Goal: Task Accomplishment & Management: Use online tool/utility

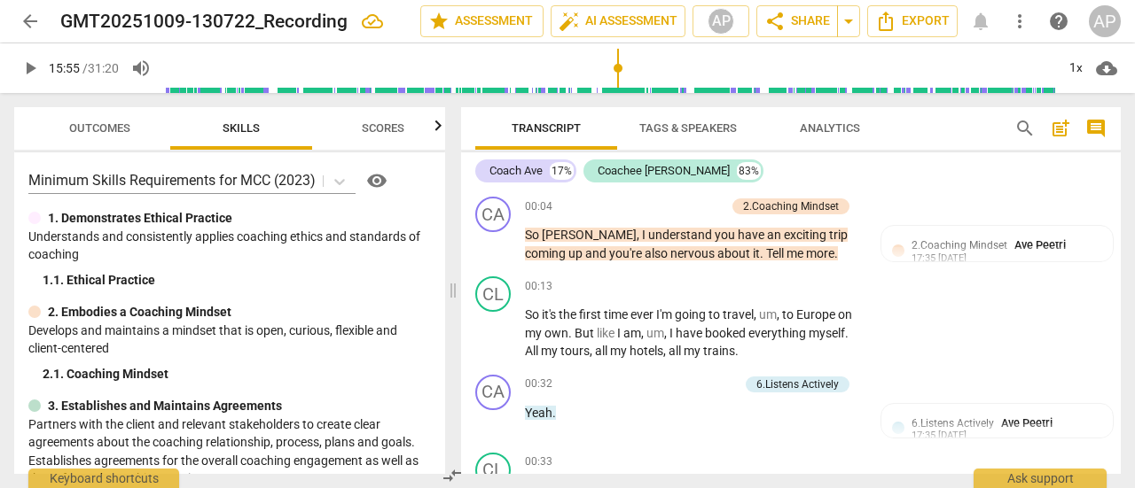
scroll to position [5860, 0]
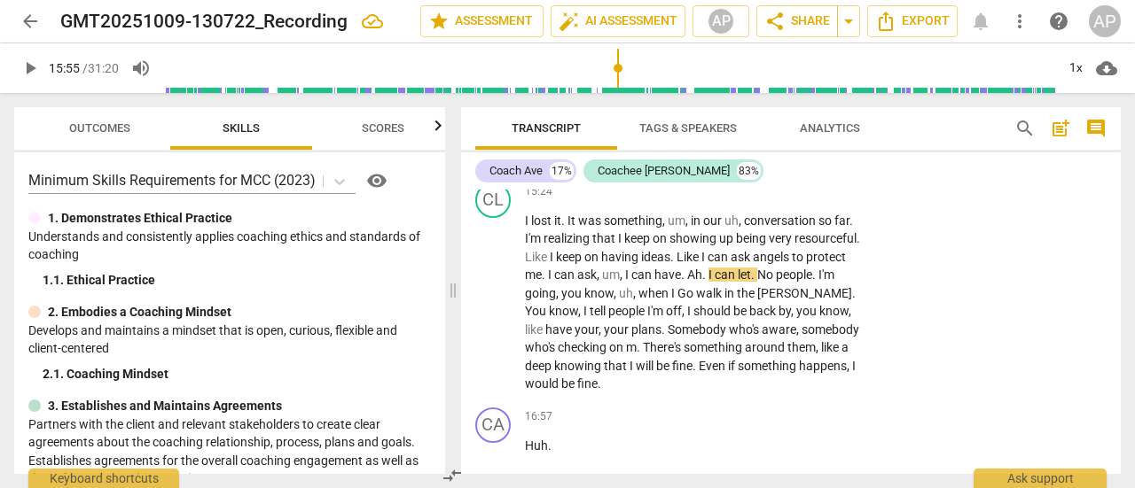
click at [25, 61] on span "play_arrow" at bounding box center [29, 68] width 21 height 21
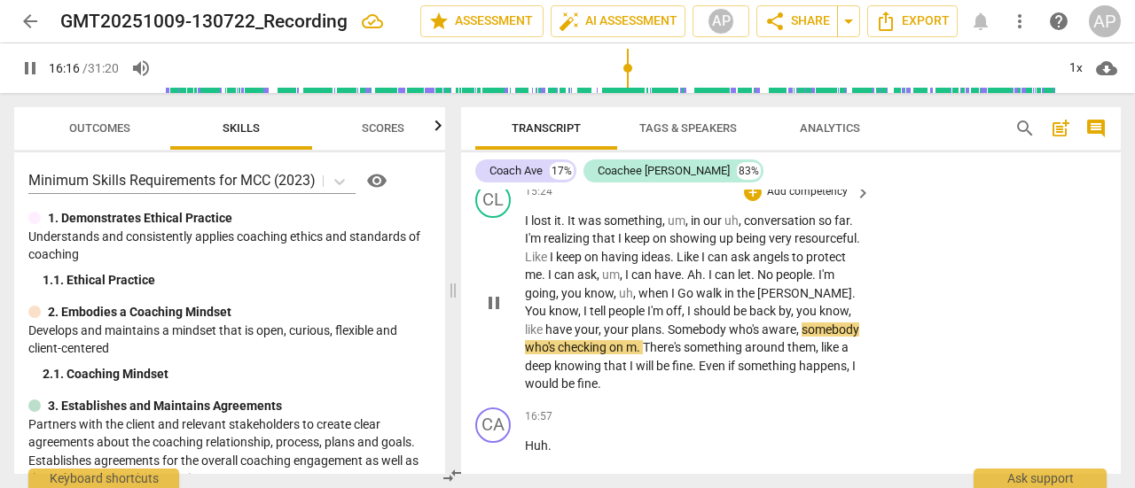
click at [643, 343] on span "." at bounding box center [639, 347] width 6 height 14
type input "978"
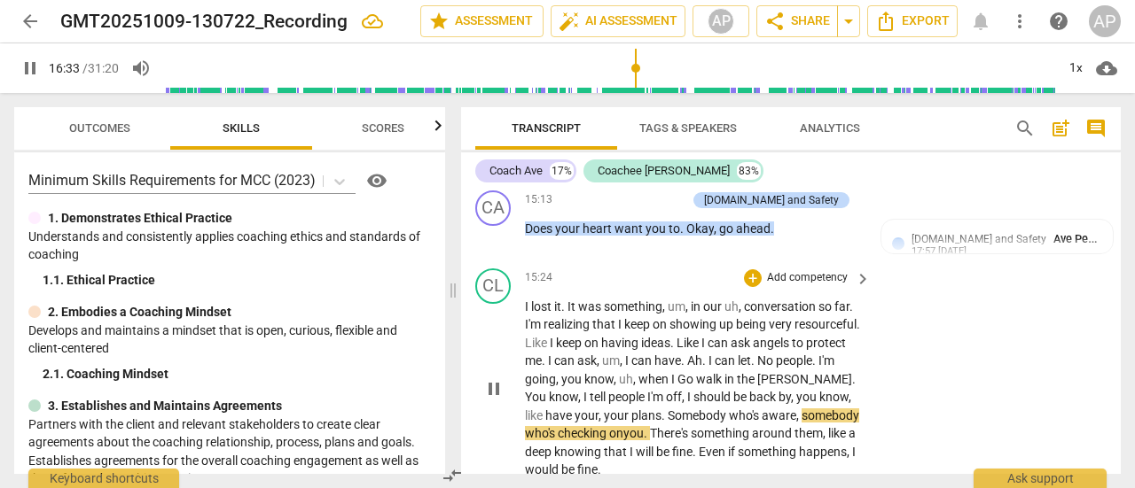
scroll to position [5773, 0]
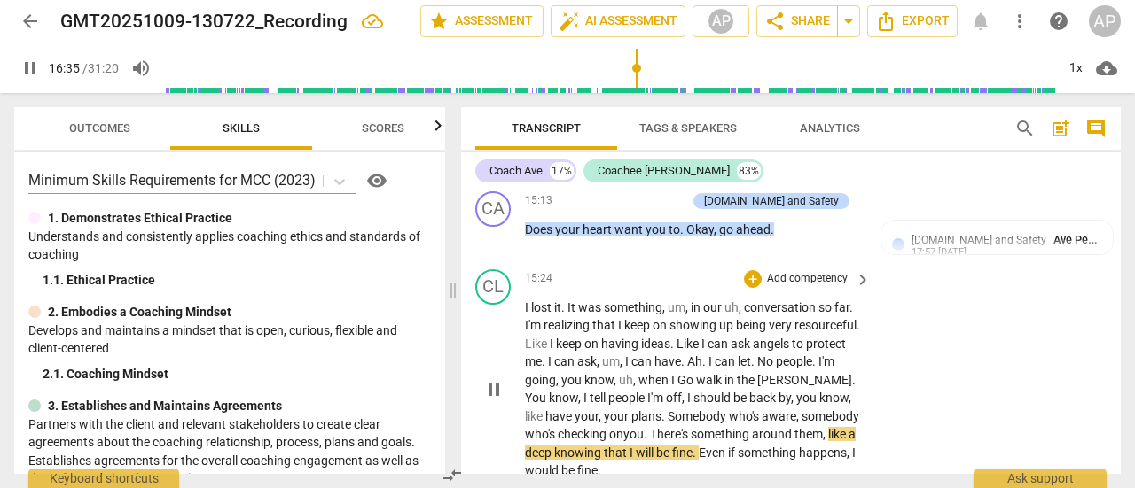
click at [796, 276] on p "Add competency" at bounding box center [807, 279] width 84 height 16
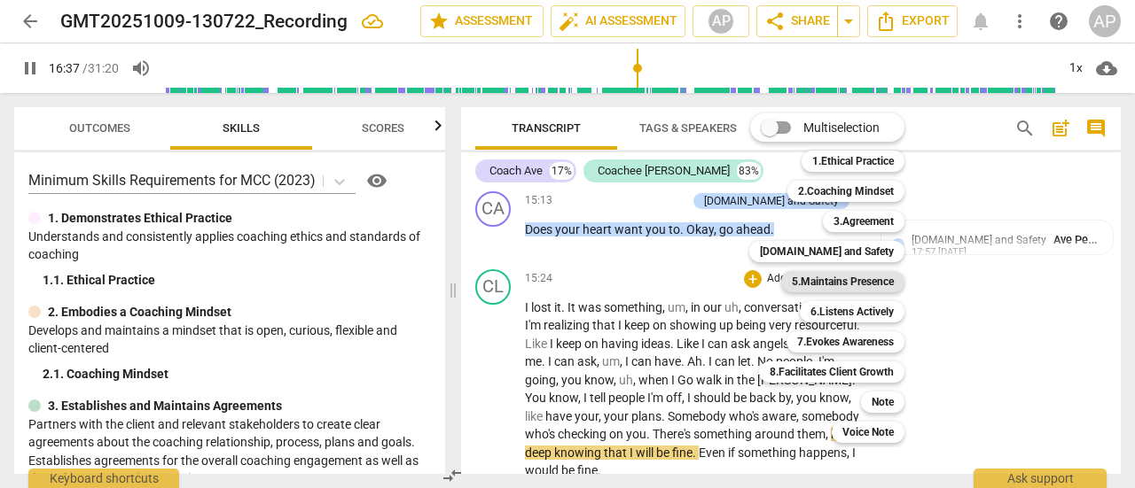
click at [839, 277] on b "5.Maintains Presence" at bounding box center [842, 281] width 102 height 21
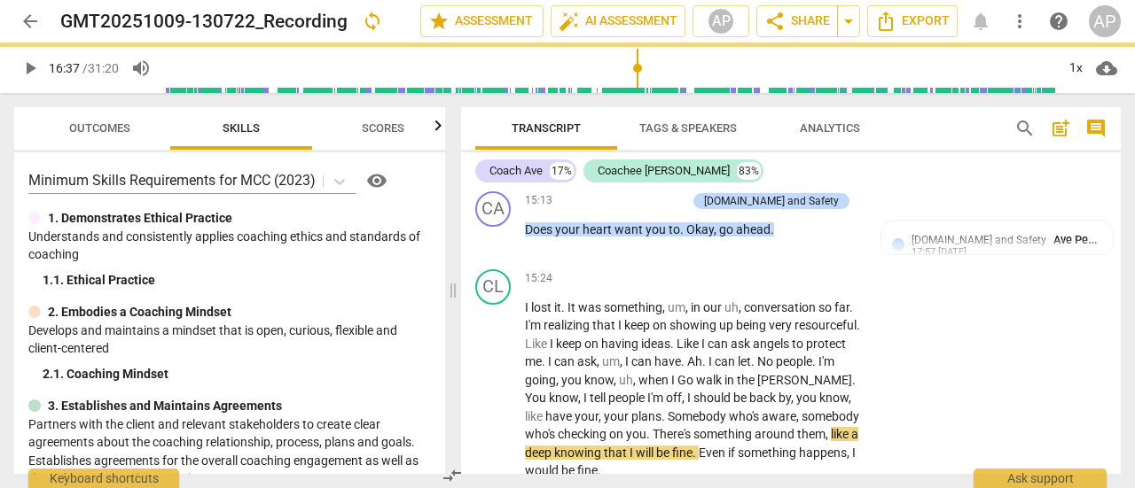
type input "998"
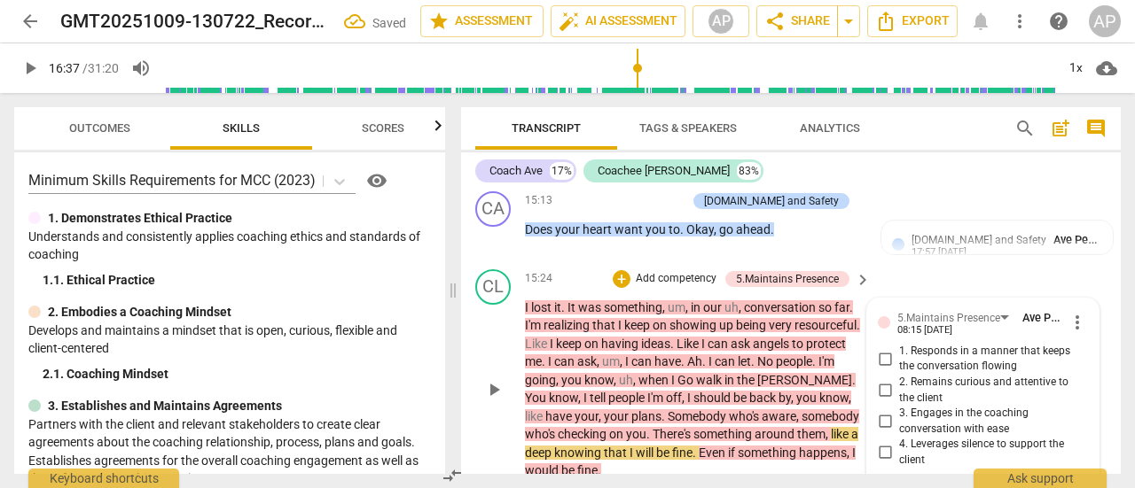
scroll to position [5938, 0]
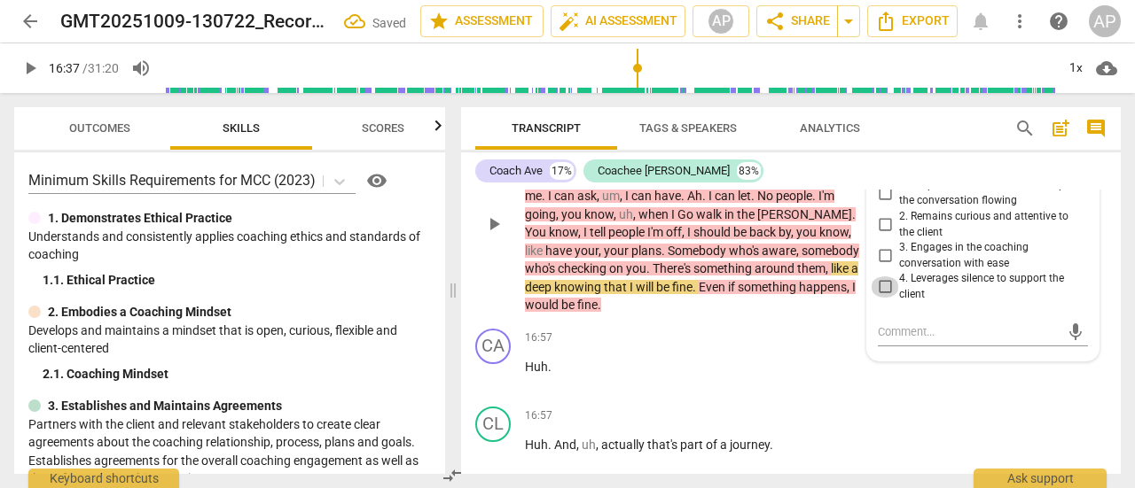
click at [884, 283] on input "4. Leverages silence to support the client" at bounding box center [884, 287] width 28 height 21
checkbox input "true"
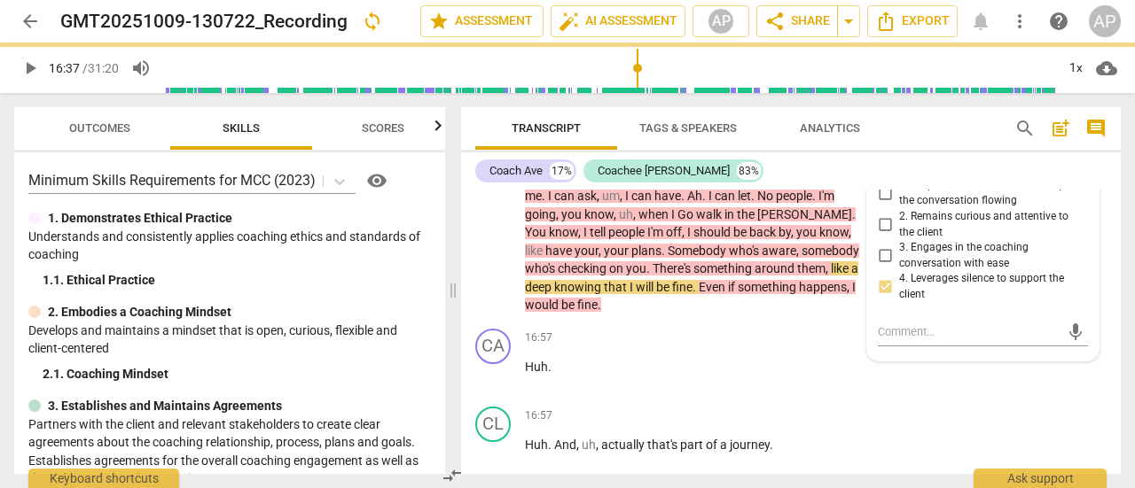
click at [32, 61] on span "play_arrow" at bounding box center [29, 68] width 21 height 21
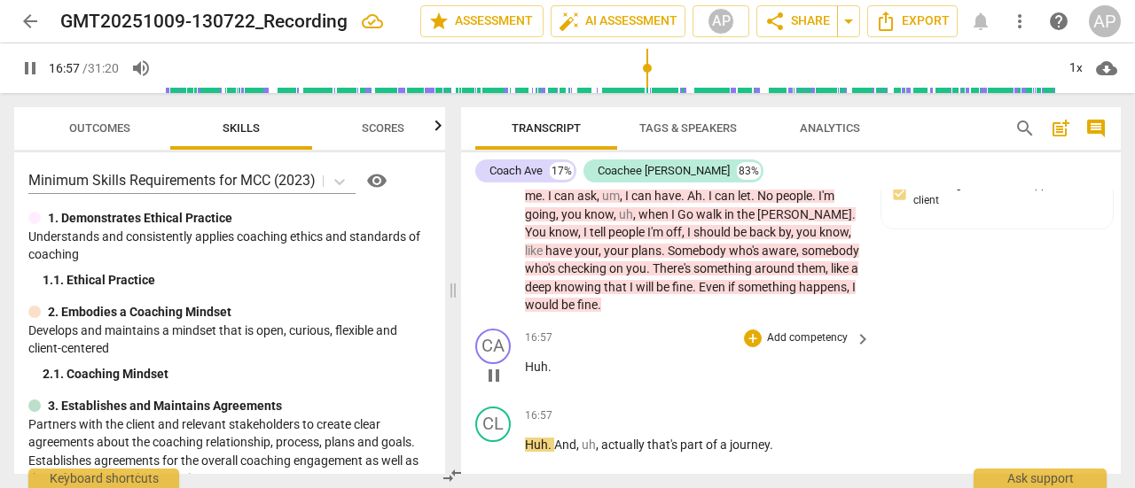
click at [537, 366] on span "Huh" at bounding box center [536, 367] width 23 height 14
click at [799, 334] on p "Add competency" at bounding box center [807, 339] width 84 height 16
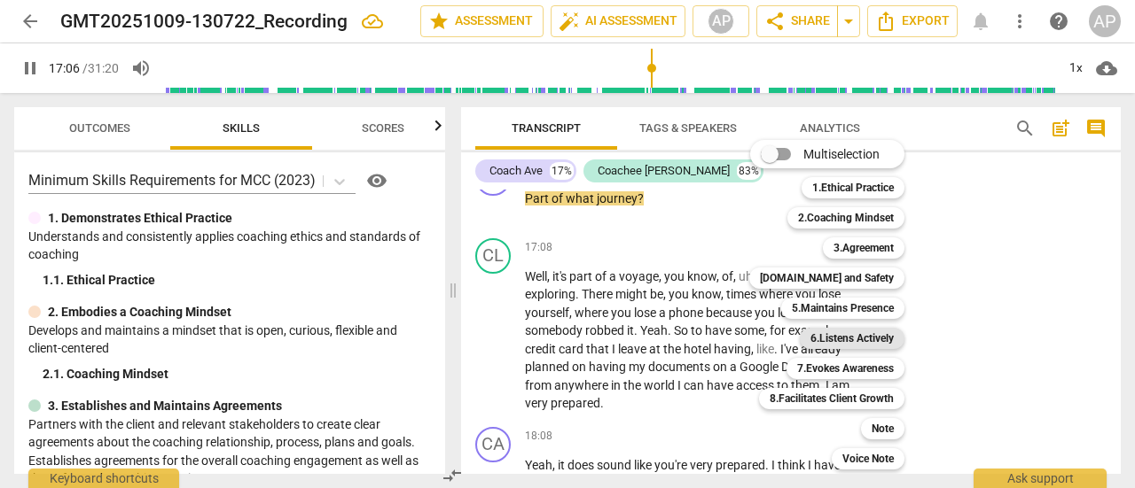
click at [845, 339] on b "6.Listens Actively" at bounding box center [851, 338] width 83 height 21
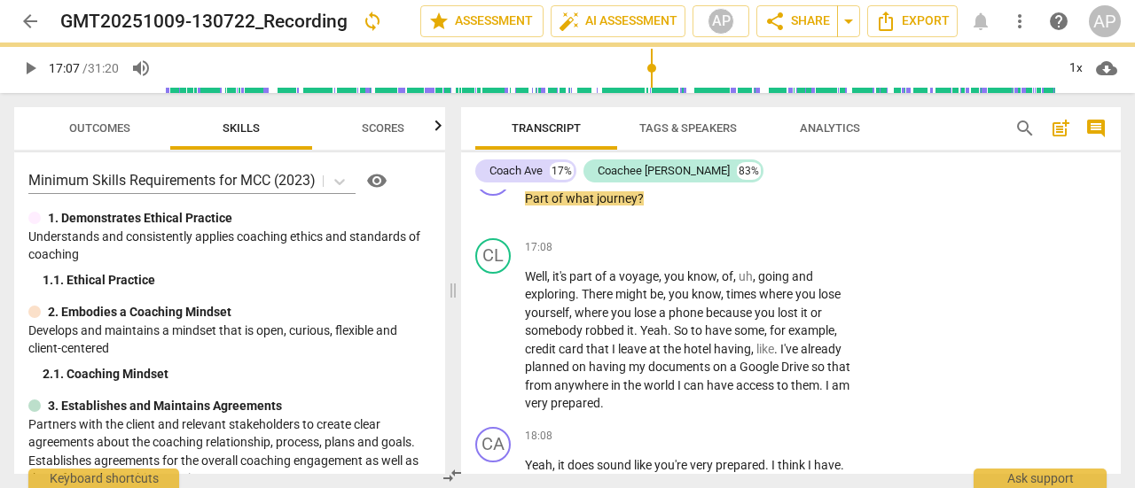
type input "1027"
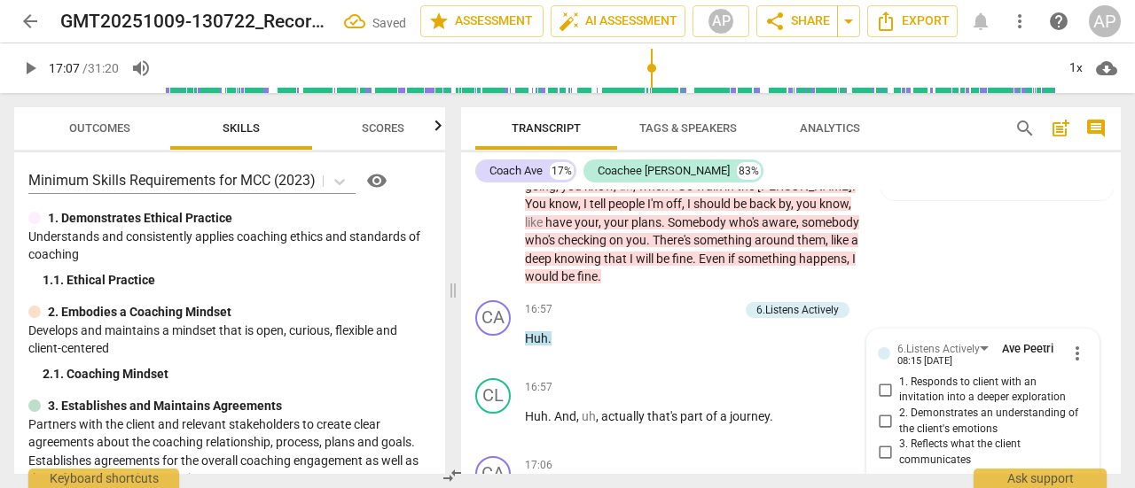
scroll to position [6132, 0]
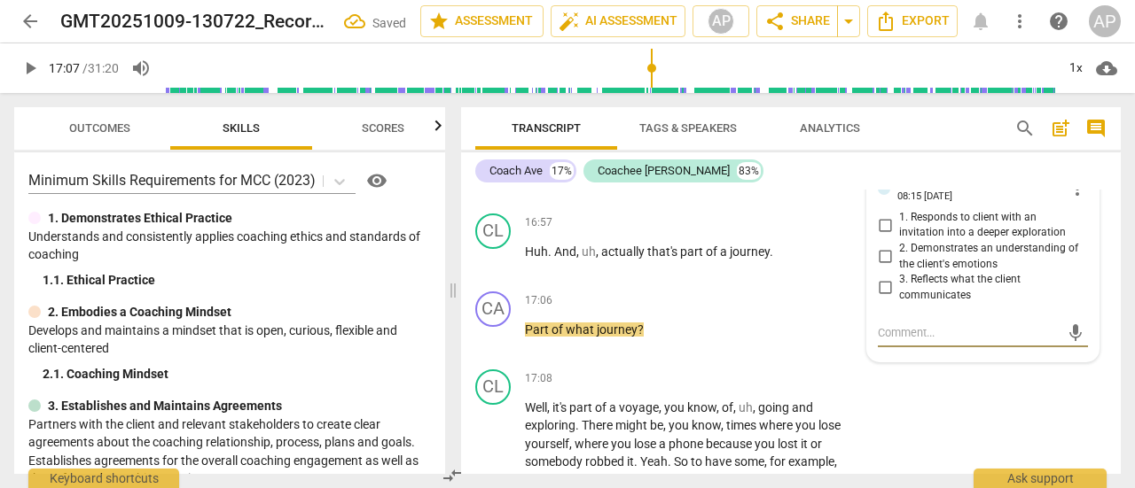
click at [879, 247] on input "2. Demonstrates an understanding of the client's emotions" at bounding box center [884, 256] width 28 height 21
checkbox input "true"
click at [27, 62] on span "play_arrow" at bounding box center [29, 68] width 21 height 21
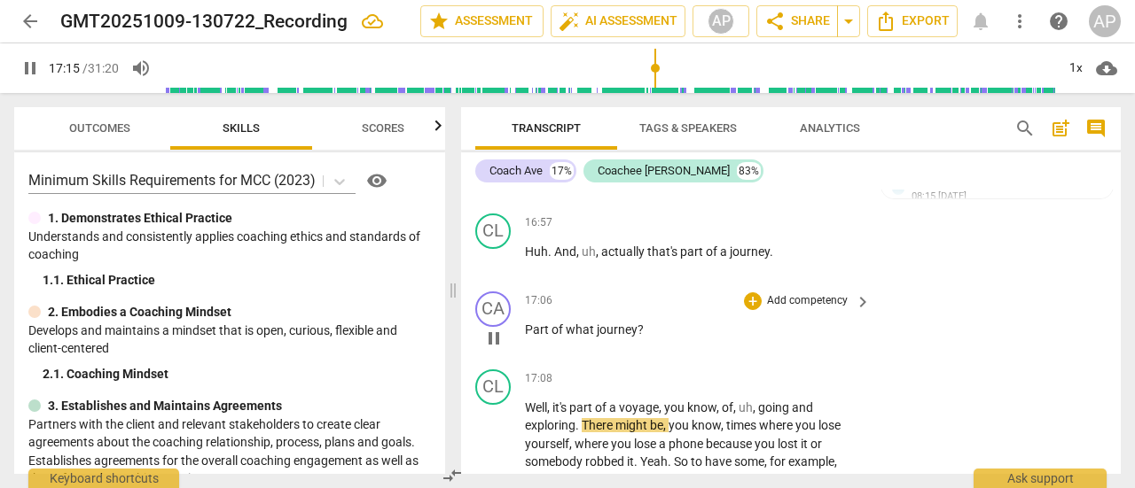
click at [778, 297] on p "Add competency" at bounding box center [807, 301] width 84 height 16
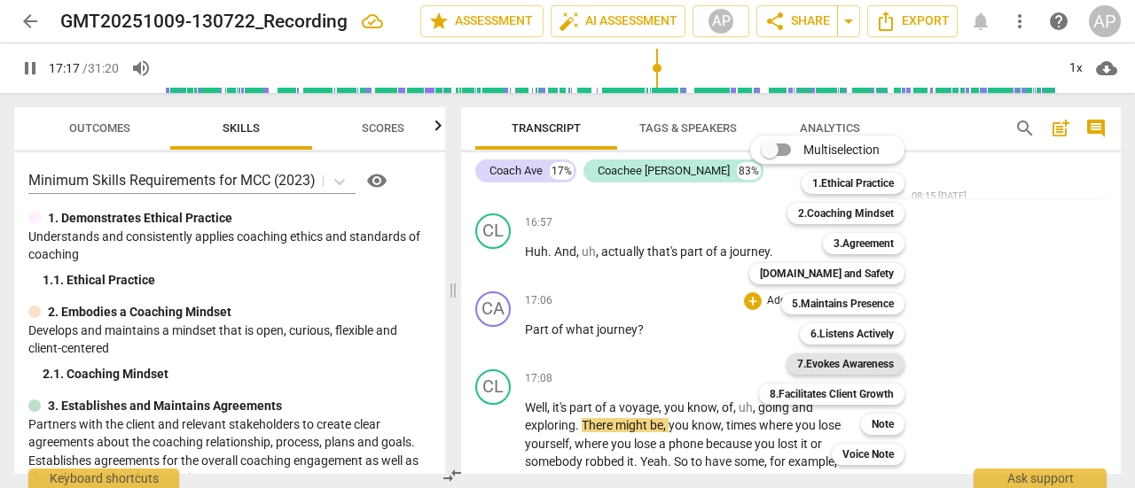
click at [838, 360] on b "7.Evokes Awareness" at bounding box center [845, 364] width 97 height 21
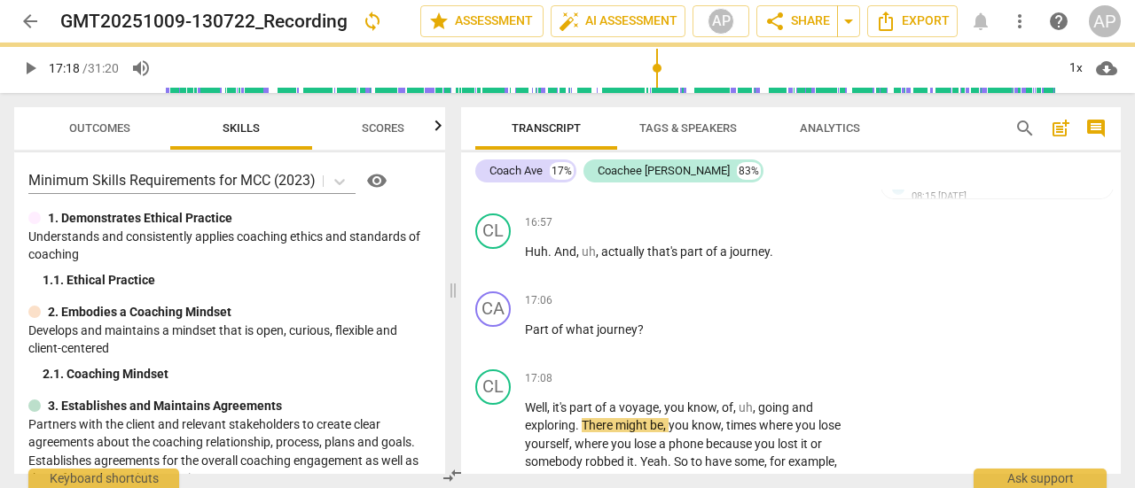
type input "1038"
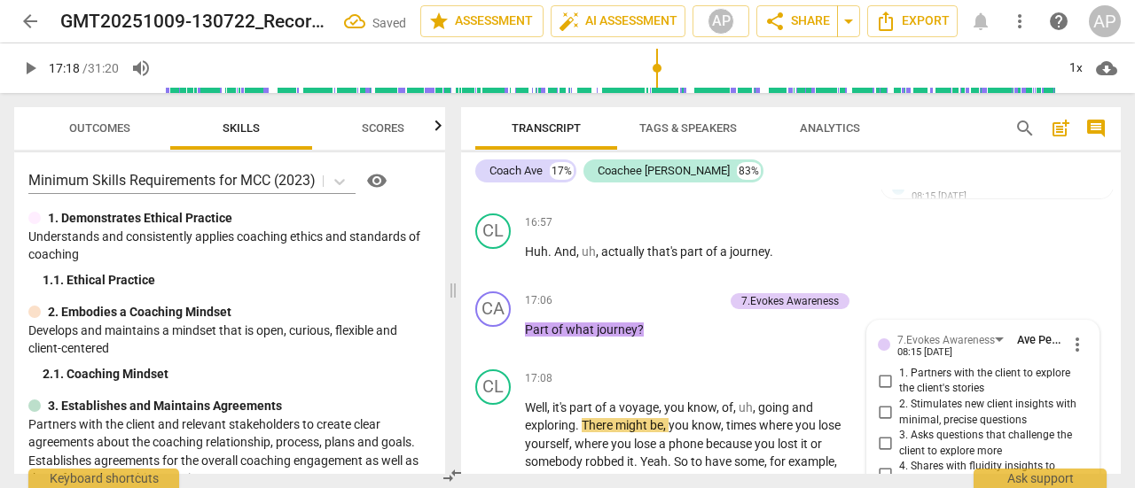
scroll to position [6320, 0]
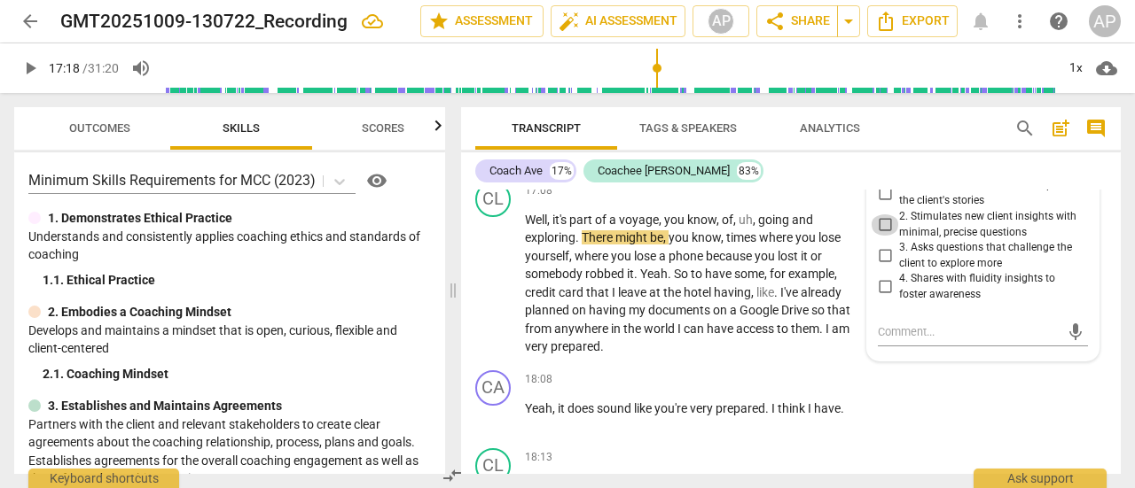
click at [882, 223] on input "2. Stimulates new client insights with minimal, precise questions" at bounding box center [884, 224] width 28 height 21
checkbox input "true"
click at [38, 63] on span "play_arrow" at bounding box center [29, 68] width 21 height 21
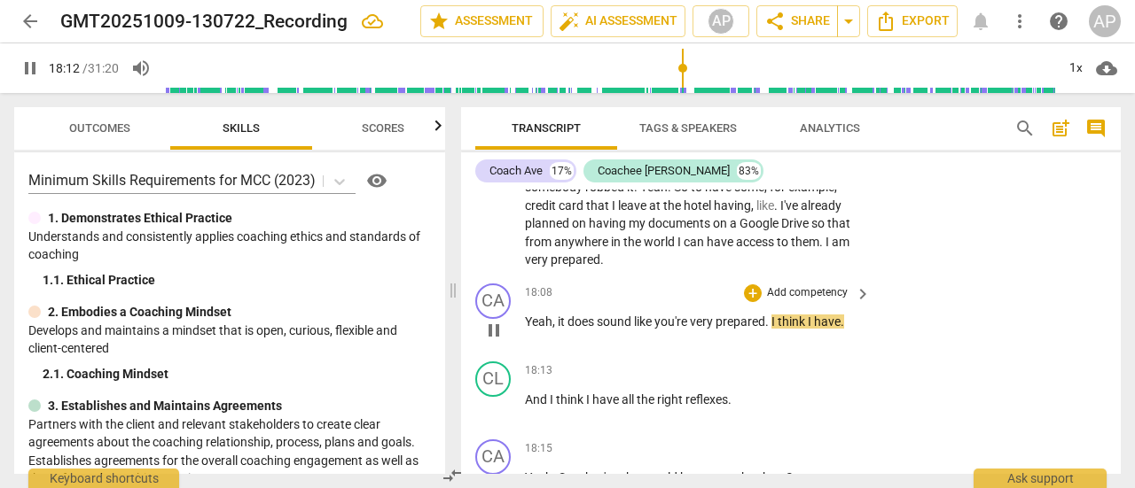
scroll to position [6406, 0]
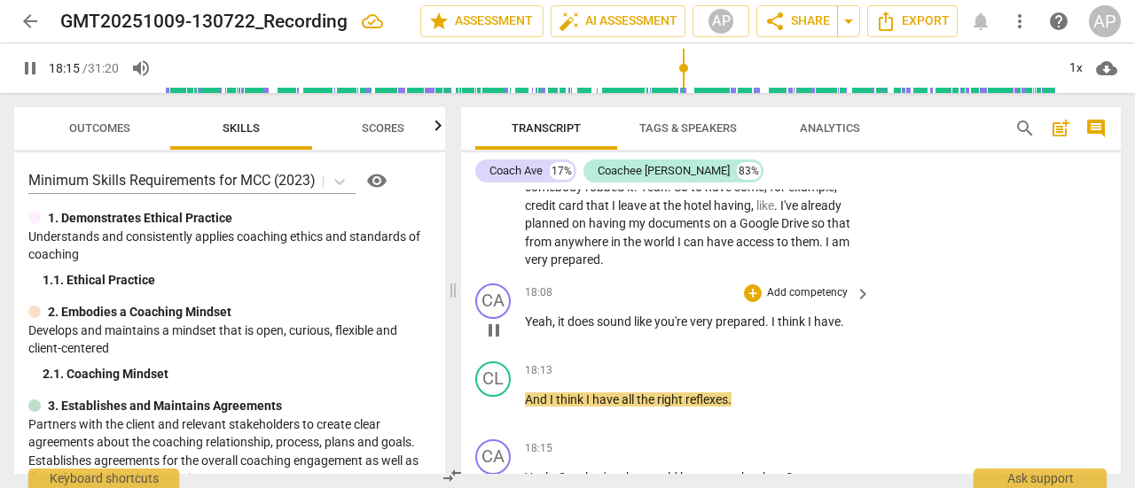
click at [801, 286] on p "Add competency" at bounding box center [807, 293] width 84 height 16
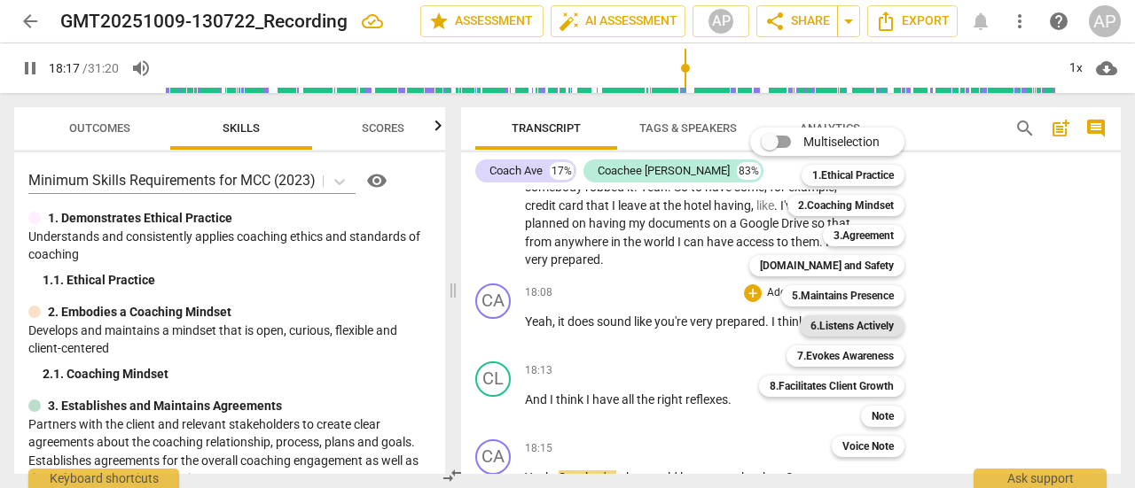
click at [849, 325] on b "6.Listens Actively" at bounding box center [851, 326] width 83 height 21
type input "1098"
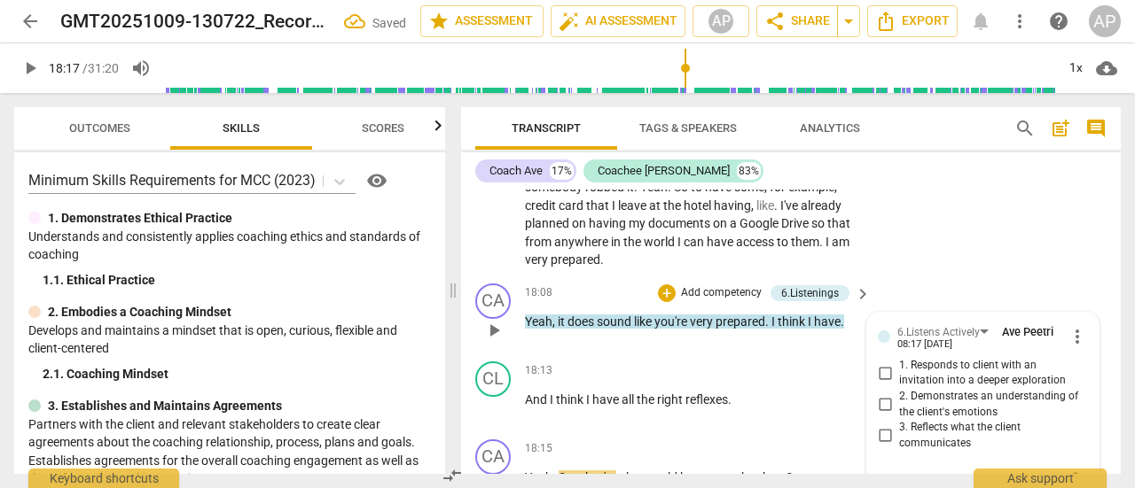
scroll to position [6420, 0]
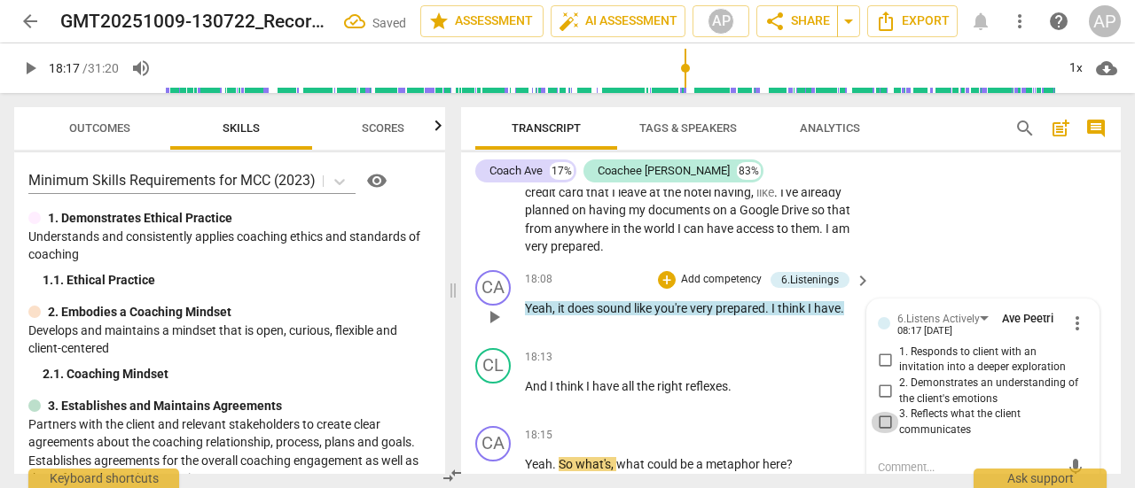
click at [881, 424] on input "3. Reflects what the client communicates" at bounding box center [884, 422] width 28 height 21
checkbox input "true"
click at [771, 306] on span "." at bounding box center [768, 308] width 6 height 14
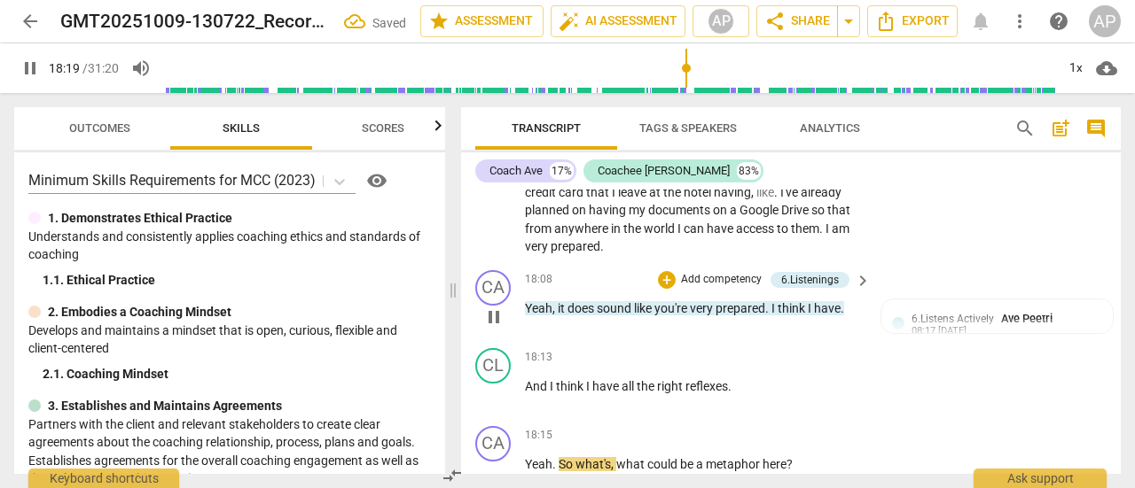
type input "1100"
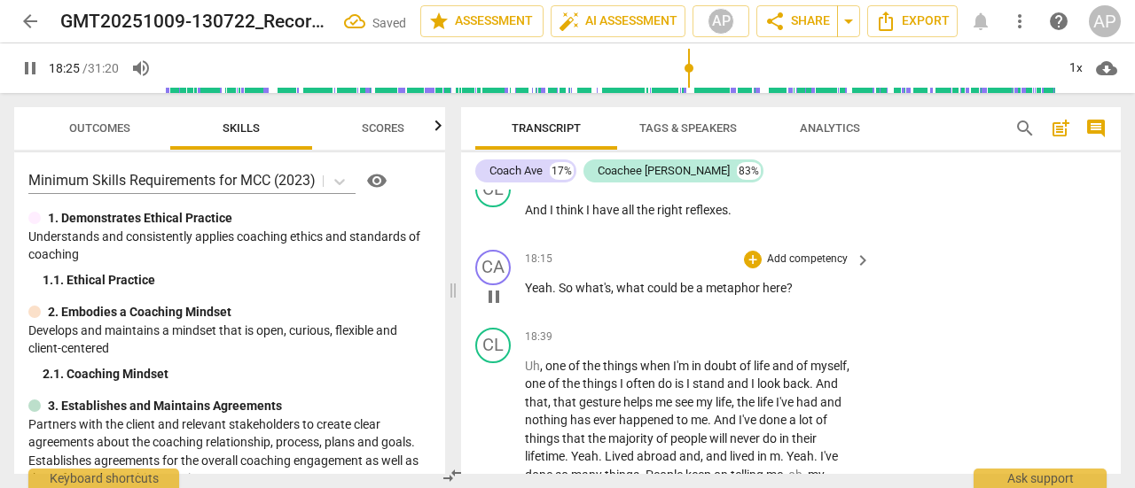
scroll to position [6597, 0]
click at [784, 253] on p "Add competency" at bounding box center [807, 259] width 84 height 16
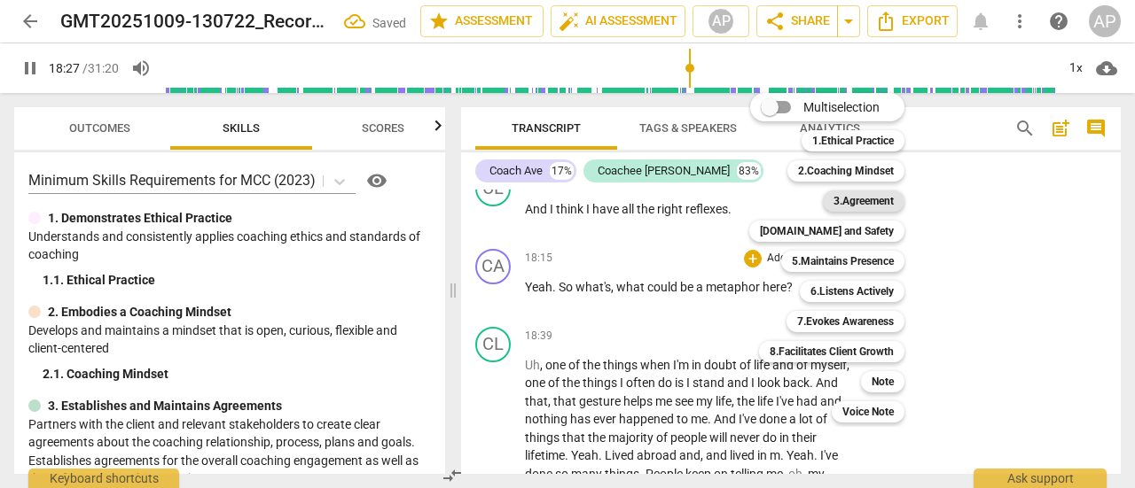
click at [856, 196] on b "3.Agreement" at bounding box center [863, 201] width 60 height 21
type input "1107"
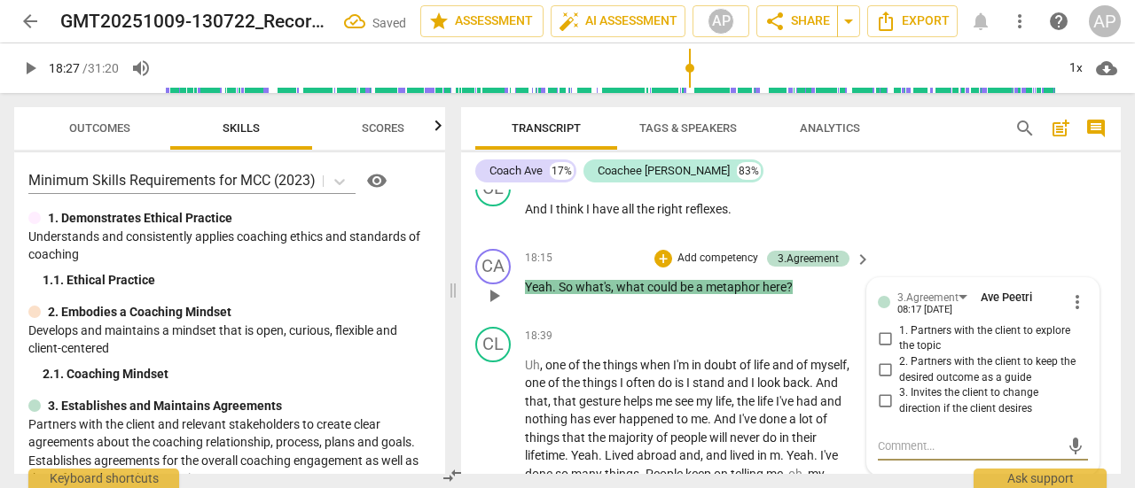
click at [880, 364] on input "2. Partners with the client to keep the desired outcome as a guide" at bounding box center [884, 370] width 28 height 21
checkbox input "true"
click at [37, 66] on span "play_arrow" at bounding box center [29, 68] width 21 height 21
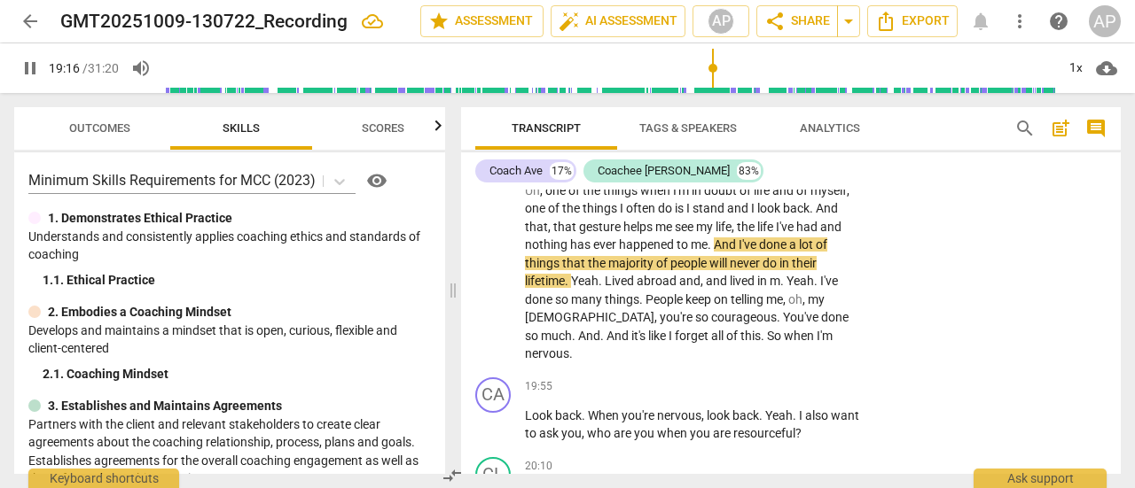
scroll to position [6772, 0]
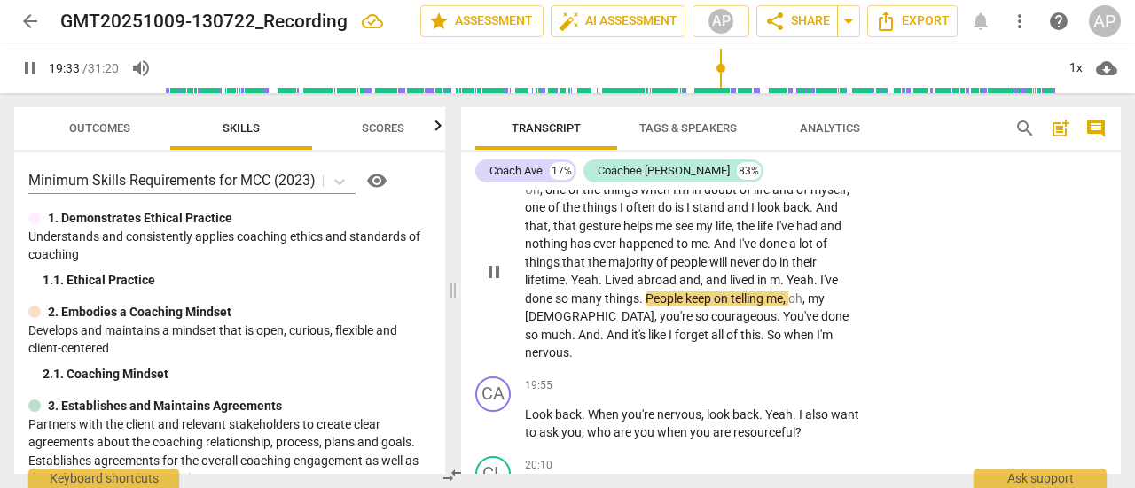
click at [780, 279] on span "m" at bounding box center [774, 280] width 11 height 14
type input "1175"
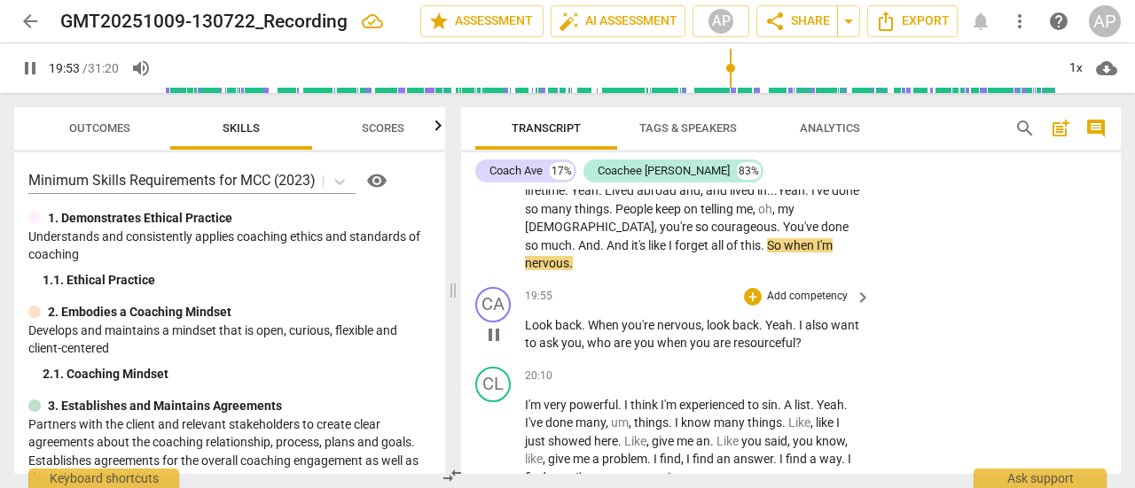
scroll to position [6862, 0]
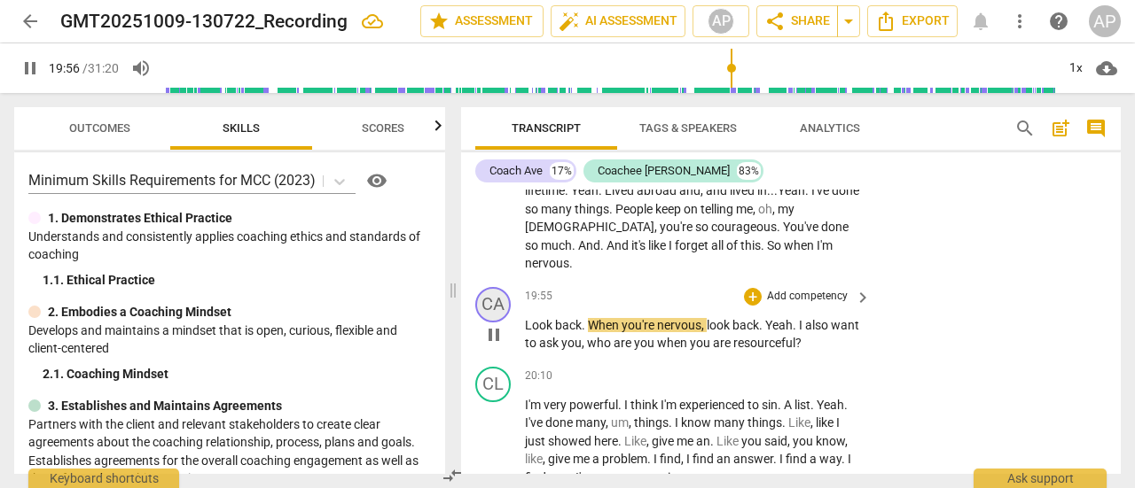
click at [491, 287] on div "CA" at bounding box center [492, 304] width 35 height 35
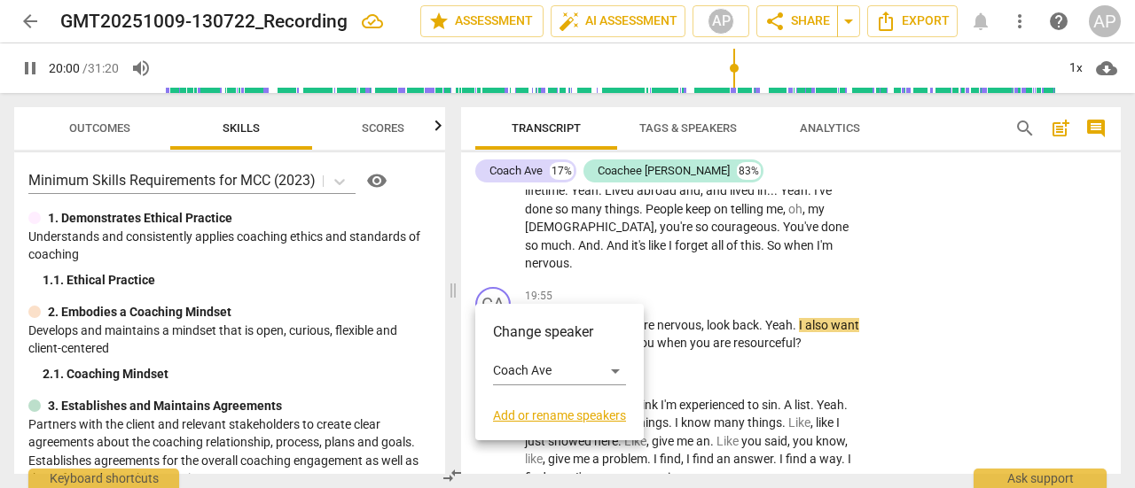
click at [764, 248] on div at bounding box center [567, 244] width 1135 height 488
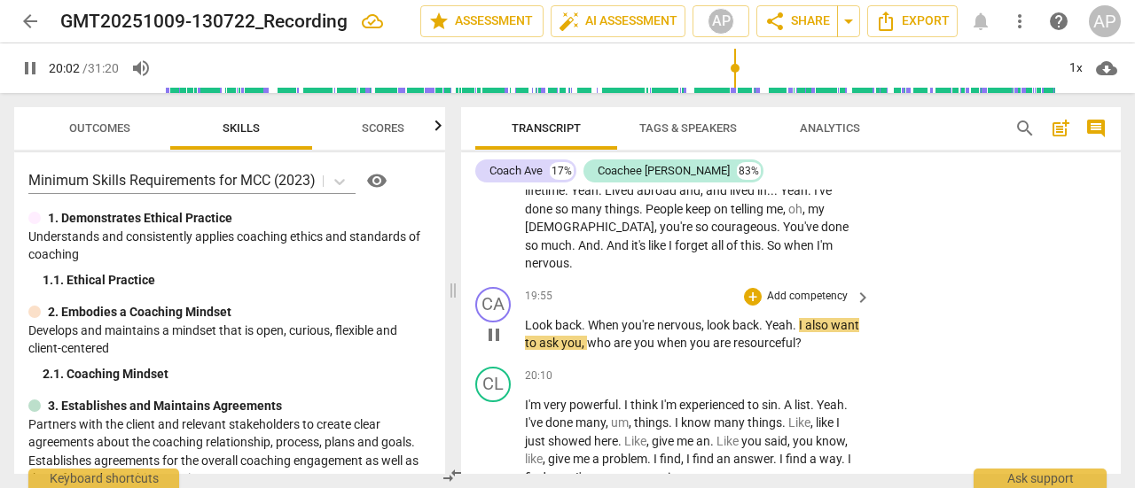
click at [585, 318] on span "." at bounding box center [584, 325] width 6 height 14
type input "1203"
click at [766, 245] on p "Uh , one of the things when I'm in doubt of life and of myself , one of the thi…" at bounding box center [693, 182] width 337 height 182
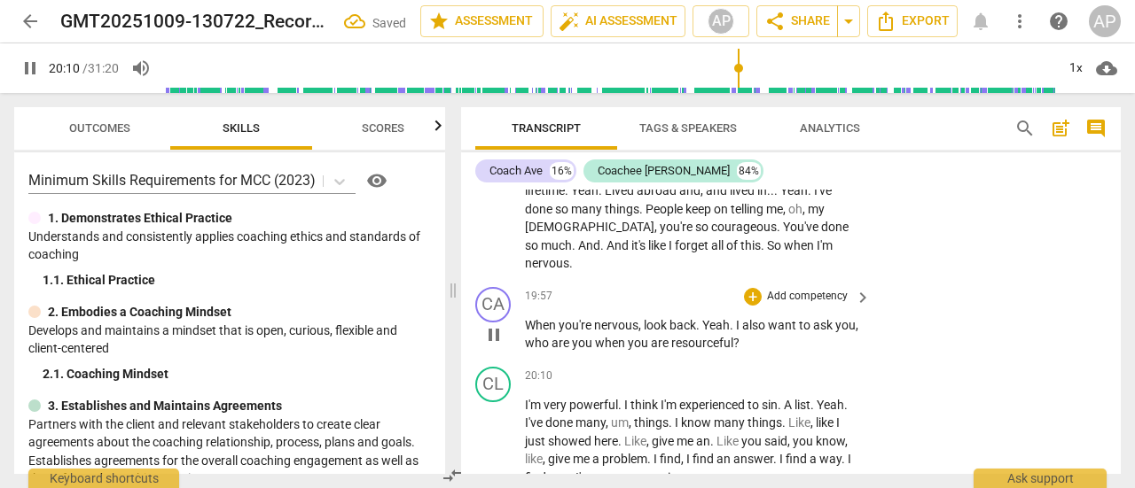
type input "1210"
click at [810, 289] on p "Add competency" at bounding box center [807, 297] width 84 height 16
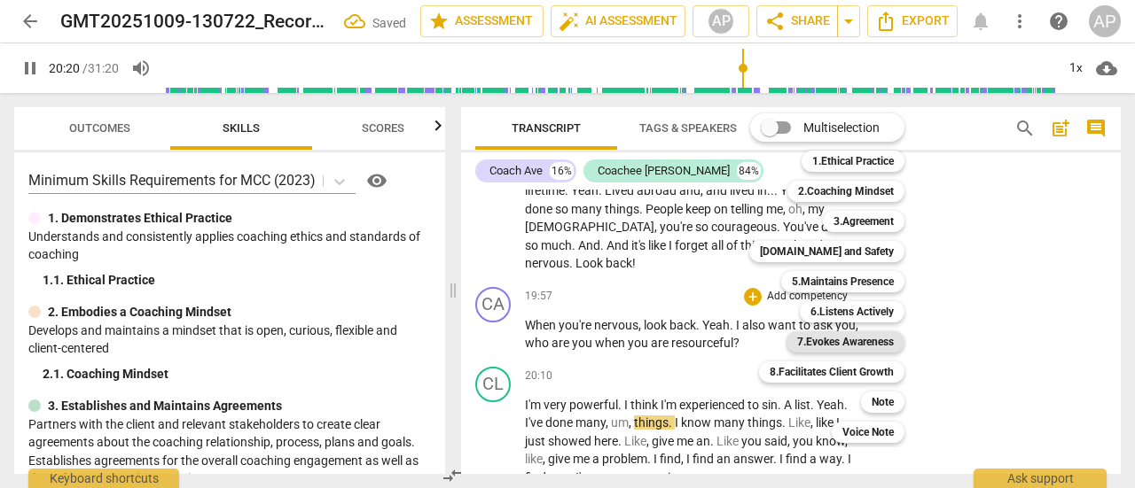
click at [858, 344] on b "7.Evokes Awareness" at bounding box center [845, 341] width 97 height 21
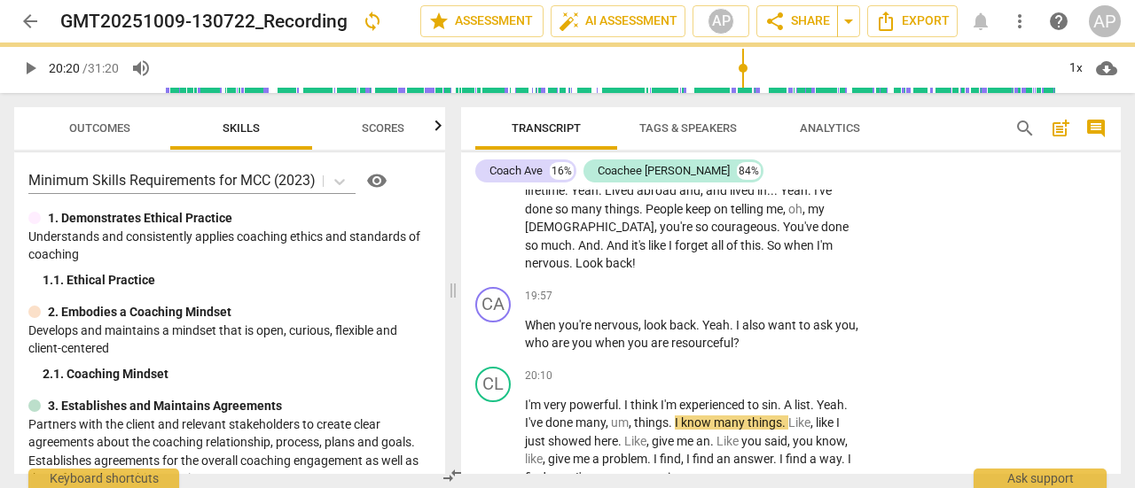
type input "1221"
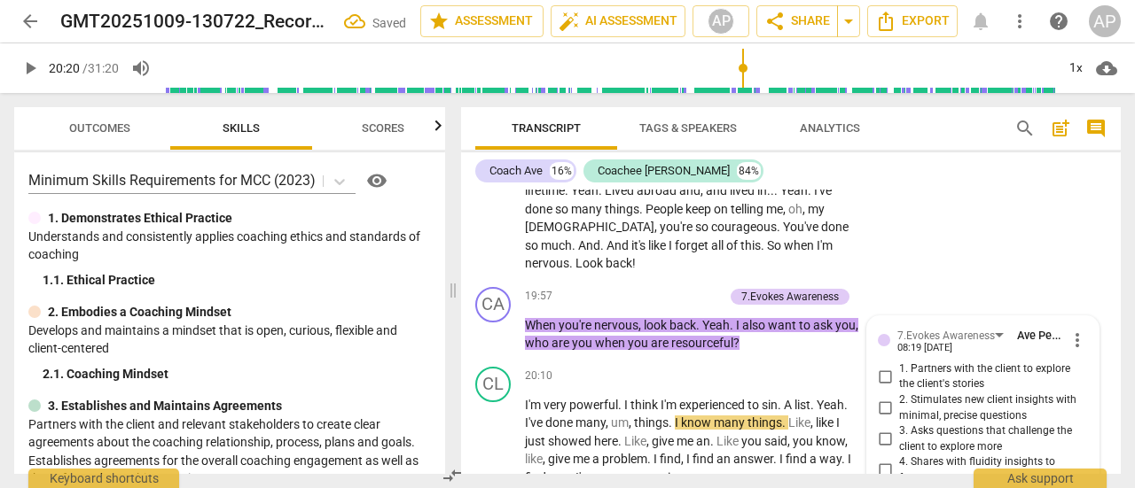
scroll to position [7027, 0]
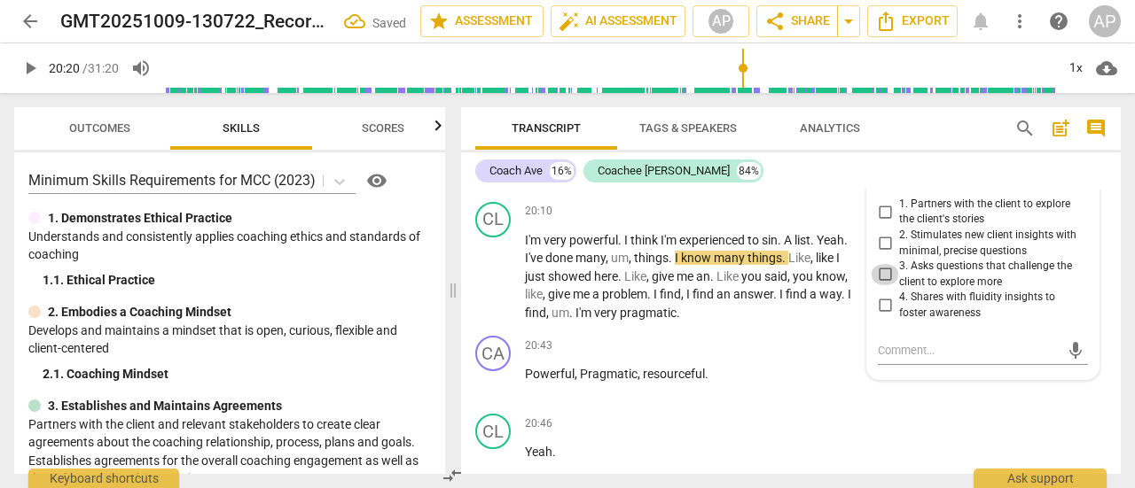
click at [879, 264] on input "3. Asks questions that challenge the client to explore more" at bounding box center [884, 274] width 28 height 21
checkbox input "true"
click at [27, 65] on span "play_arrow" at bounding box center [29, 68] width 21 height 21
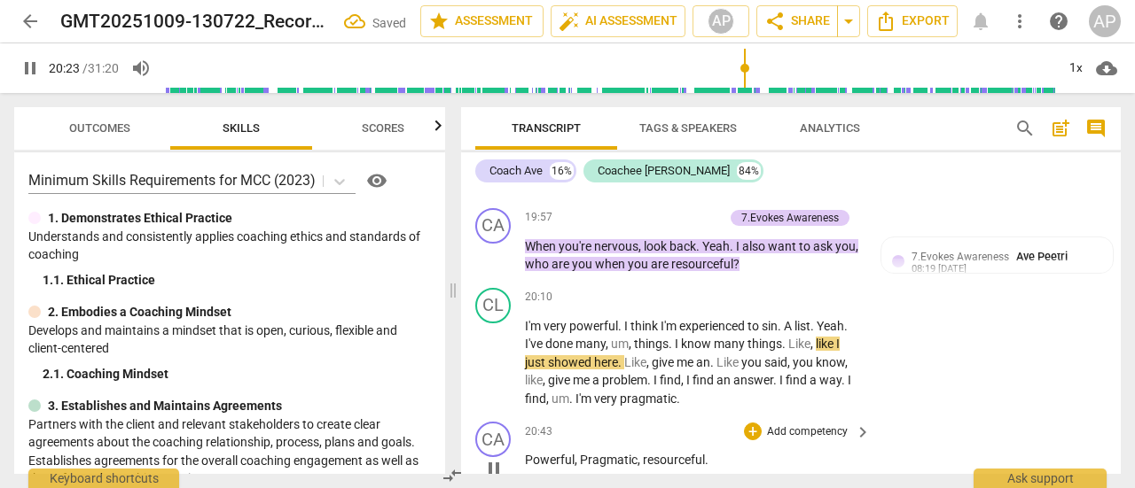
scroll to position [6940, 0]
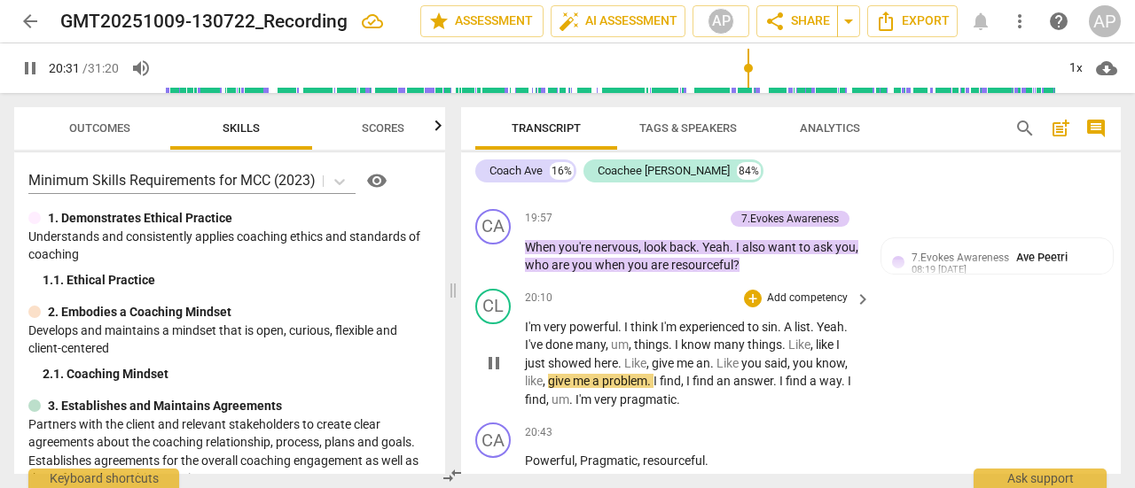
click at [672, 320] on span "I'm" at bounding box center [669, 327] width 19 height 14
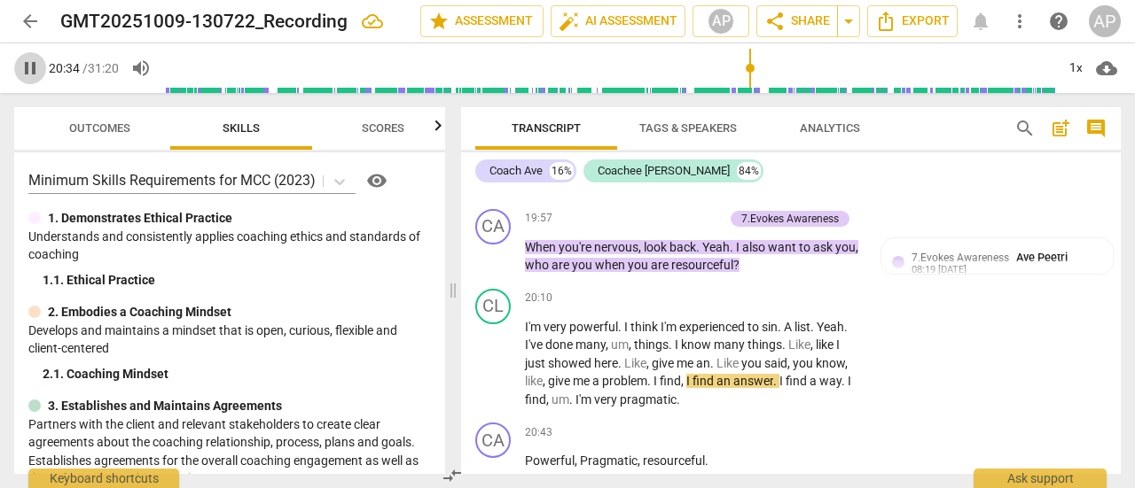
click at [25, 61] on span "pause" at bounding box center [29, 68] width 21 height 21
click at [535, 320] on span "I'm" at bounding box center [534, 327] width 19 height 14
click at [528, 320] on span "I'm" at bounding box center [534, 327] width 19 height 14
click at [493, 353] on span "play_arrow" at bounding box center [493, 363] width 21 height 21
drag, startPoint x: 752, startPoint y: 86, endPoint x: 742, endPoint y: 88, distance: 10.8
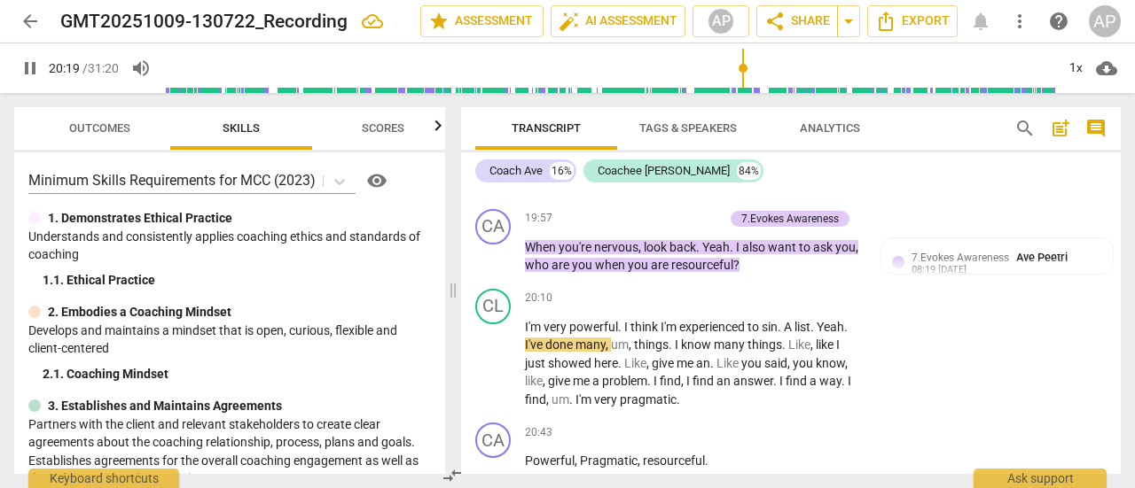
click at [742, 88] on input "range" at bounding box center [609, 68] width 891 height 57
click at [737, 88] on input "range" at bounding box center [609, 68] width 891 height 57
click at [782, 320] on span "." at bounding box center [780, 327] width 6 height 14
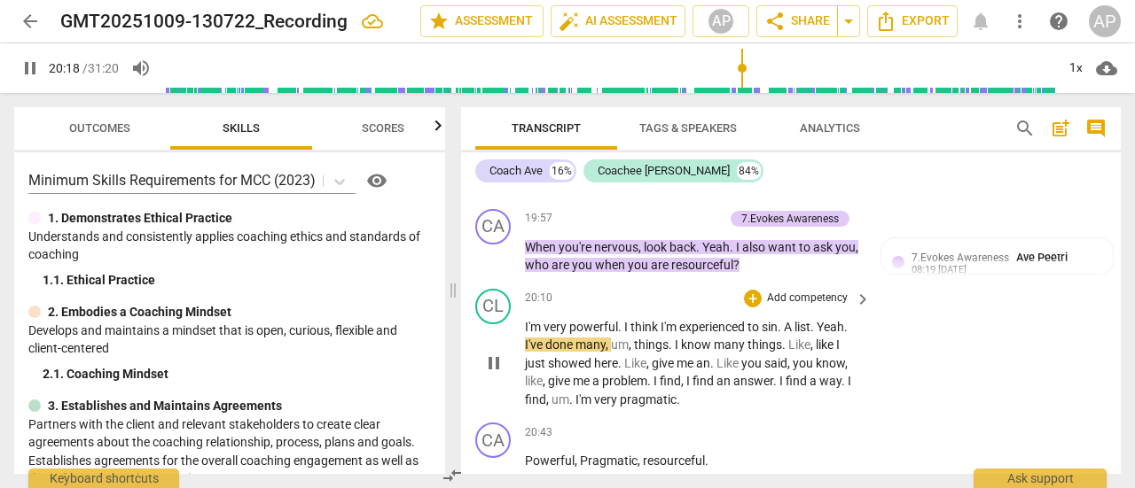
type input "1219"
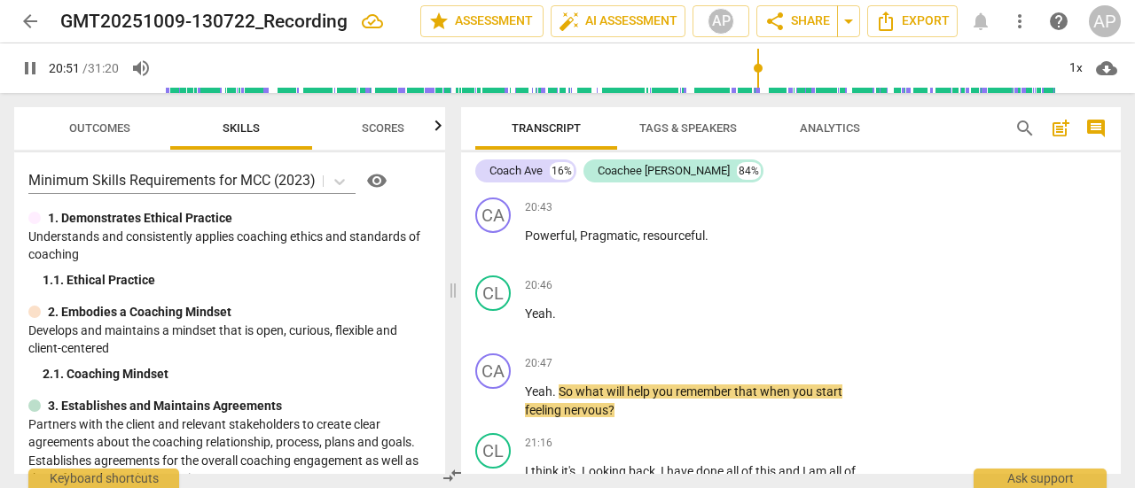
scroll to position [7164, 0]
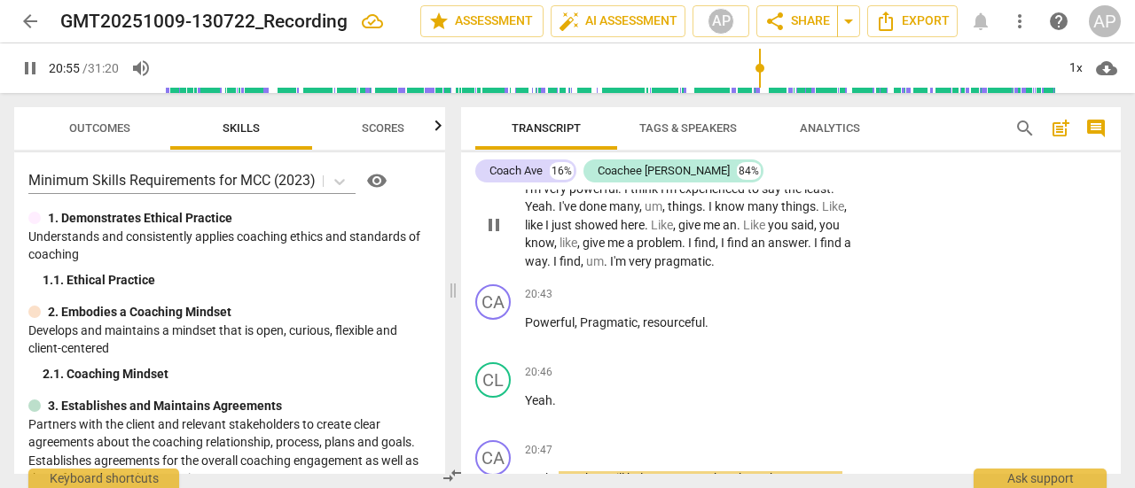
click at [29, 64] on span "pause" at bounding box center [29, 68] width 21 height 21
type input "1256"
click at [799, 288] on p "Add competency" at bounding box center [807, 296] width 84 height 16
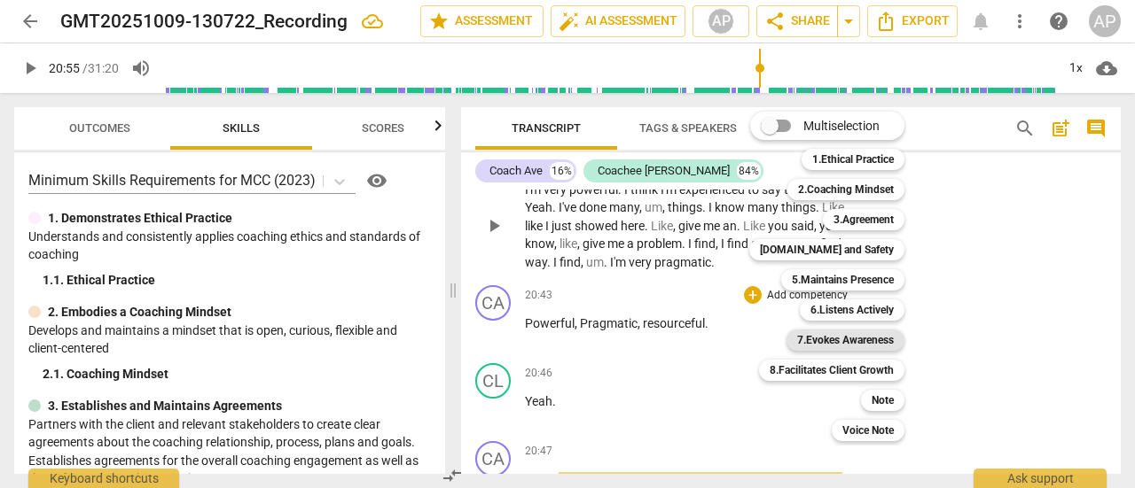
click at [842, 337] on b "7.Evokes Awareness" at bounding box center [845, 340] width 97 height 21
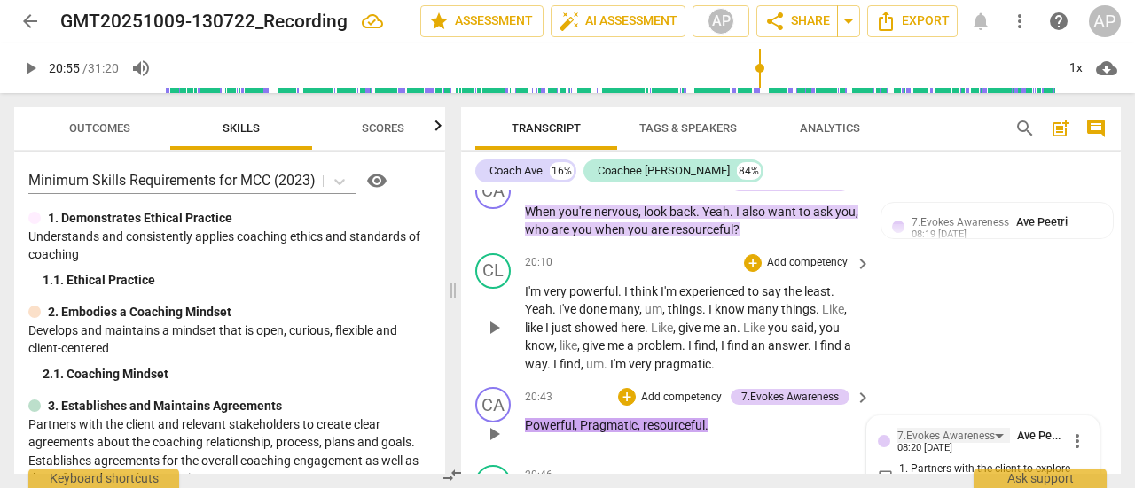
scroll to position [6975, 0]
click at [938, 428] on div "7.Evokes Awareness" at bounding box center [945, 436] width 97 height 17
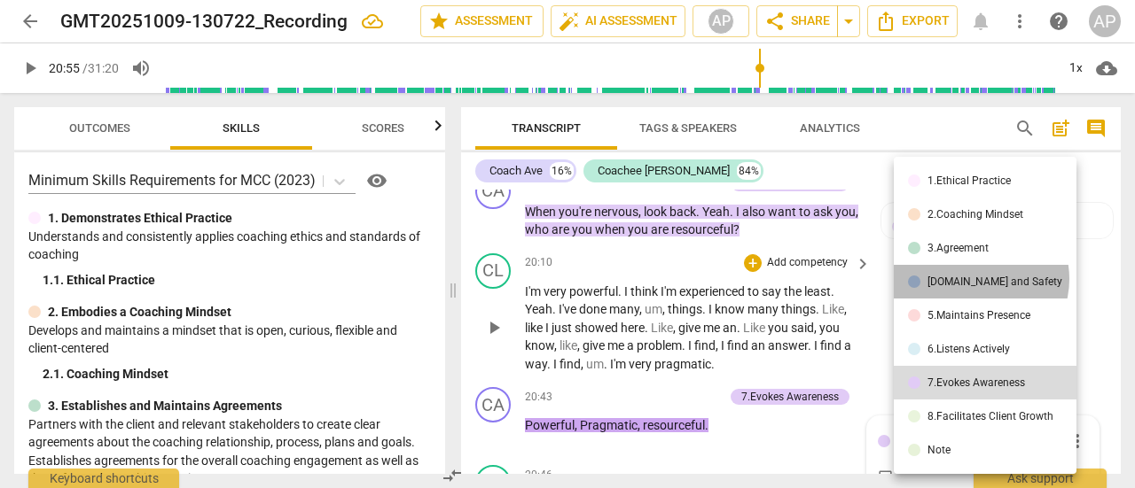
click at [973, 279] on div "[DOMAIN_NAME] and Safety" at bounding box center [994, 282] width 135 height 11
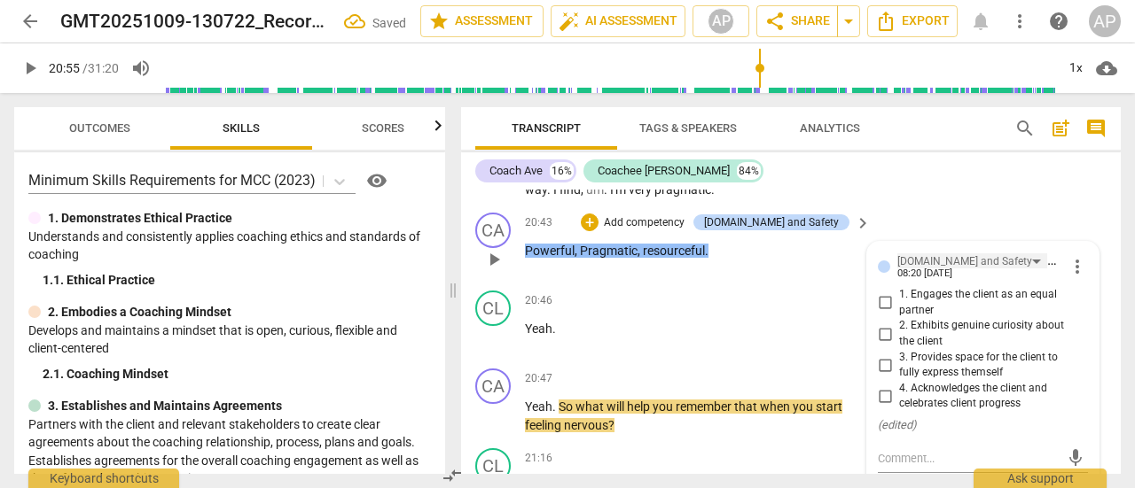
scroll to position [7151, 0]
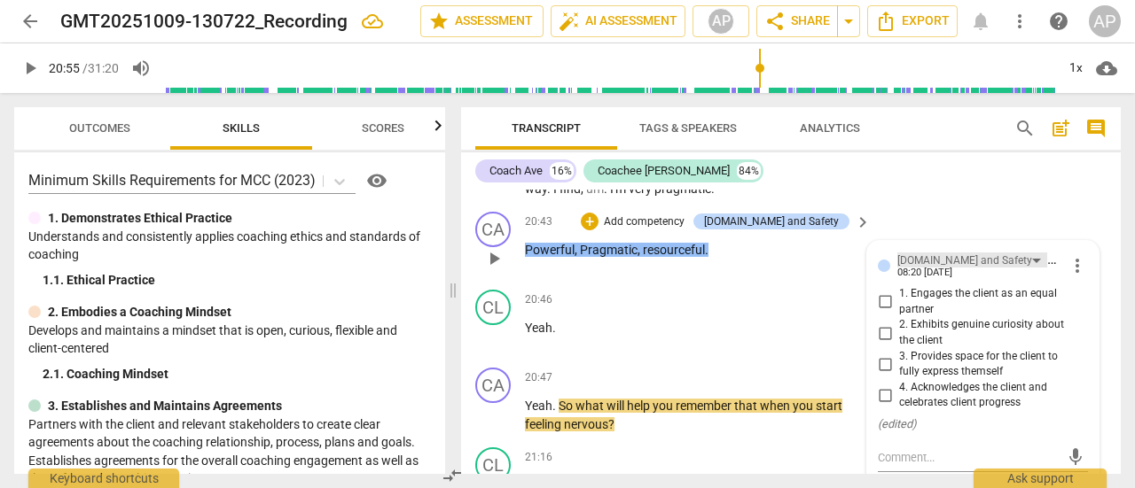
click at [932, 253] on div "[DOMAIN_NAME] and Safety" at bounding box center [964, 261] width 135 height 17
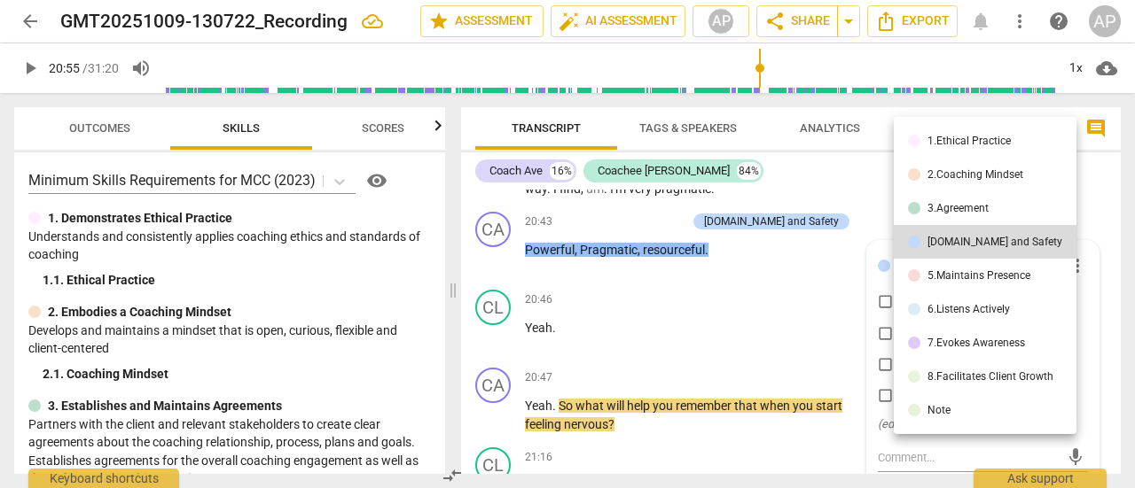
click at [947, 276] on div "5.Maintains Presence" at bounding box center [978, 275] width 103 height 11
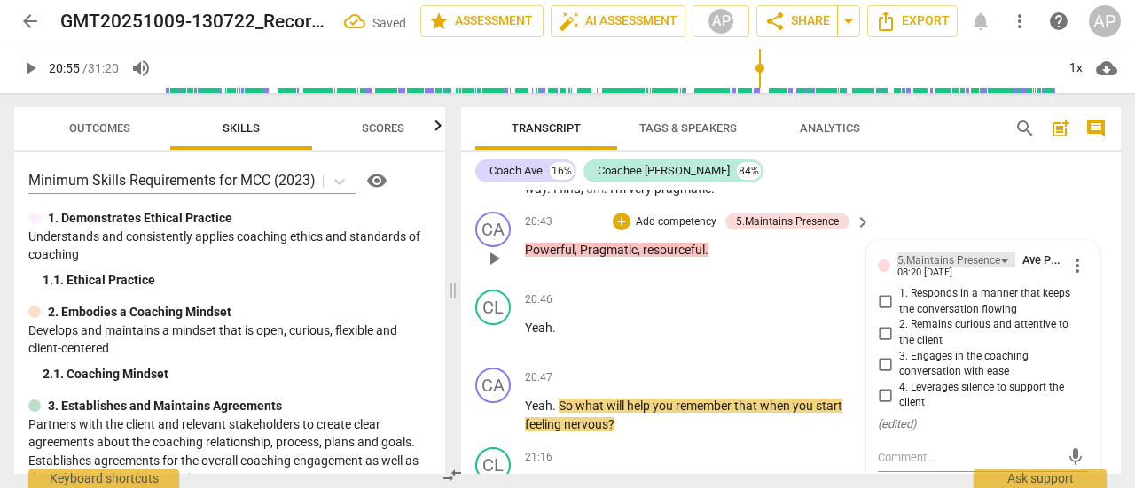
click at [933, 253] on div "5.Maintains Presence" at bounding box center [948, 261] width 103 height 17
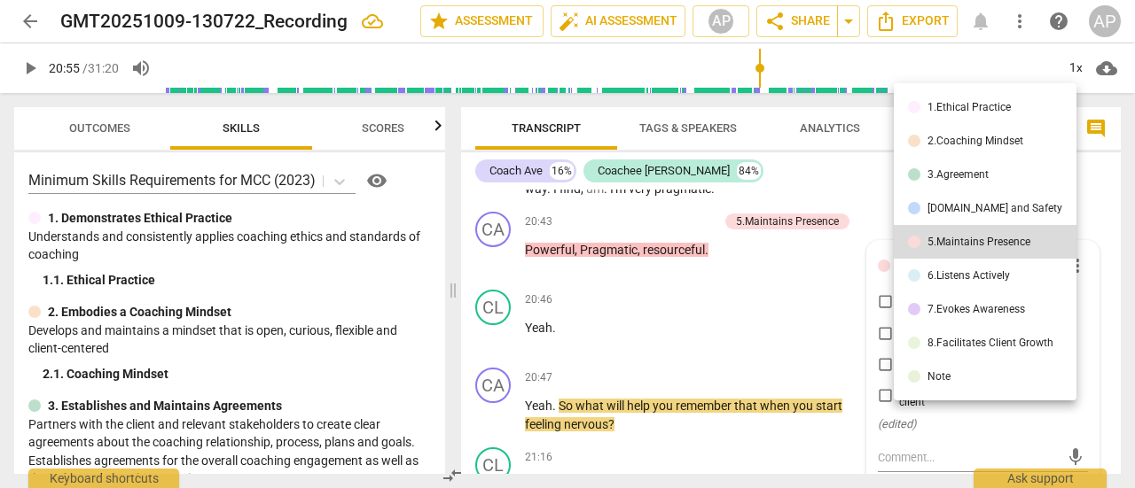
click at [964, 272] on div "6.Listens Actively" at bounding box center [968, 275] width 82 height 11
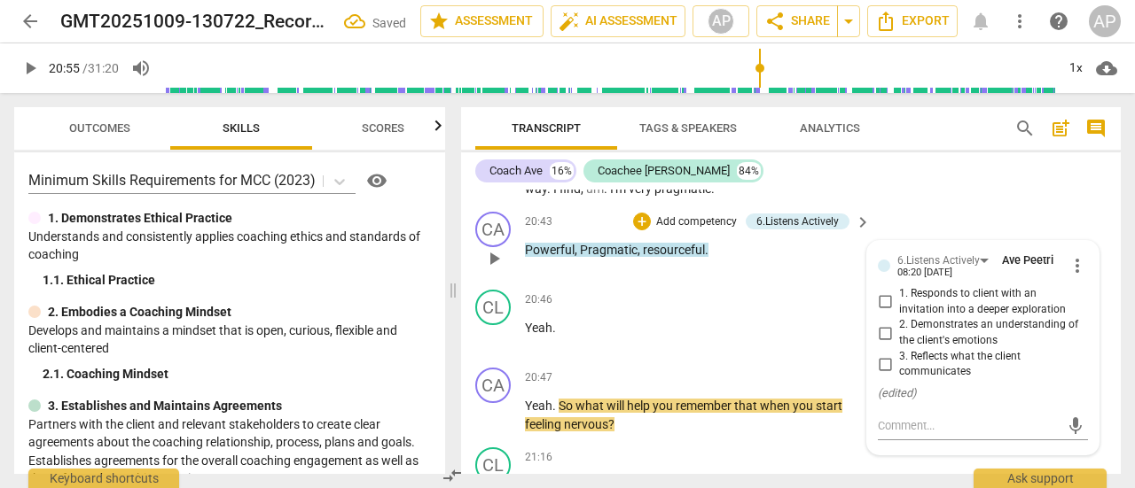
click at [882, 354] on input "3. Reflects what the client communicates" at bounding box center [884, 364] width 28 height 21
click at [881, 354] on input "3. Reflects what the client communicates" at bounding box center [884, 364] width 28 height 21
checkbox input "true"
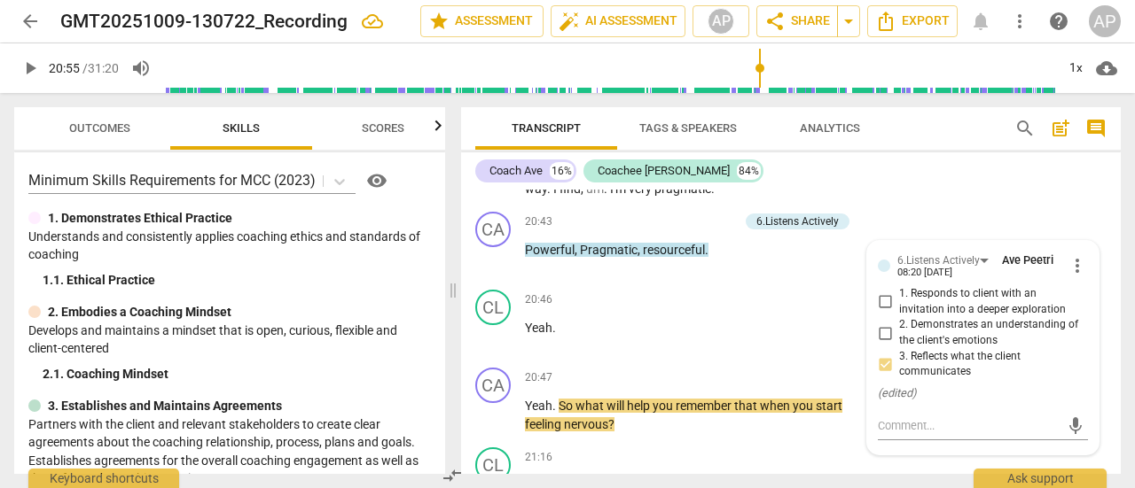
click at [32, 68] on span "play_arrow" at bounding box center [29, 68] width 21 height 21
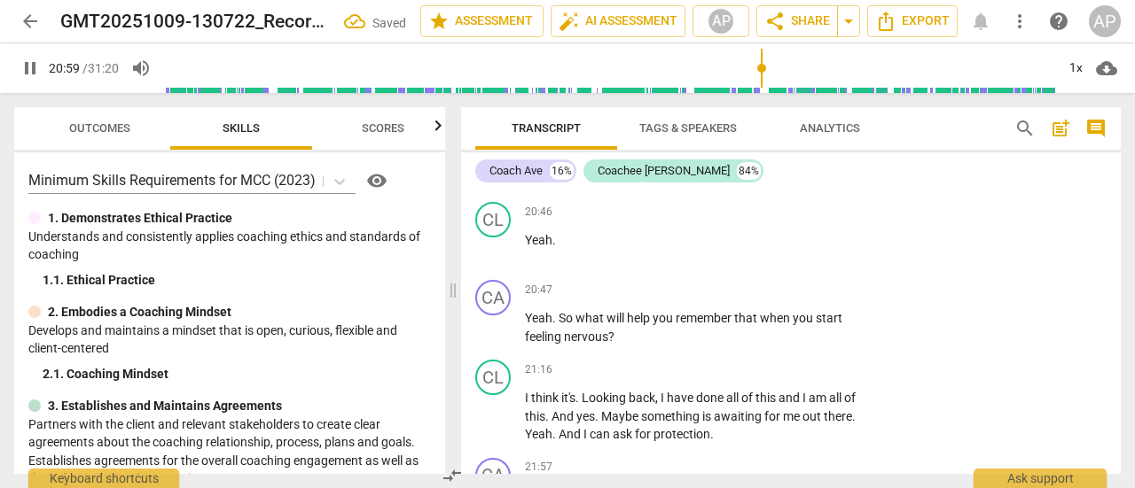
scroll to position [7240, 0]
drag, startPoint x: 25, startPoint y: 63, endPoint x: 51, endPoint y: 68, distance: 27.1
click at [25, 63] on span "pause" at bounding box center [29, 68] width 21 height 21
type input "1262"
click at [789, 282] on p "Add competency" at bounding box center [807, 290] width 84 height 16
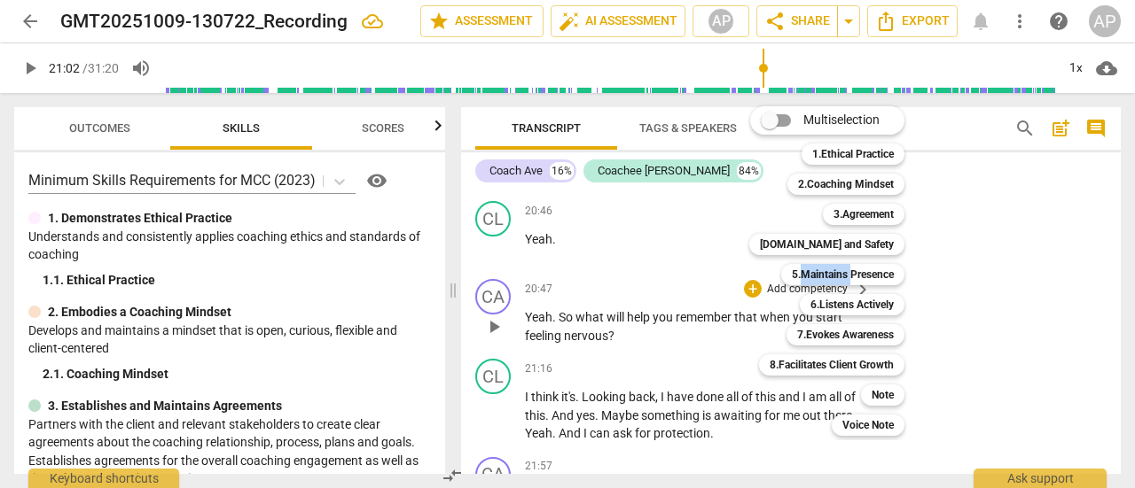
click at [789, 265] on div "5.Maintains Presence 5" at bounding box center [852, 275] width 157 height 30
click at [868, 210] on b "3.Agreement" at bounding box center [863, 214] width 60 height 21
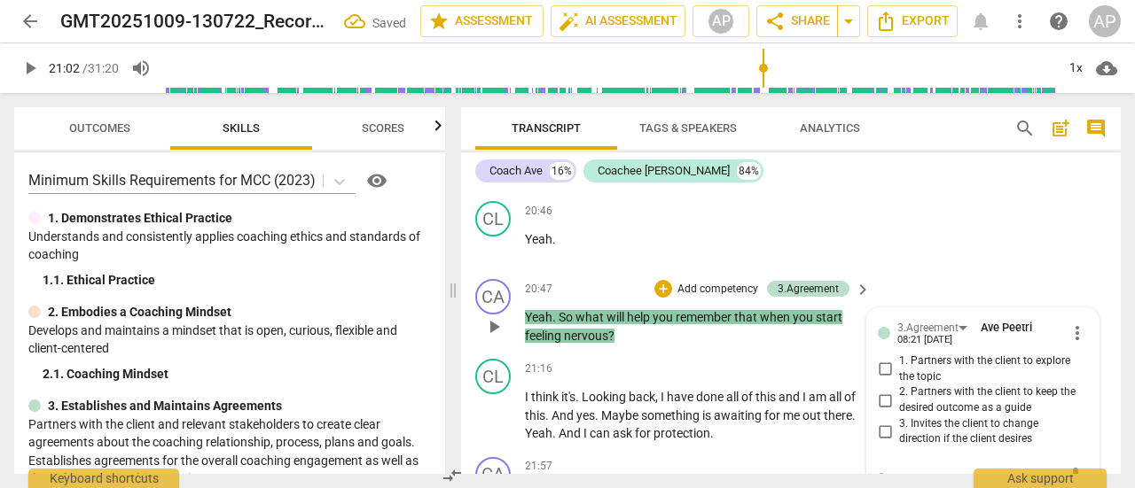
click at [879, 390] on input "2. Partners with the client to keep the desired outcome as a guide" at bounding box center [884, 400] width 28 height 21
checkbox input "true"
drag, startPoint x: 35, startPoint y: 65, endPoint x: 49, endPoint y: 69, distance: 14.0
click at [35, 65] on span "play_arrow" at bounding box center [29, 68] width 21 height 21
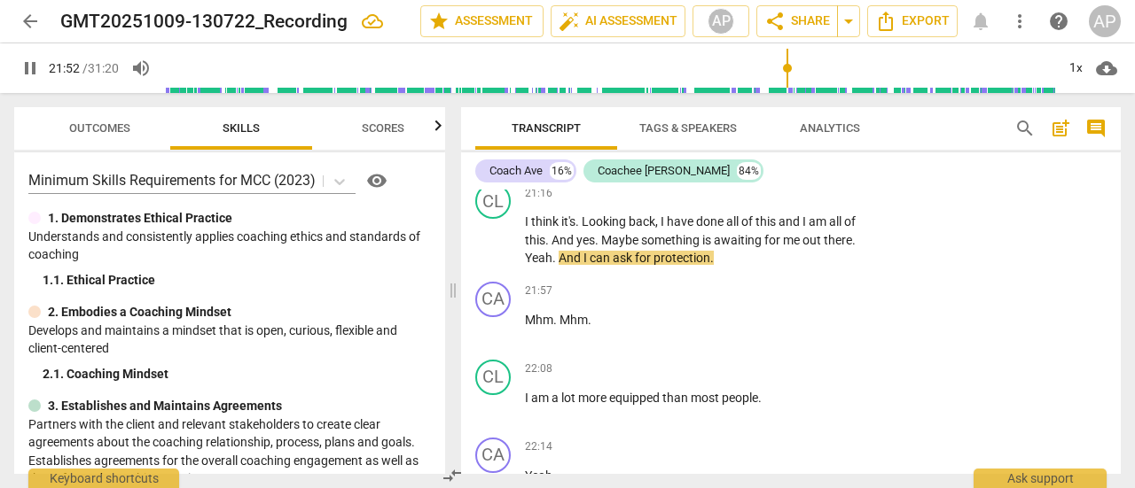
scroll to position [7416, 0]
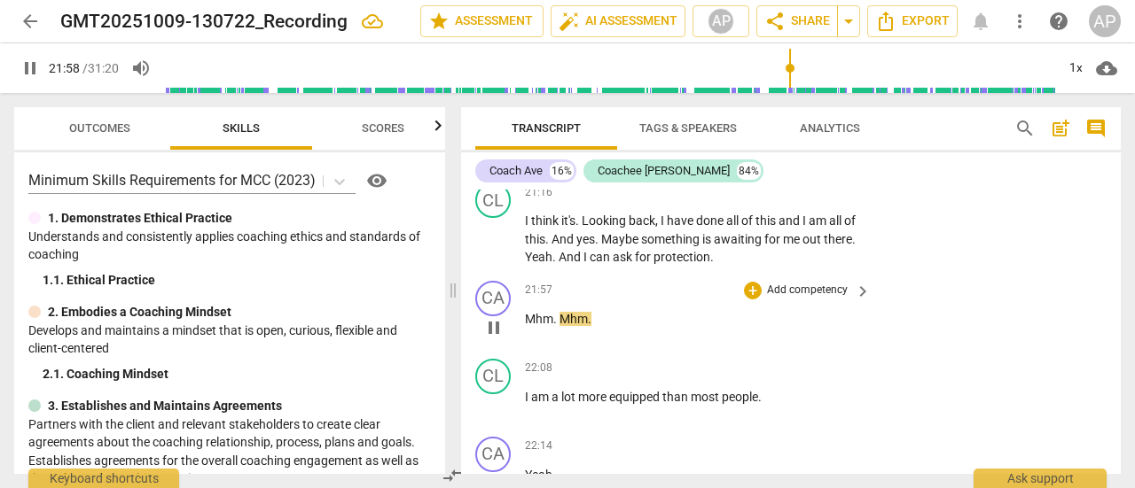
click at [599, 310] on p "Mhm . Mhm ." at bounding box center [693, 319] width 337 height 19
type input "1319"
click at [824, 283] on p "Add competency" at bounding box center [807, 291] width 84 height 16
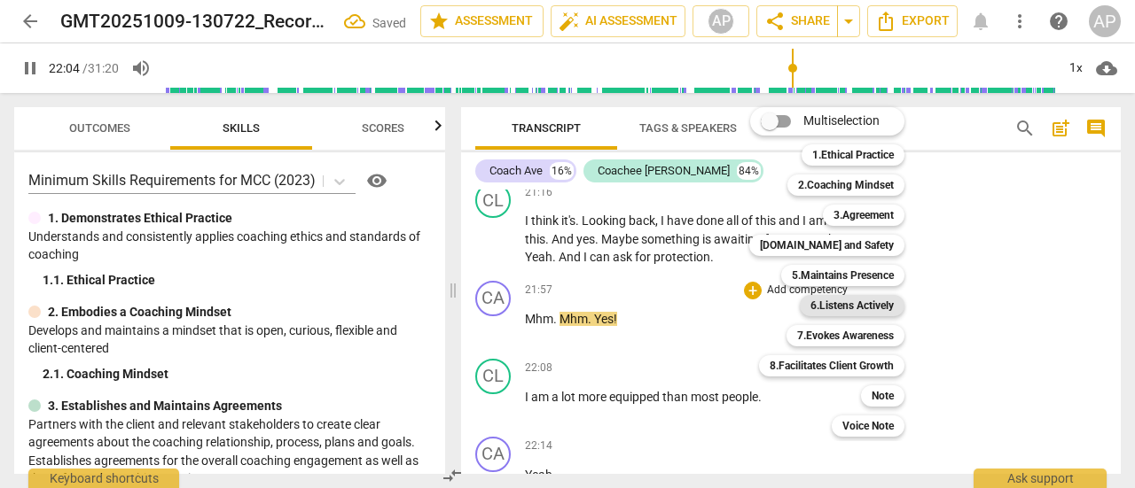
click at [835, 304] on b "6.Listens Actively" at bounding box center [851, 305] width 83 height 21
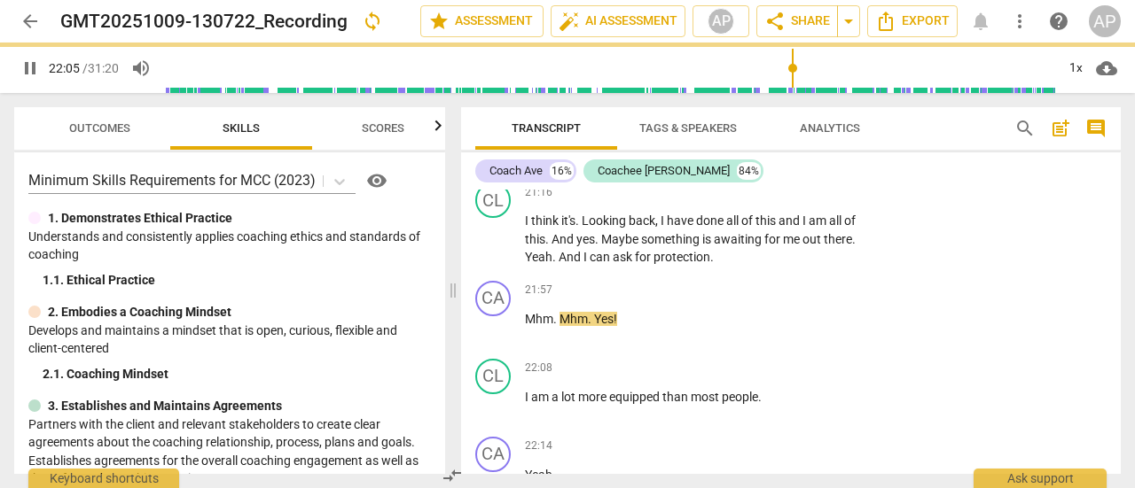
type input "1325"
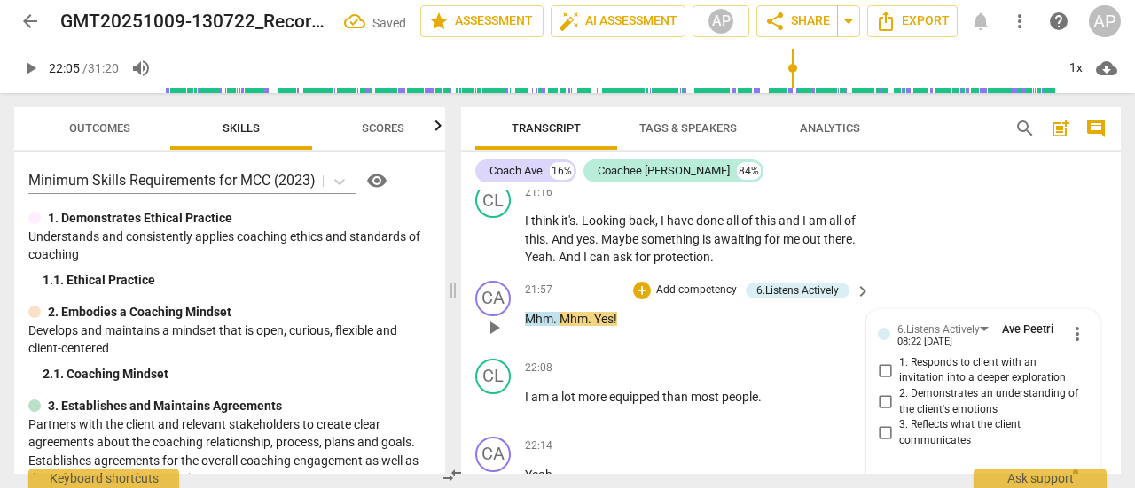
click at [886, 392] on input "2. Demonstrates an understanding of the client's emotions" at bounding box center [884, 402] width 28 height 21
checkbox input "true"
click at [30, 66] on span "play_arrow" at bounding box center [29, 68] width 21 height 21
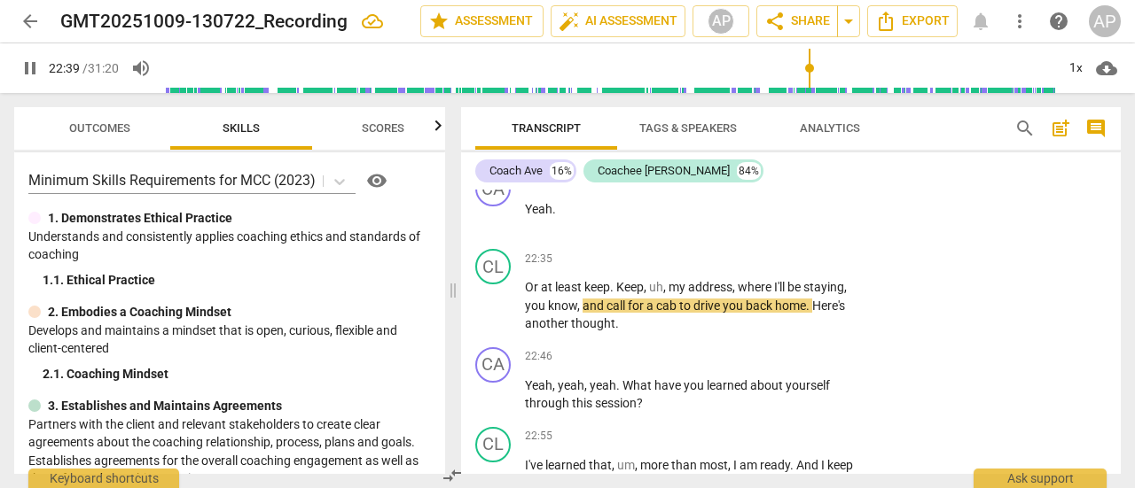
scroll to position [7858, 0]
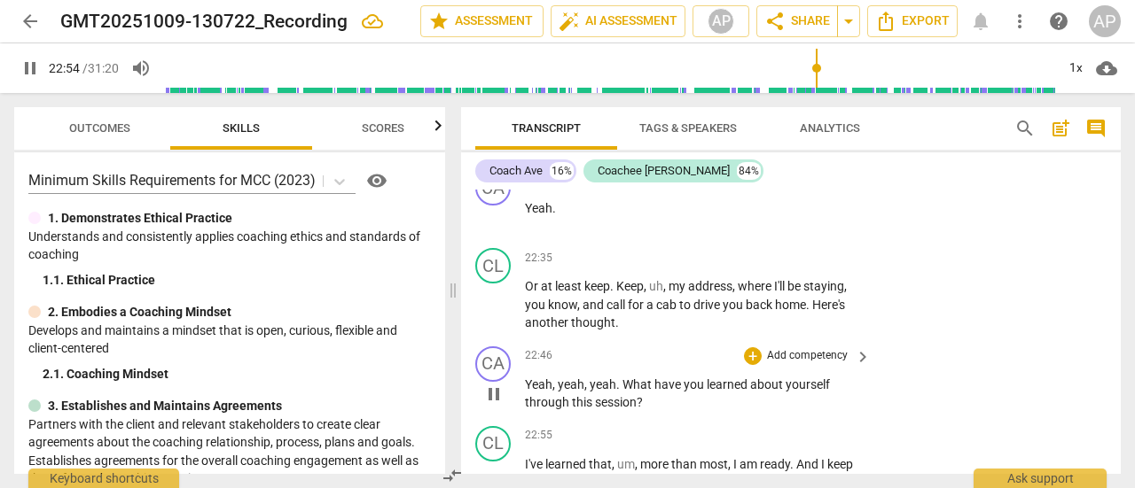
click at [798, 348] on p "Add competency" at bounding box center [807, 356] width 84 height 16
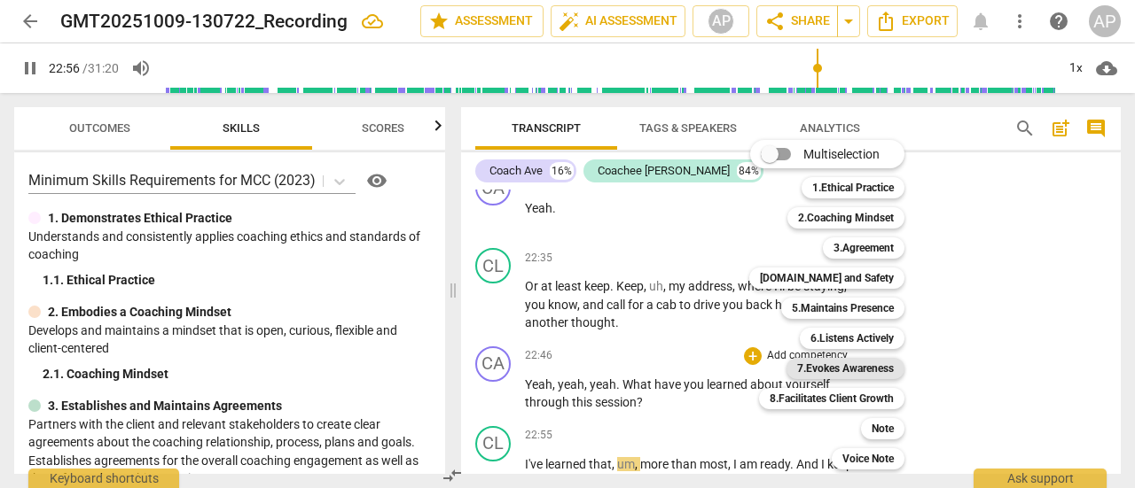
click at [848, 366] on b "7.Evokes Awareness" at bounding box center [845, 368] width 97 height 21
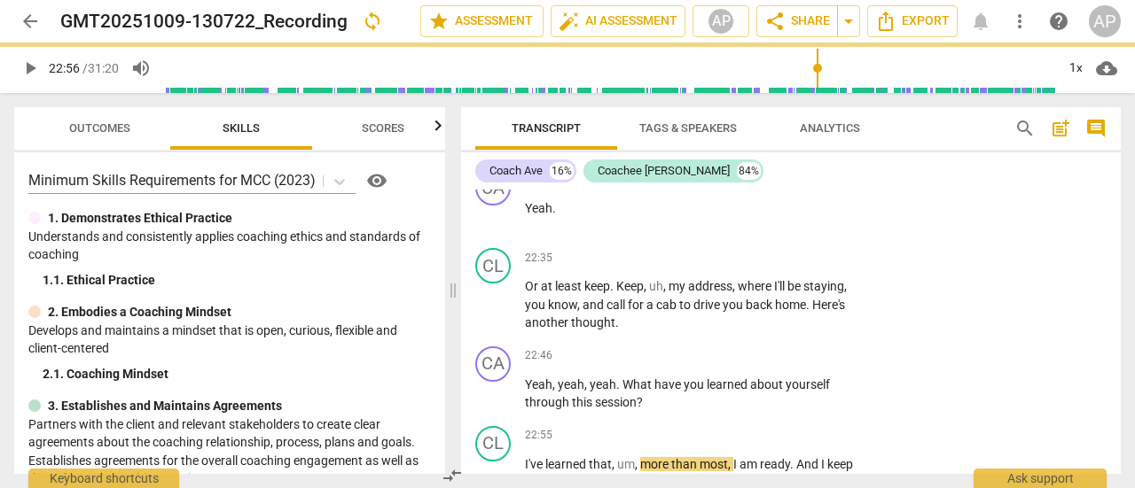
type input "1377"
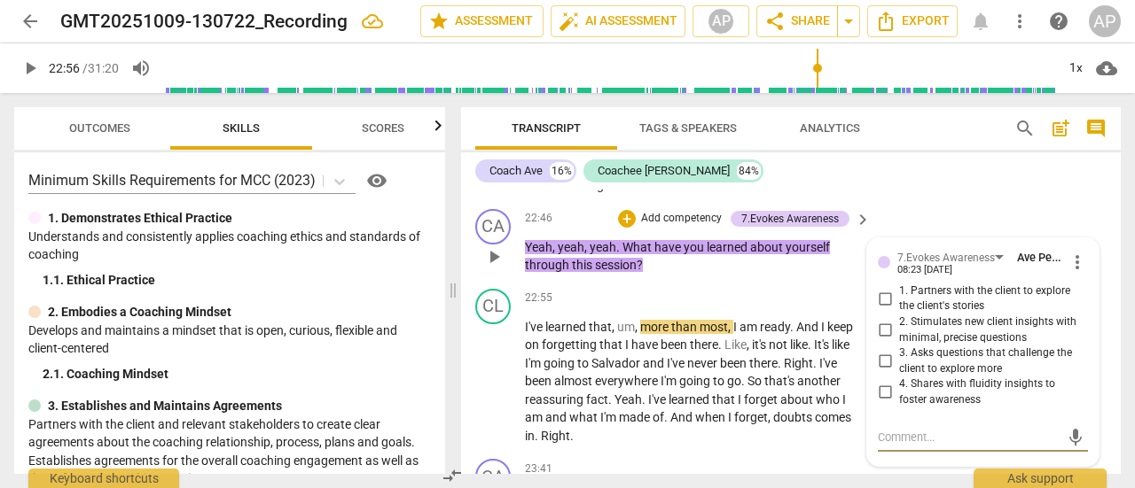
scroll to position [7995, 0]
click at [884, 289] on input "1. Partners with the client to explore the client's stories" at bounding box center [884, 299] width 28 height 21
checkbox input "true"
click at [35, 58] on span "play_arrow" at bounding box center [29, 68] width 21 height 21
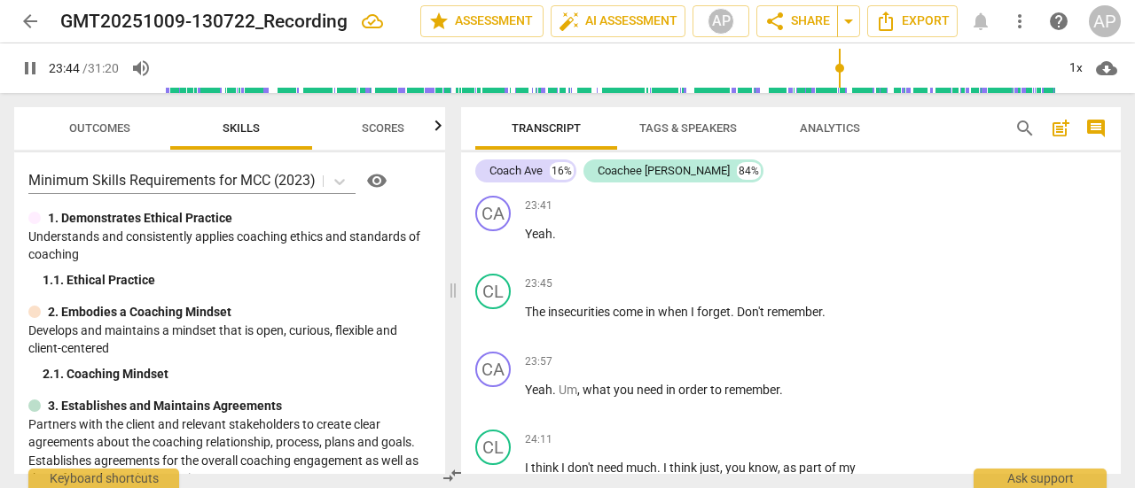
scroll to position [8260, 0]
click at [767, 304] on span "Don't" at bounding box center [752, 311] width 30 height 14
type input "1439"
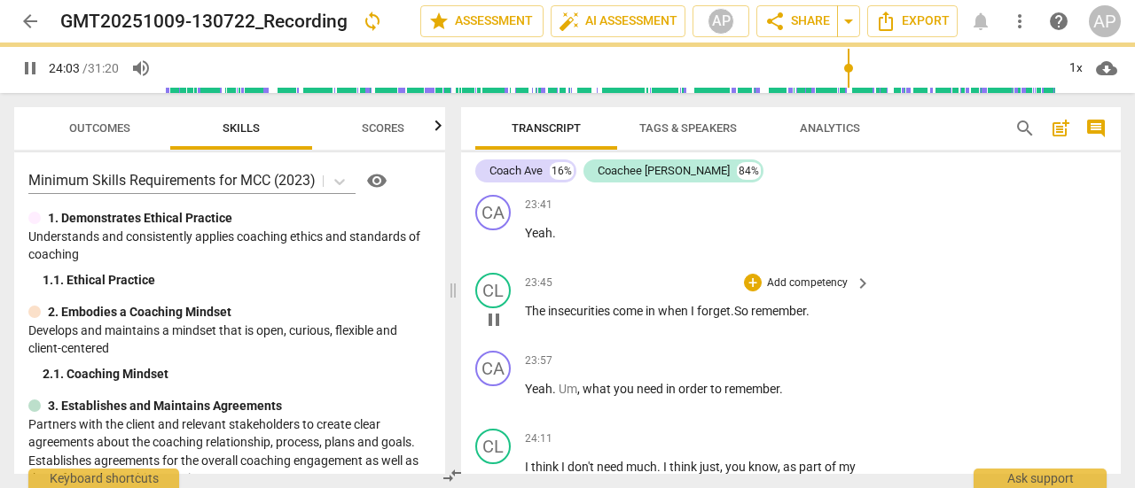
click at [809, 304] on span "." at bounding box center [808, 311] width 4 height 14
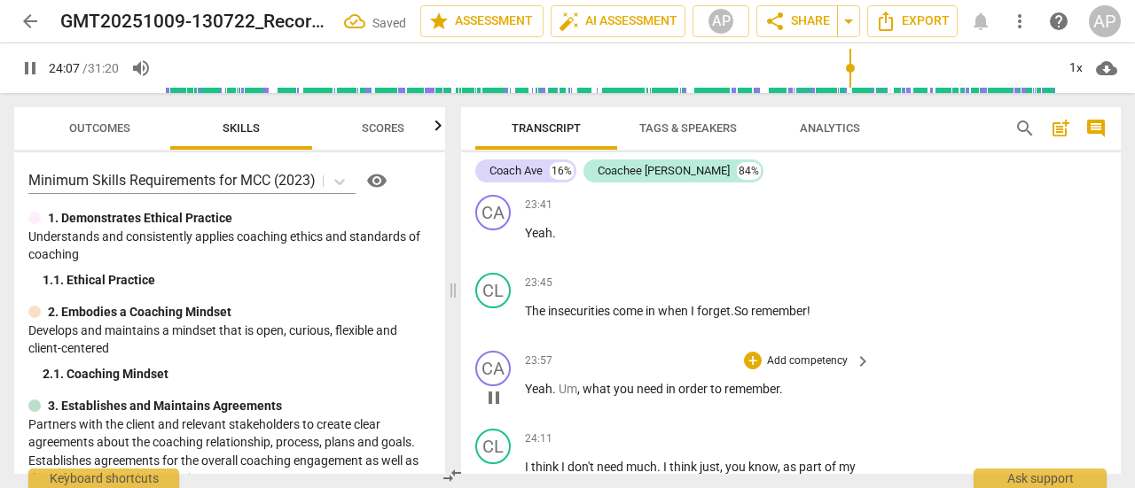
click at [812, 354] on p "Add competency" at bounding box center [807, 362] width 84 height 16
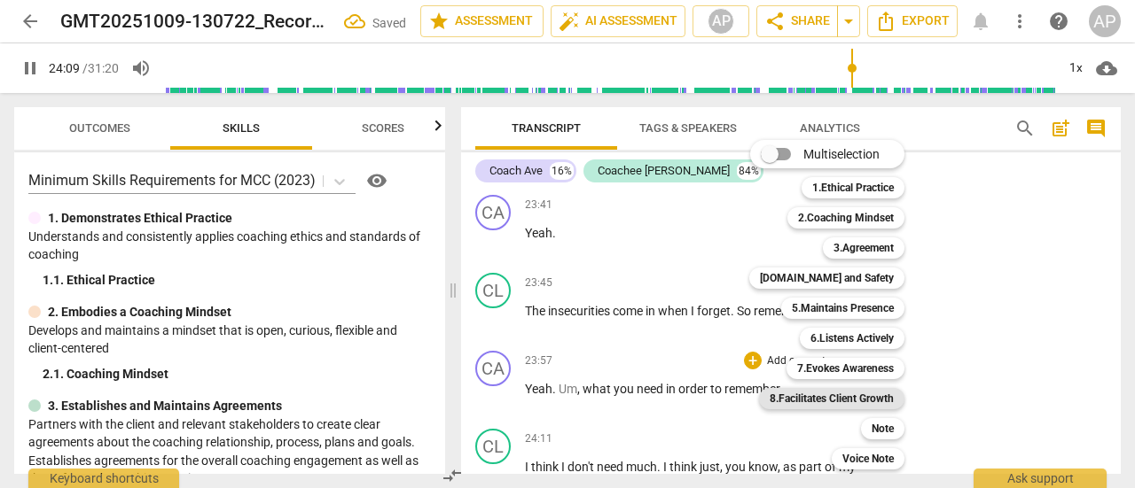
click at [827, 398] on b "8.Facilitates Client Growth" at bounding box center [831, 398] width 124 height 21
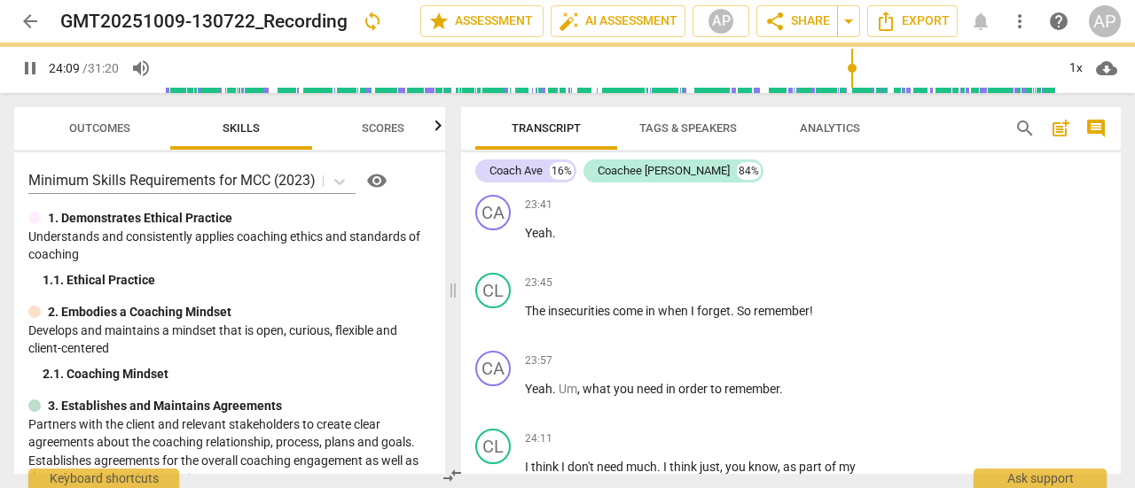
type input "1450"
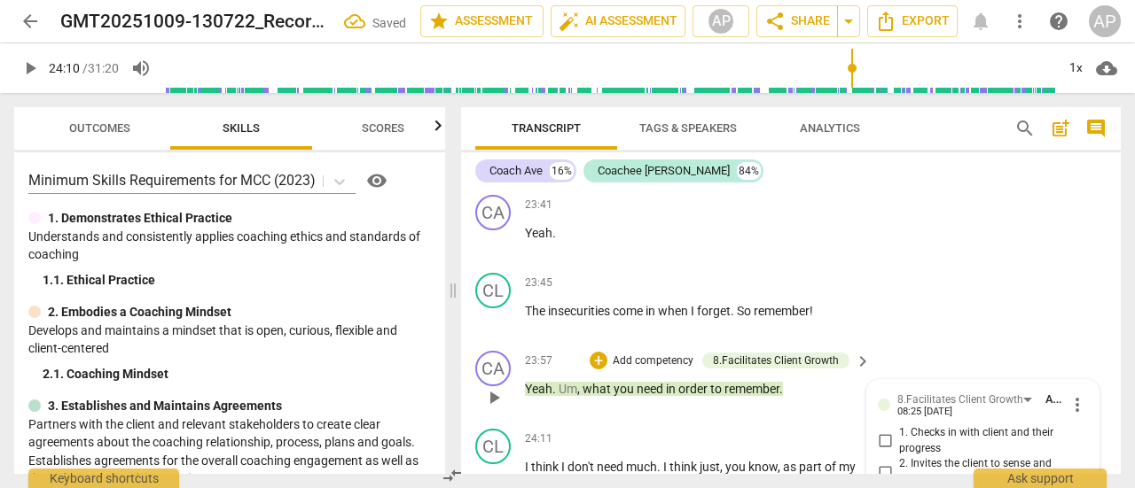
scroll to position [8457, 0]
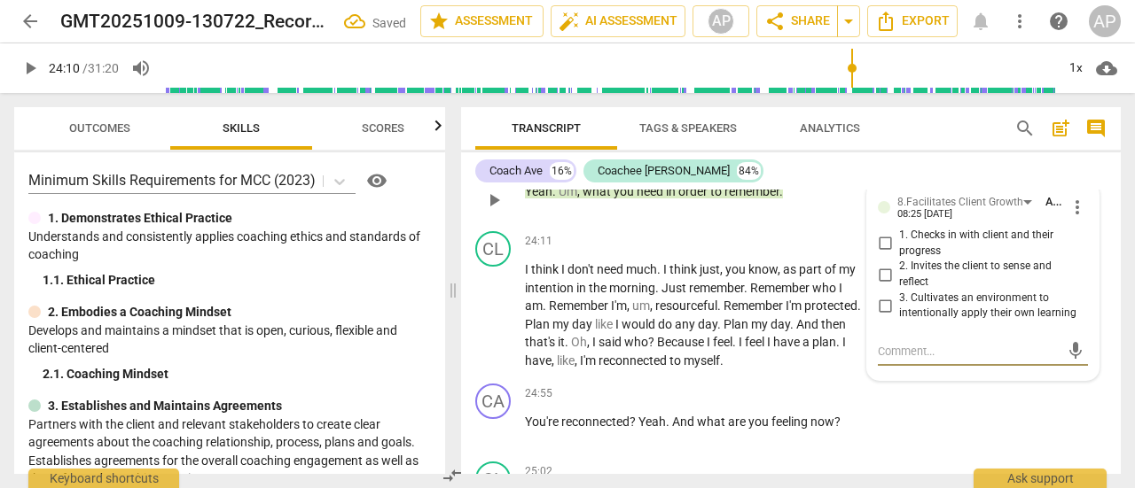
click at [879, 295] on input "3. Cultivates an environment to intentionally apply their own learning" at bounding box center [884, 305] width 28 height 21
checkbox input "true"
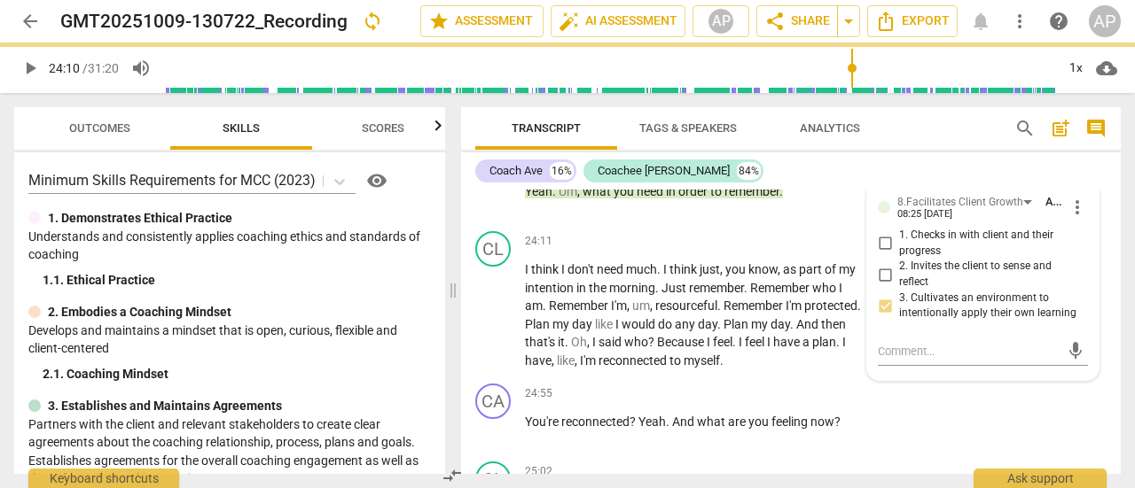
click at [27, 61] on span "play_arrow" at bounding box center [29, 68] width 21 height 21
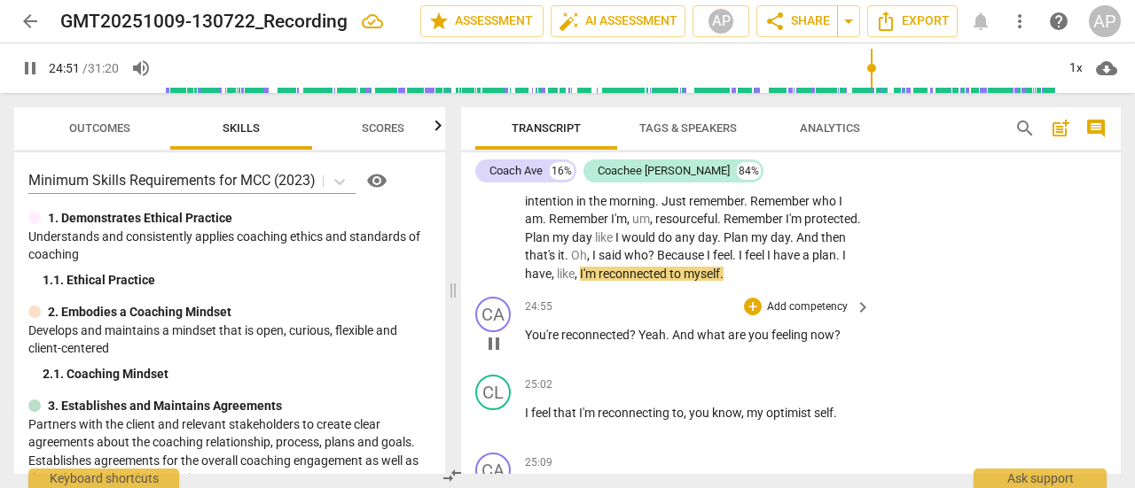
scroll to position [8545, 0]
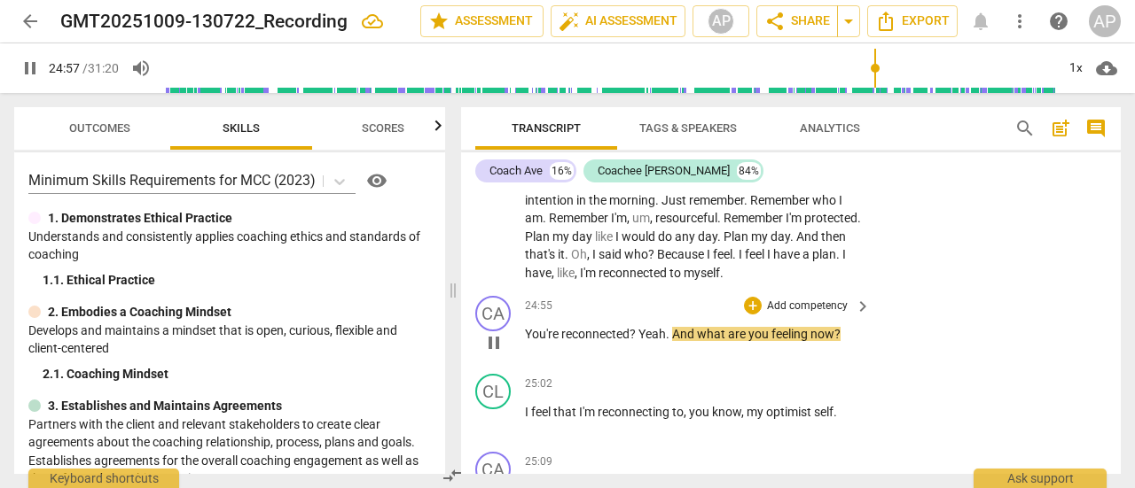
click at [635, 327] on span "?" at bounding box center [633, 334] width 9 height 14
type input "1499"
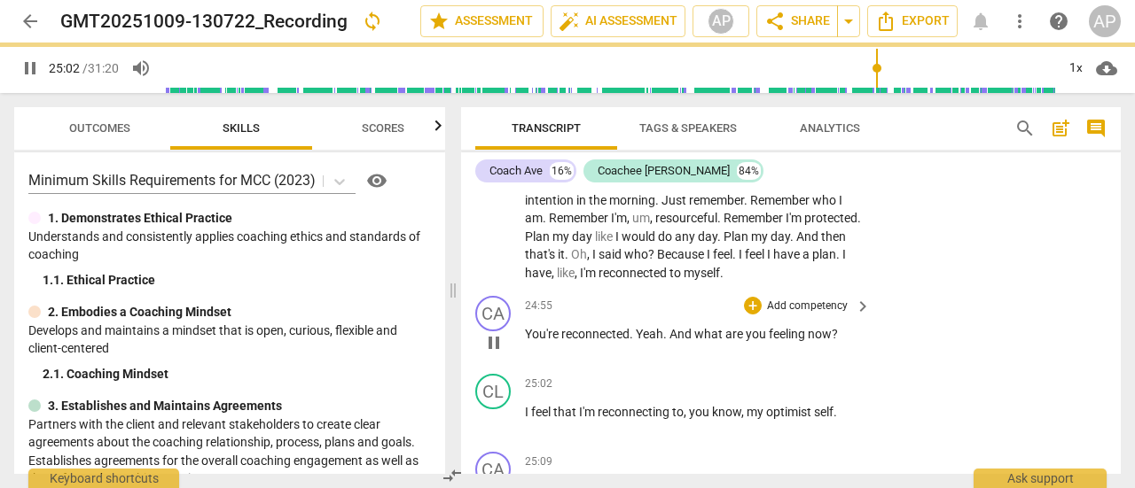
click at [814, 299] on p "Add competency" at bounding box center [807, 307] width 84 height 16
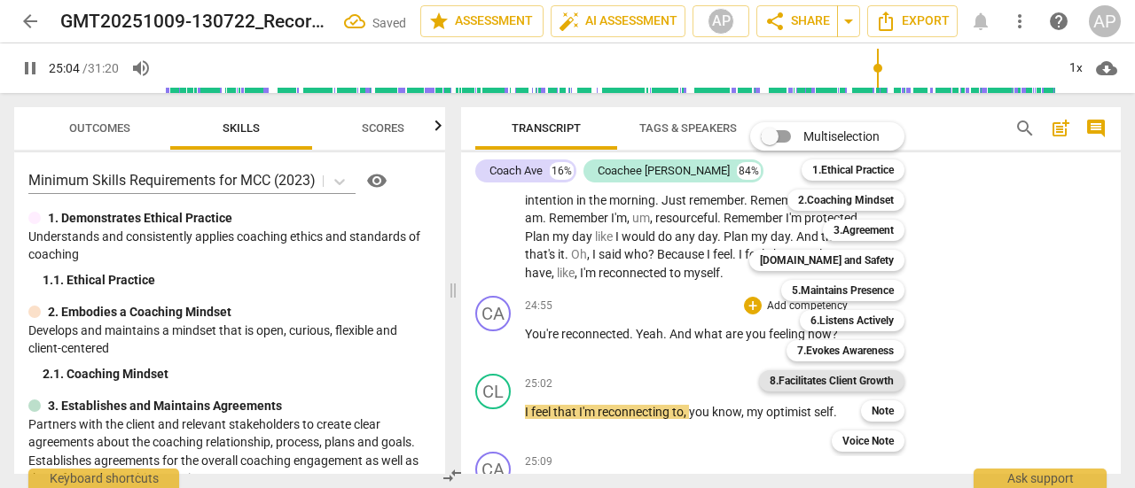
click at [831, 377] on b "8.Facilitates Client Growth" at bounding box center [831, 380] width 124 height 21
type input "1504"
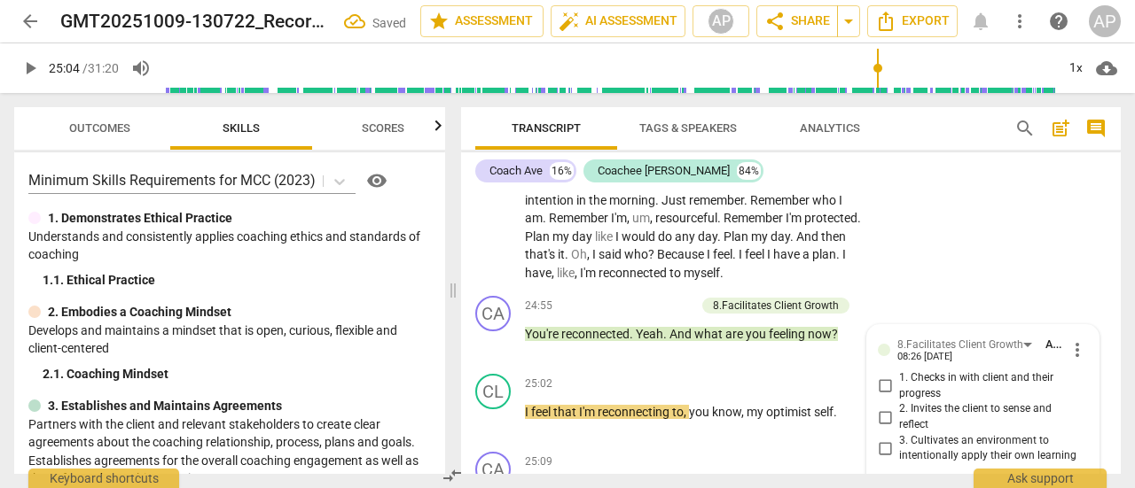
scroll to position [8553, 0]
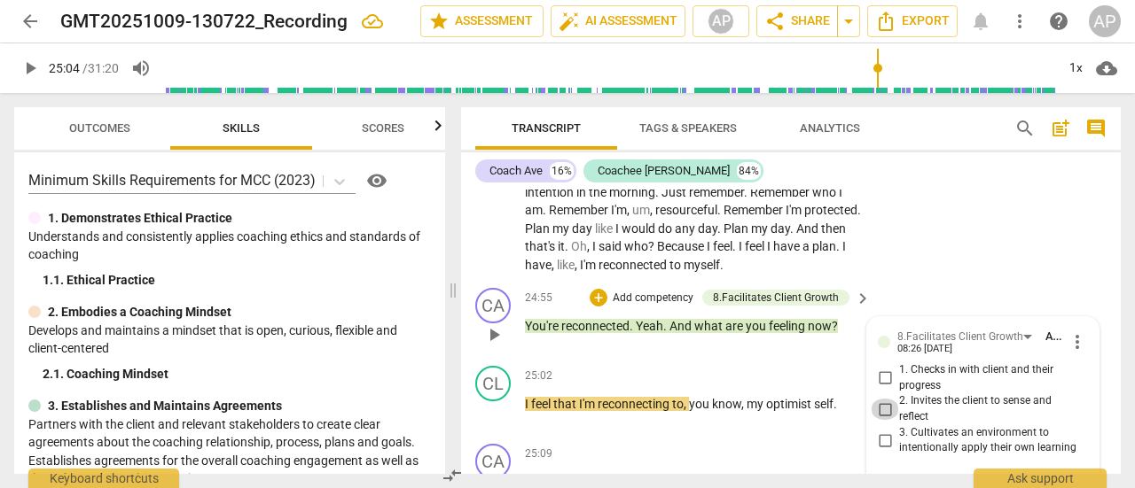
click at [879, 399] on input "2. Invites the client to sense and reflect" at bounding box center [884, 409] width 28 height 21
checkbox input "true"
click at [28, 64] on span "play_arrow" at bounding box center [29, 68] width 21 height 21
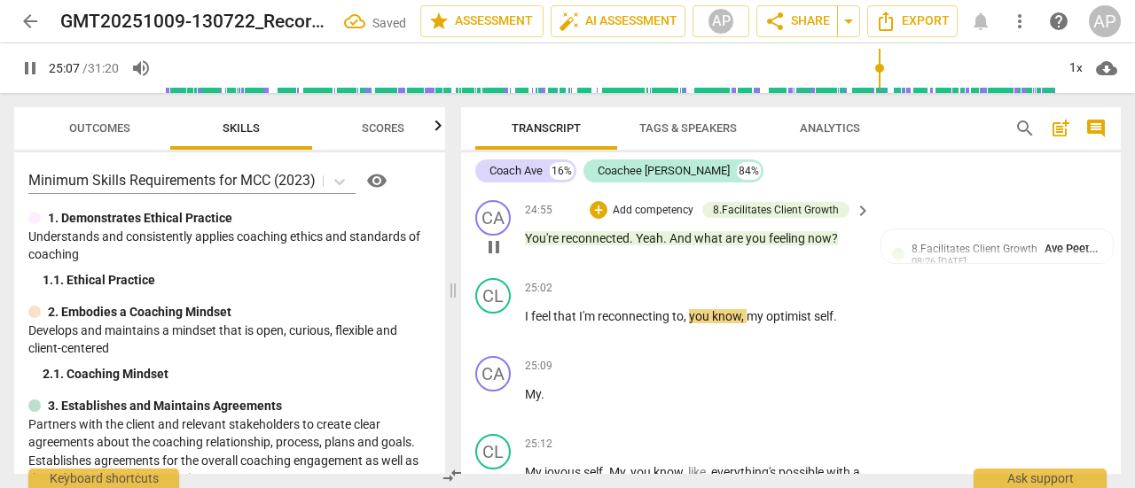
scroll to position [8642, 0]
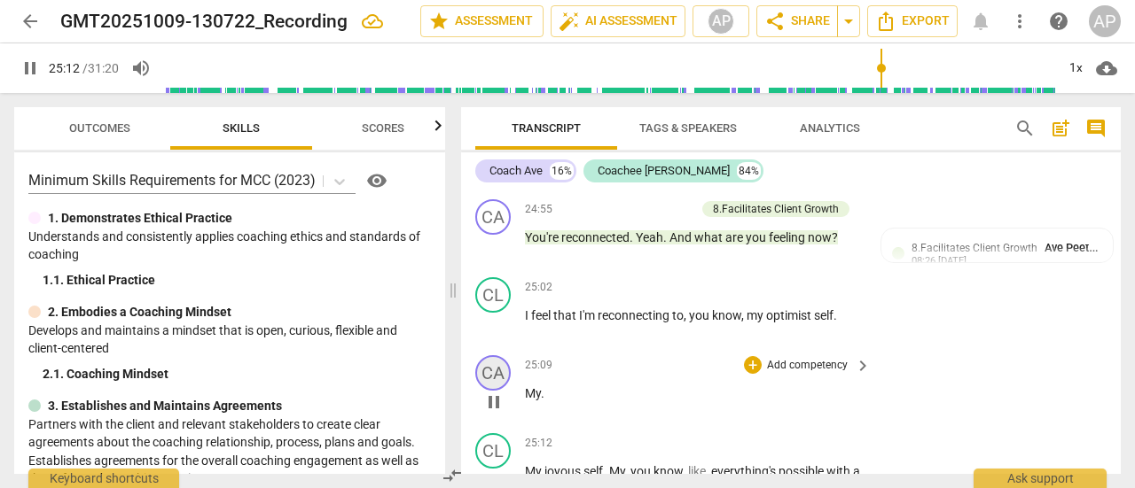
click at [495, 355] on div "CA" at bounding box center [492, 372] width 35 height 35
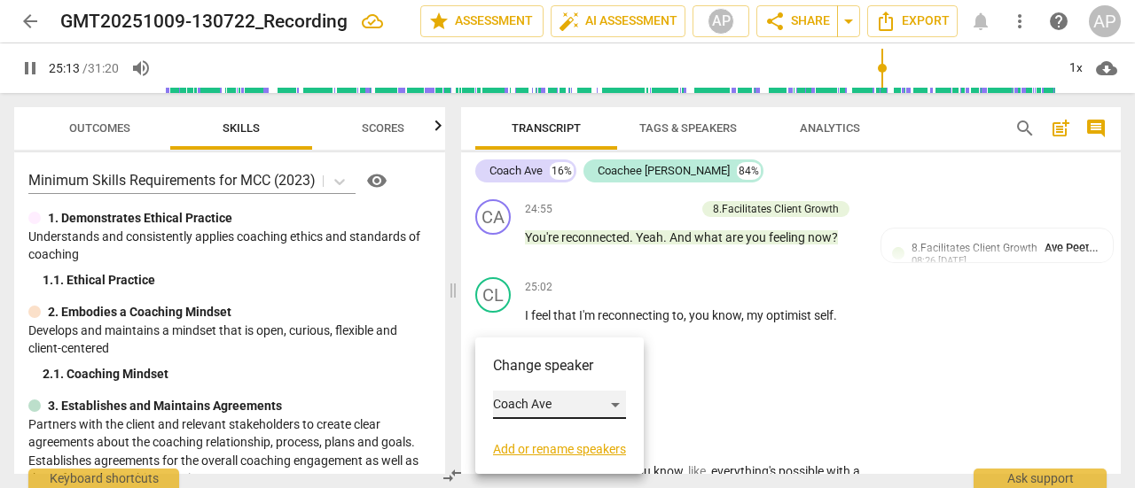
click at [519, 400] on div "Coach Ave" at bounding box center [559, 405] width 133 height 28
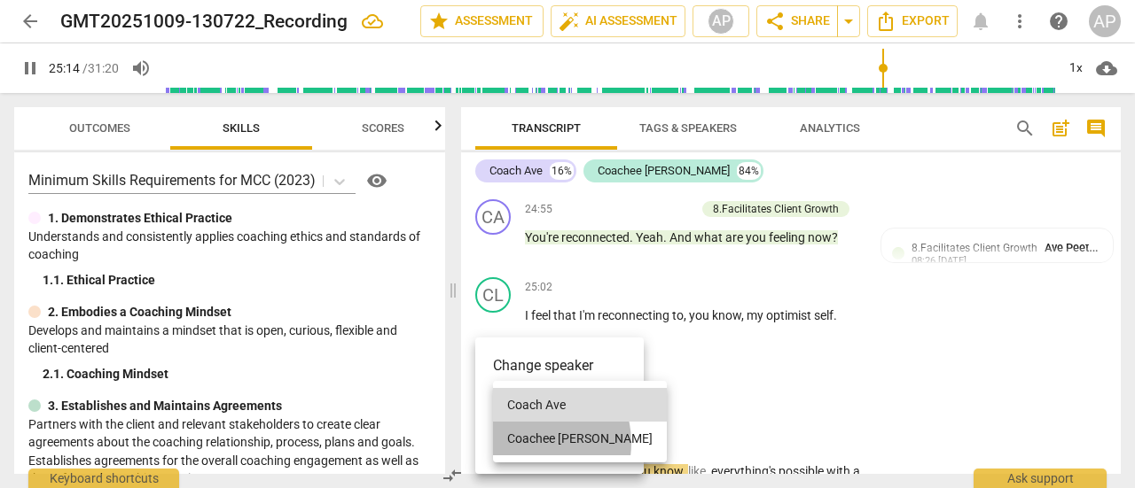
click at [529, 443] on li "Coachee [PERSON_NAME]" at bounding box center [580, 439] width 174 height 34
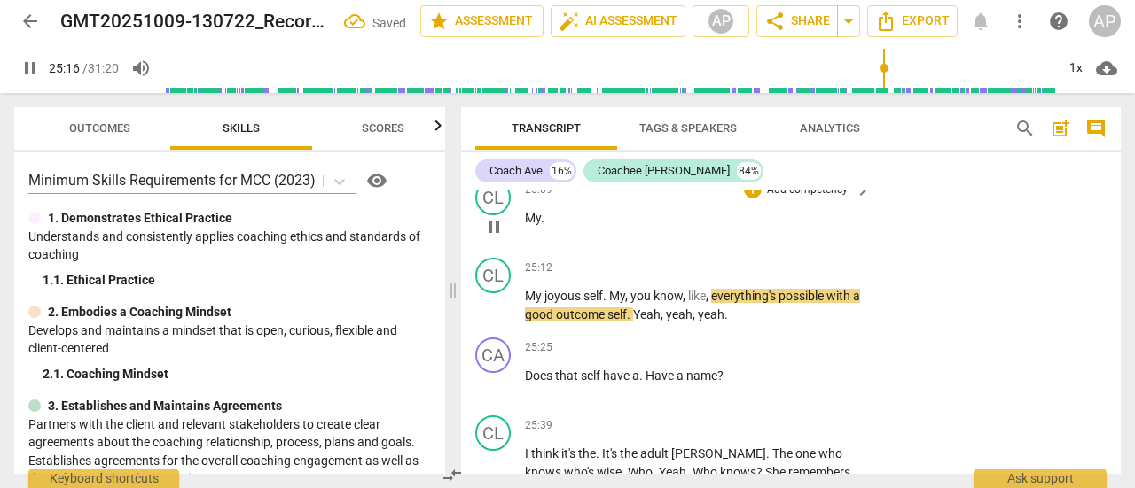
scroll to position [8818, 0]
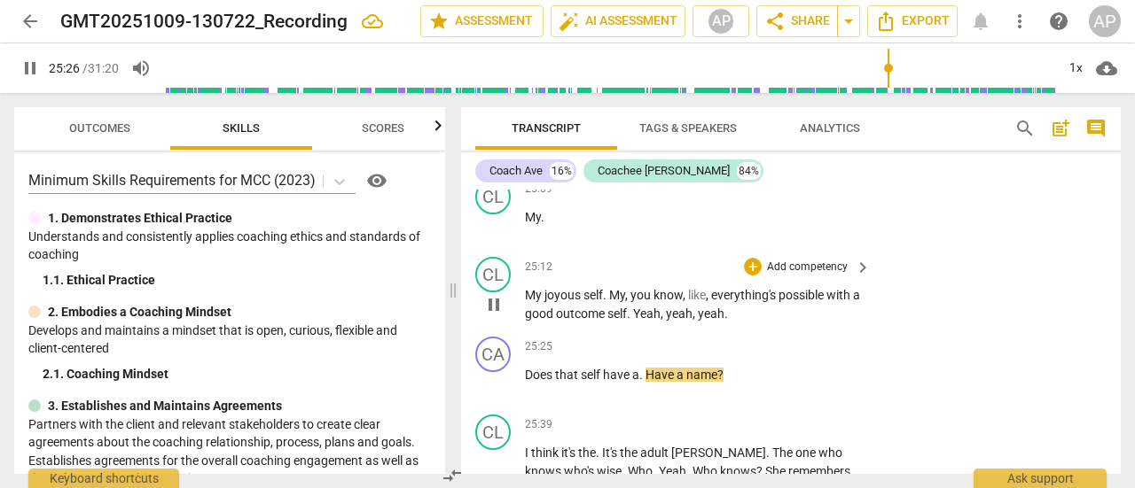
drag, startPoint x: 645, startPoint y: 295, endPoint x: 659, endPoint y: 295, distance: 14.2
click at [647, 307] on span "Yeah" at bounding box center [646, 314] width 27 height 14
drag, startPoint x: 659, startPoint y: 295, endPoint x: 696, endPoint y: 295, distance: 36.3
click at [696, 295] on p "My joyous self . My , you know , like , everything's possible with a good outco…" at bounding box center [693, 304] width 337 height 36
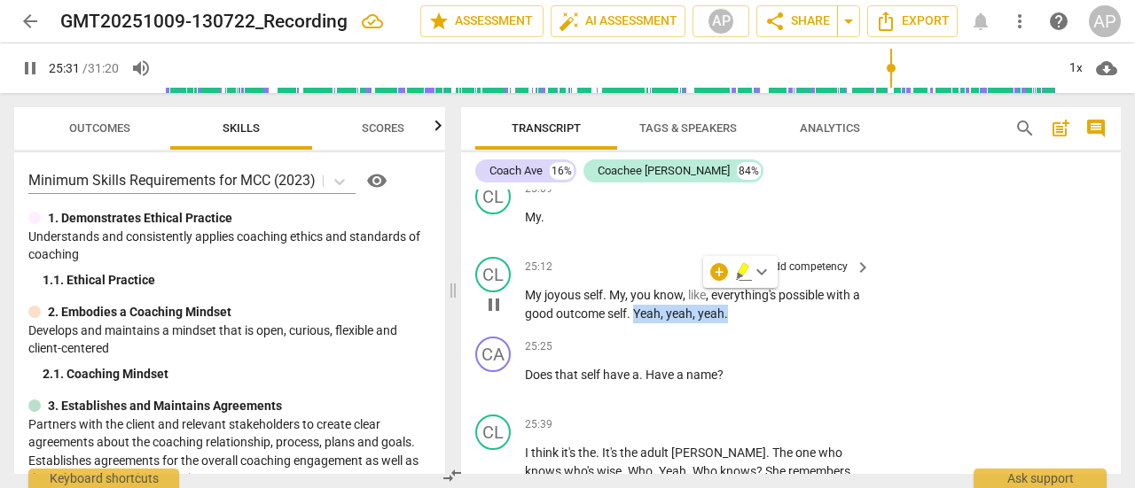
drag, startPoint x: 741, startPoint y: 297, endPoint x: 644, endPoint y: 298, distance: 96.6
click at [644, 298] on p "My joyous self . My , you know , like , everything's possible with a good outco…" at bounding box center [693, 304] width 337 height 36
type input "1533"
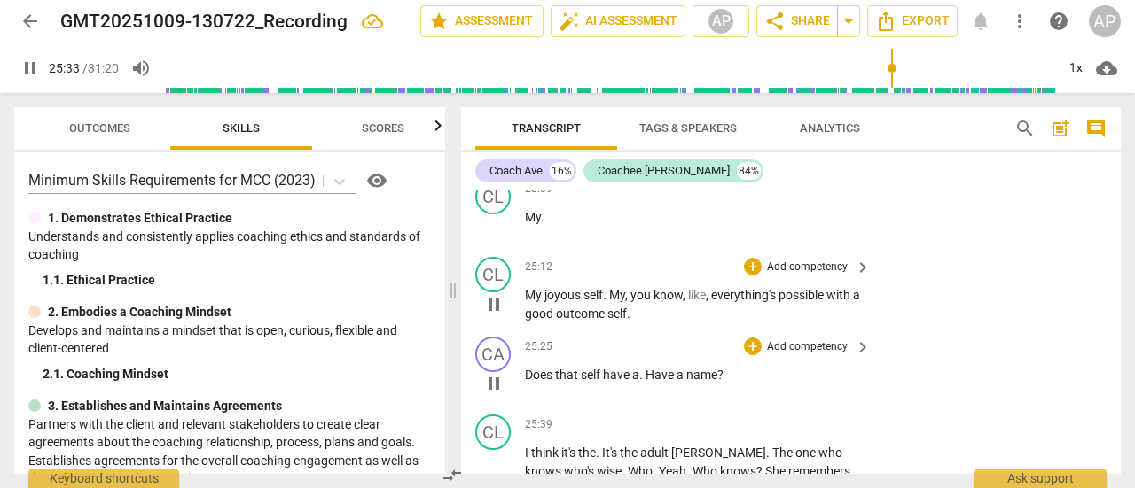
click at [526, 368] on span "Does" at bounding box center [540, 375] width 30 height 14
type input "1535"
paste p
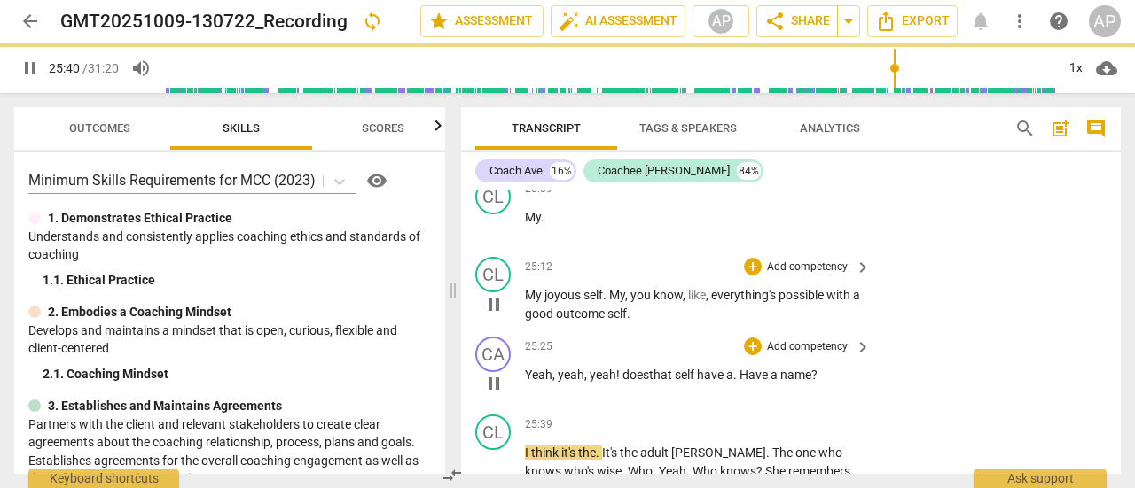
click at [830, 339] on p "Add competency" at bounding box center [807, 347] width 84 height 16
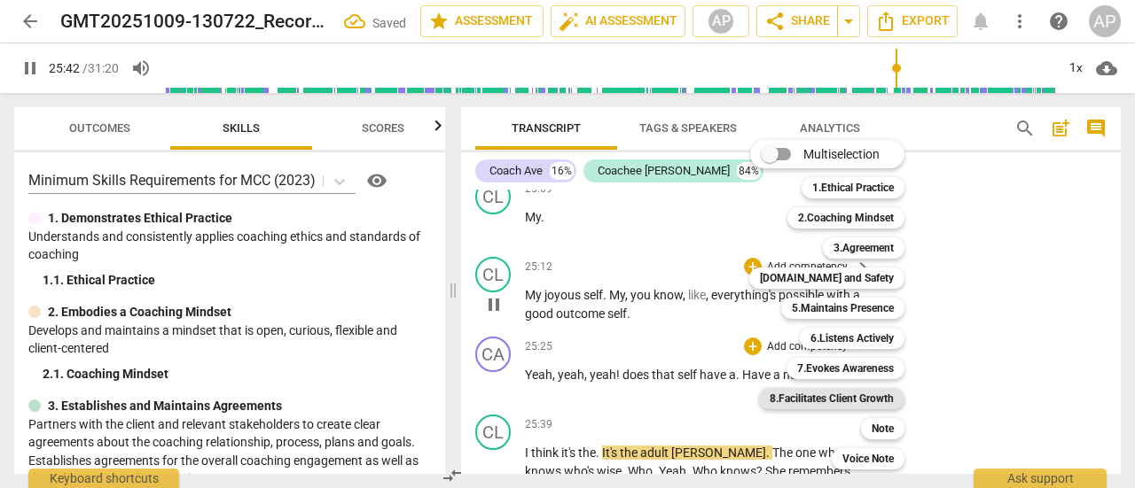
click at [852, 396] on b "8.Facilitates Client Growth" at bounding box center [831, 398] width 124 height 21
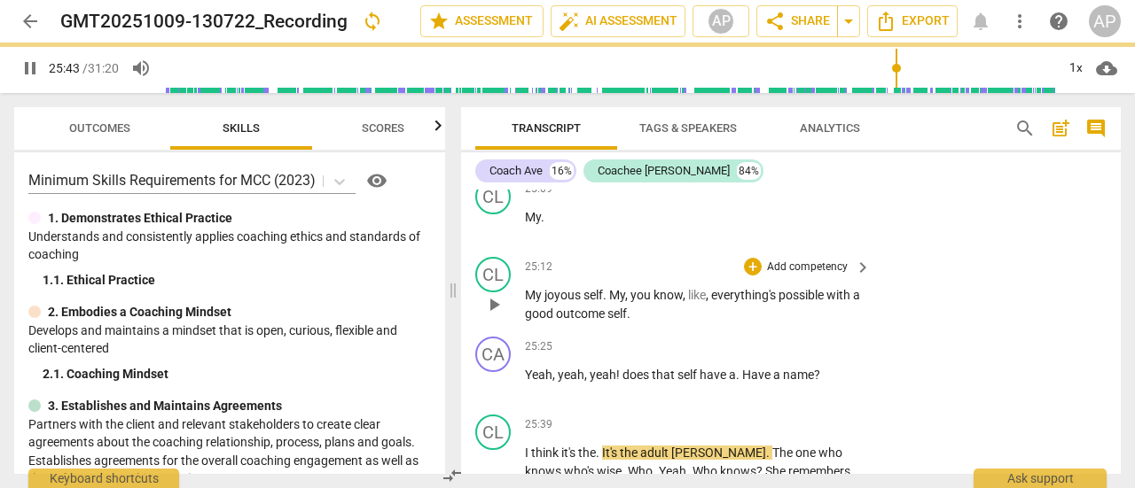
type input "1543"
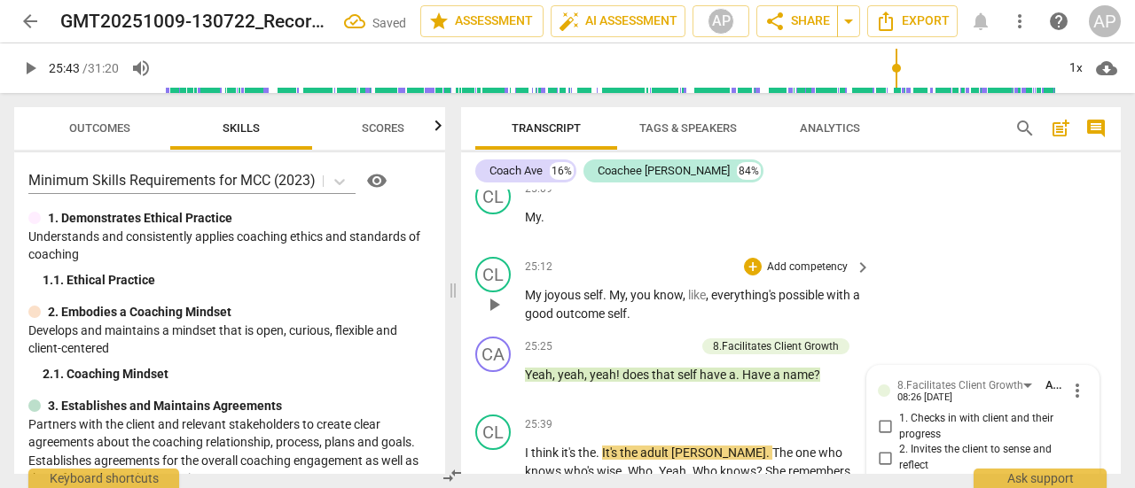
scroll to position [9002, 0]
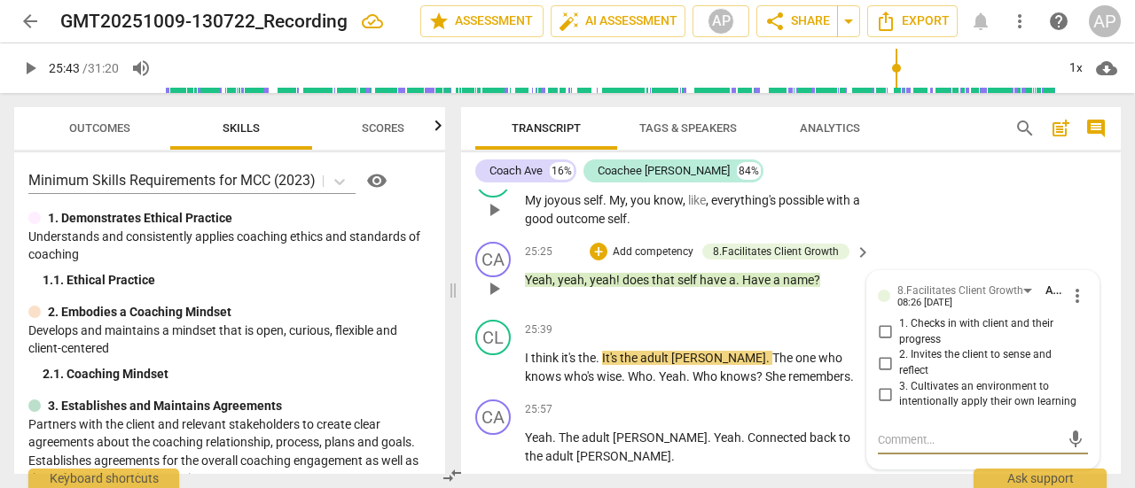
click at [883, 353] on input "2. Invites the client to sense and reflect" at bounding box center [884, 363] width 28 height 21
checkbox input "true"
click at [29, 64] on span "play_arrow" at bounding box center [29, 68] width 21 height 21
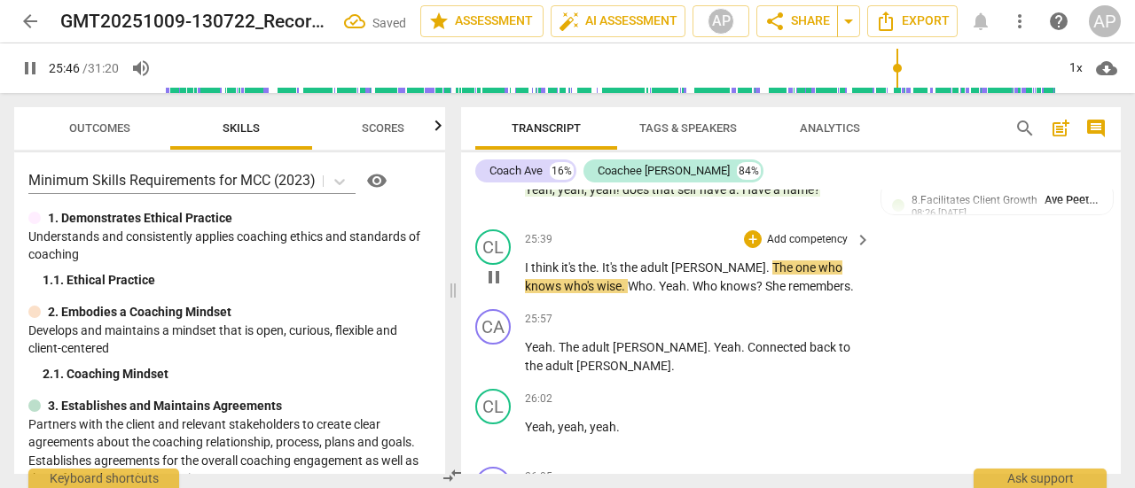
scroll to position [9003, 0]
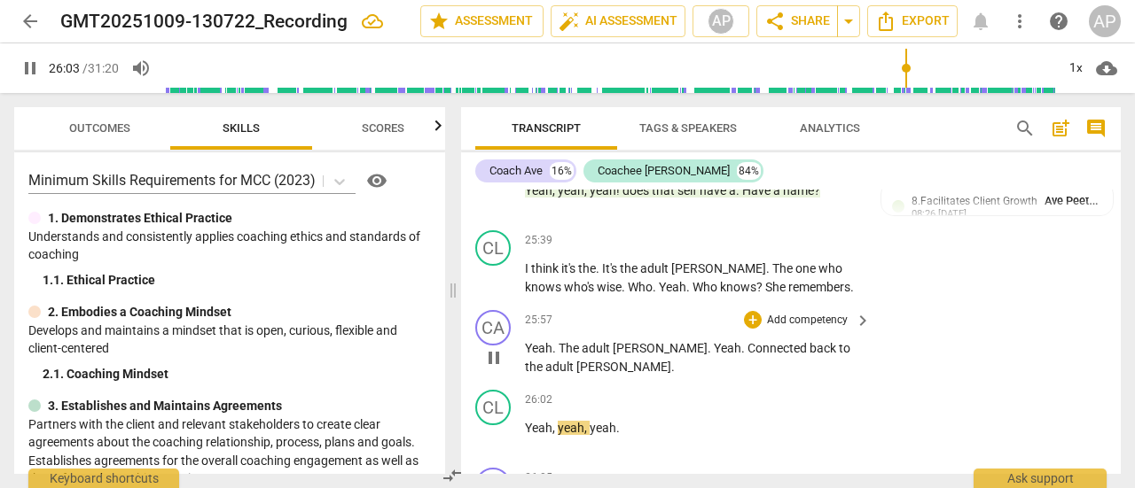
click at [817, 313] on p "Add competency" at bounding box center [807, 321] width 84 height 16
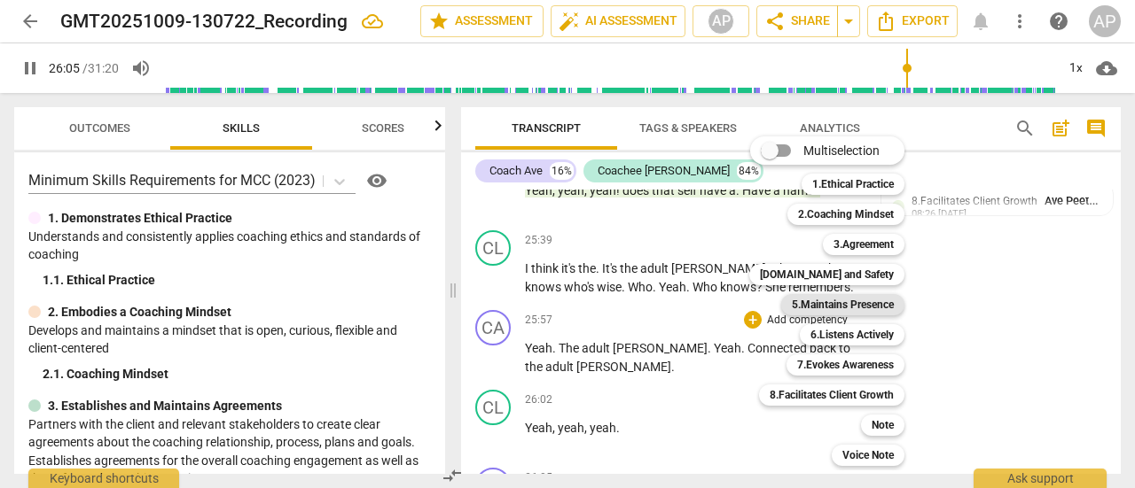
scroll to position [9292, 0]
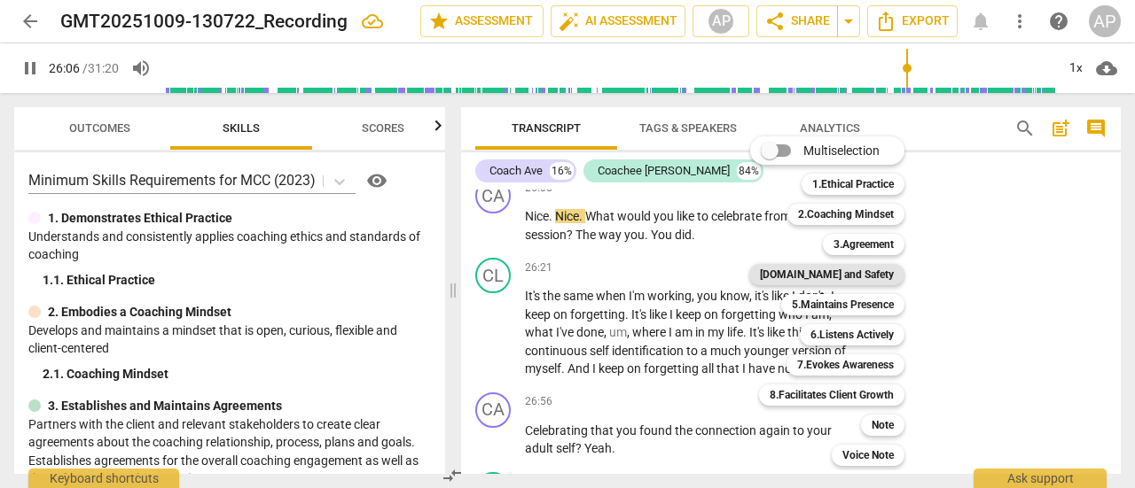
click at [853, 272] on b "[DOMAIN_NAME] and Safety" at bounding box center [827, 274] width 134 height 21
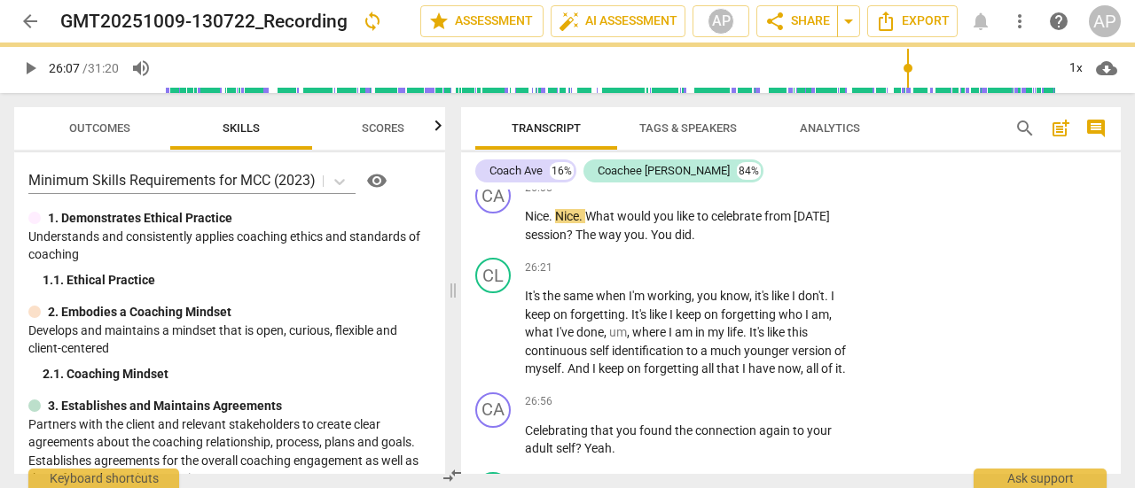
type input "1567"
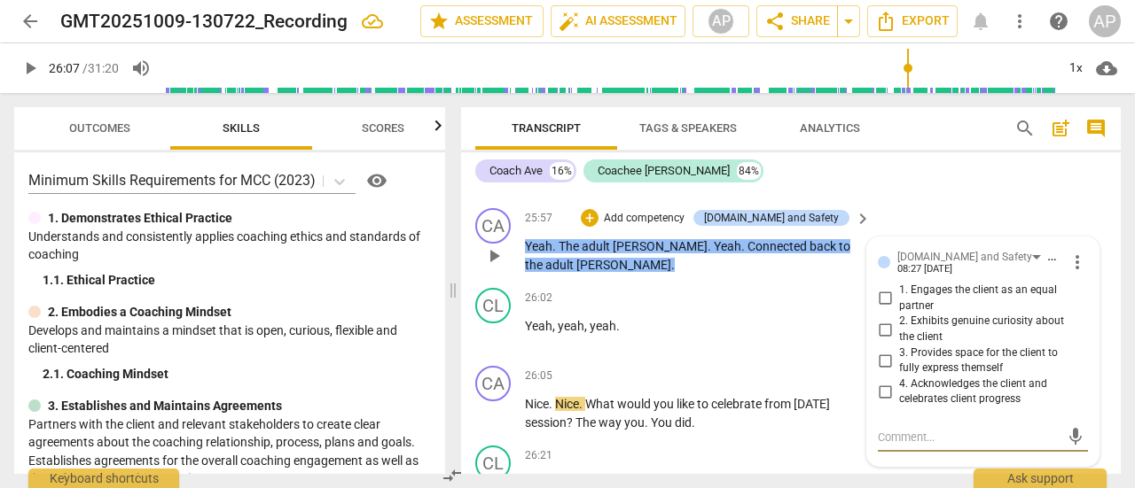
scroll to position [9103, 0]
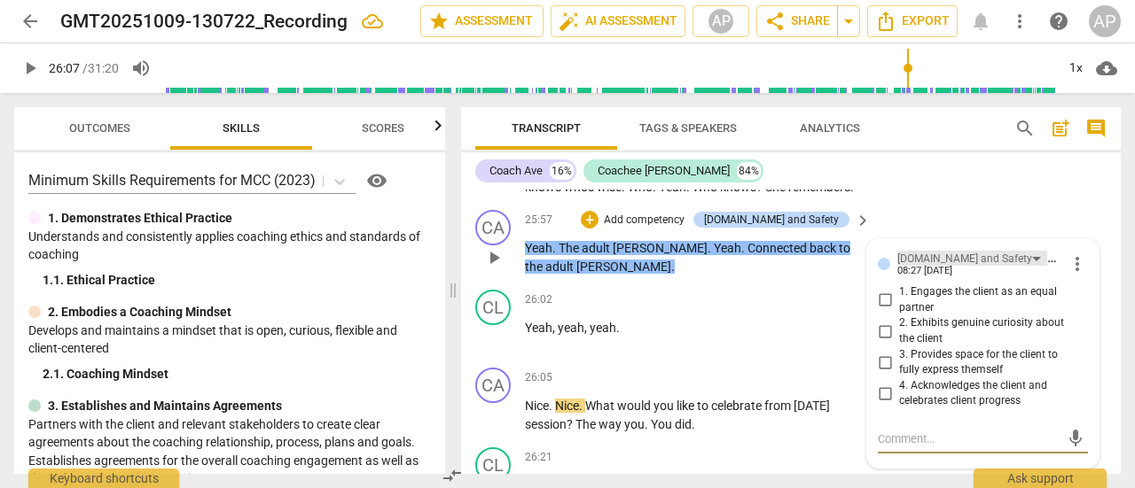
click at [934, 251] on div "[DOMAIN_NAME] and Safety" at bounding box center [964, 259] width 135 height 17
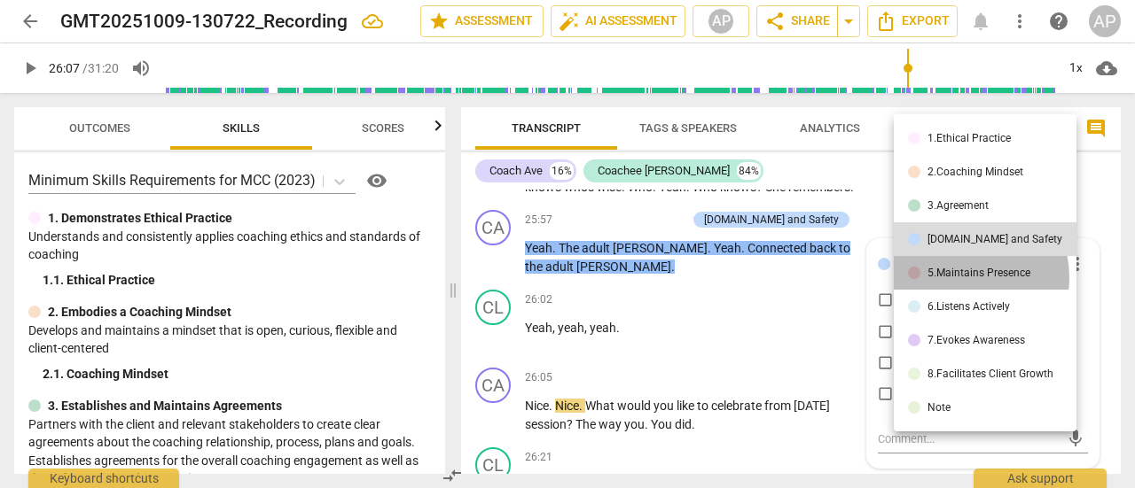
click at [955, 277] on div "5.Maintains Presence" at bounding box center [978, 273] width 103 height 11
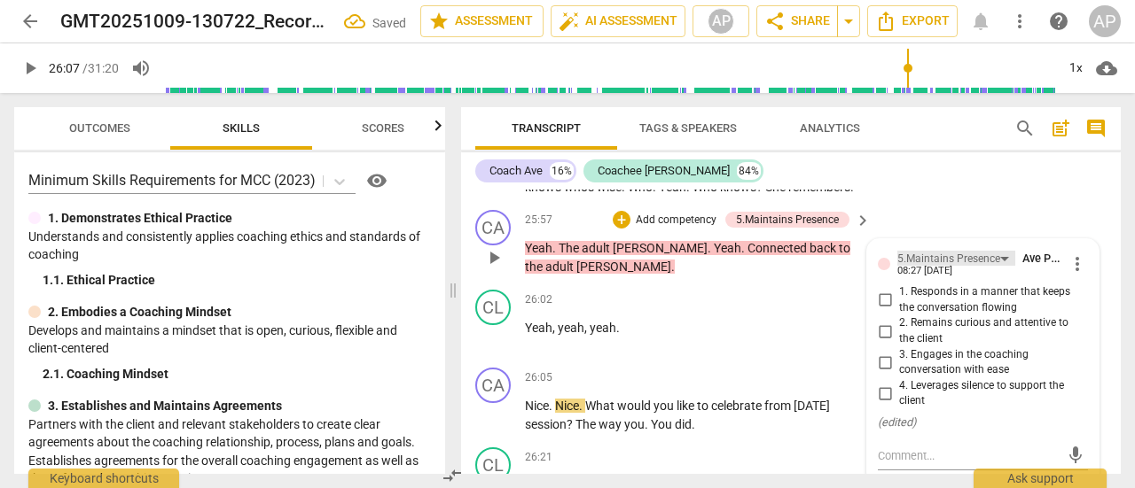
click at [938, 251] on div "5.Maintains Presence" at bounding box center [948, 259] width 103 height 17
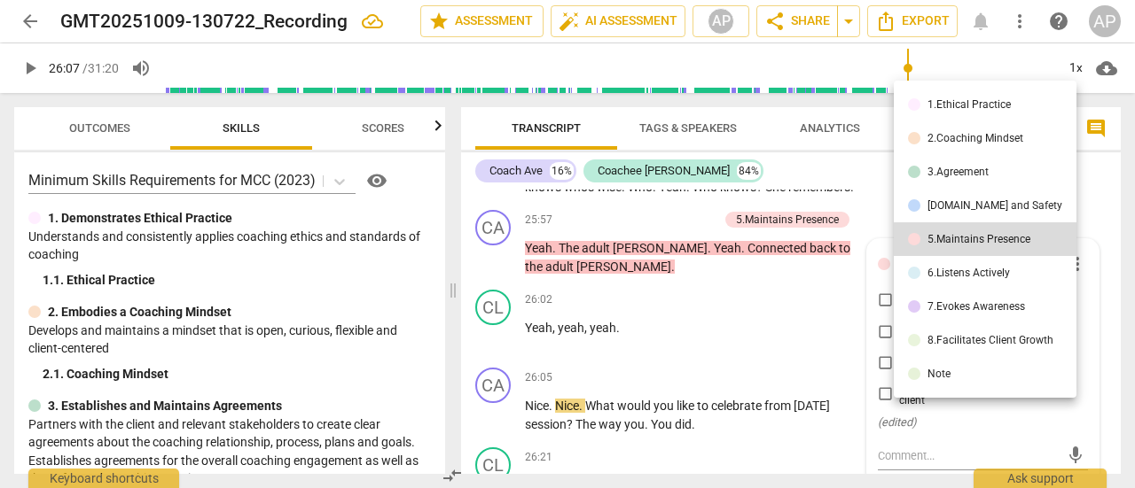
click at [949, 275] on div "6.Listens Actively" at bounding box center [968, 273] width 82 height 11
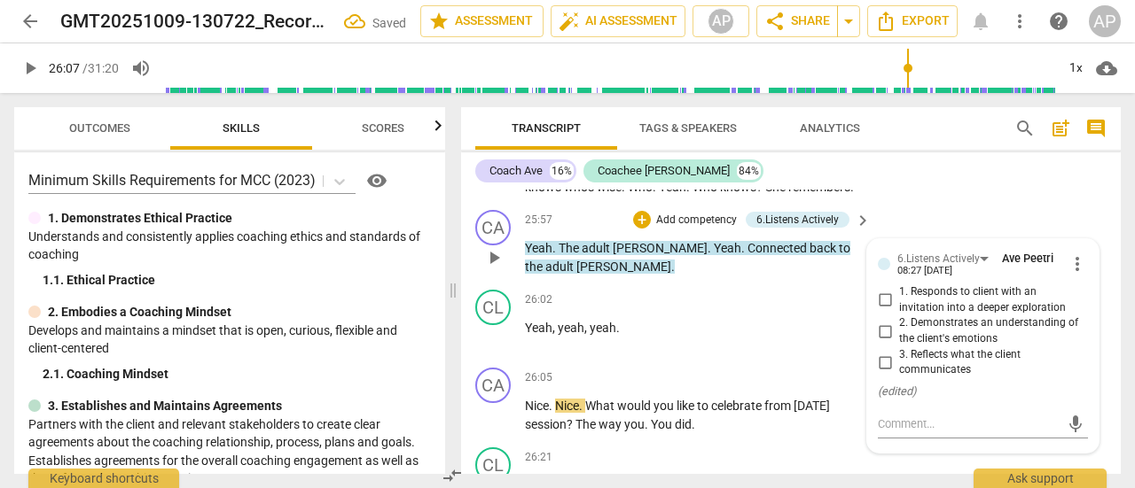
click at [879, 352] on input "3. Reflects what the client communicates" at bounding box center [884, 362] width 28 height 21
checkbox input "true"
click at [34, 69] on span "play_arrow" at bounding box center [29, 68] width 21 height 21
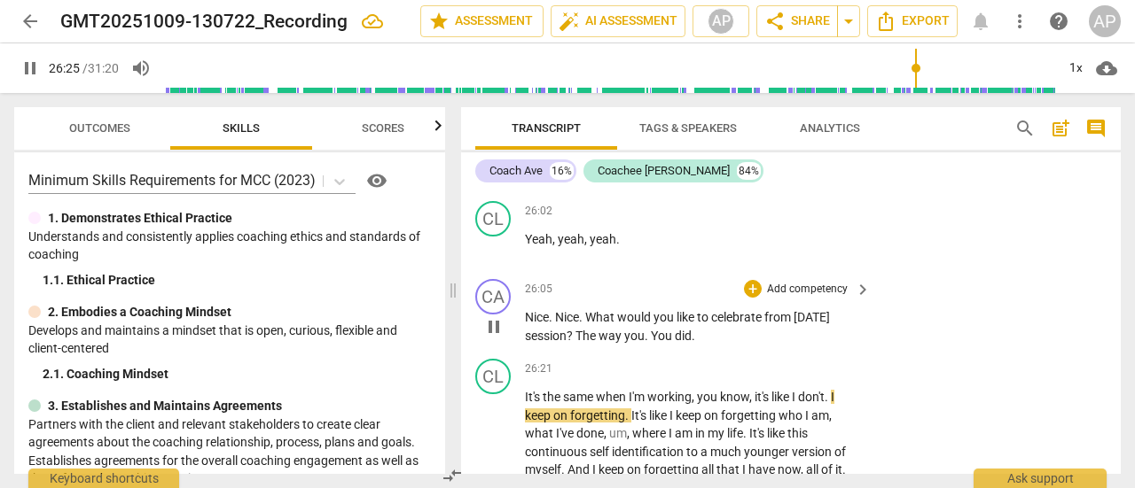
scroll to position [9191, 0]
click at [814, 282] on p "Add competency" at bounding box center [807, 290] width 84 height 16
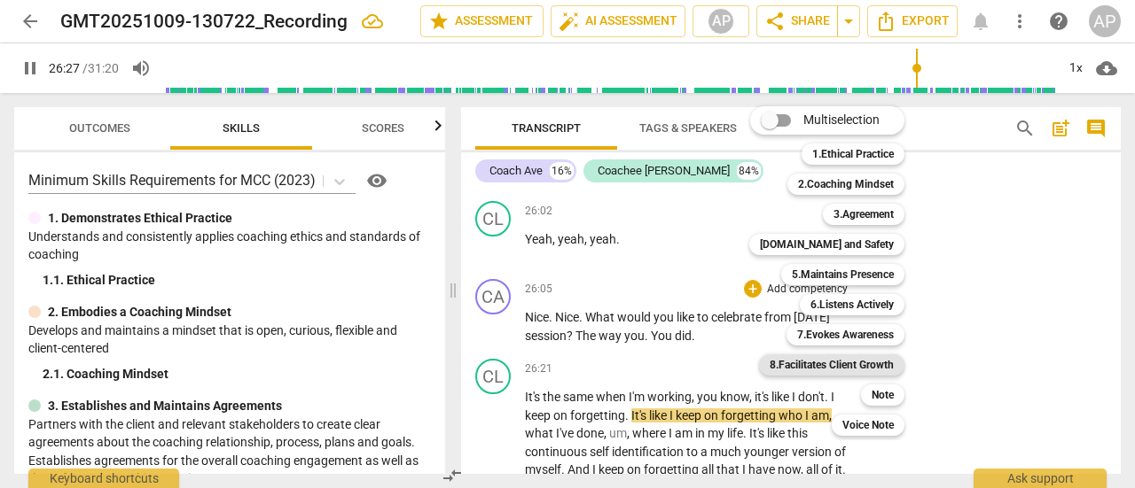
click at [837, 362] on b "8.Facilitates Client Growth" at bounding box center [831, 365] width 124 height 21
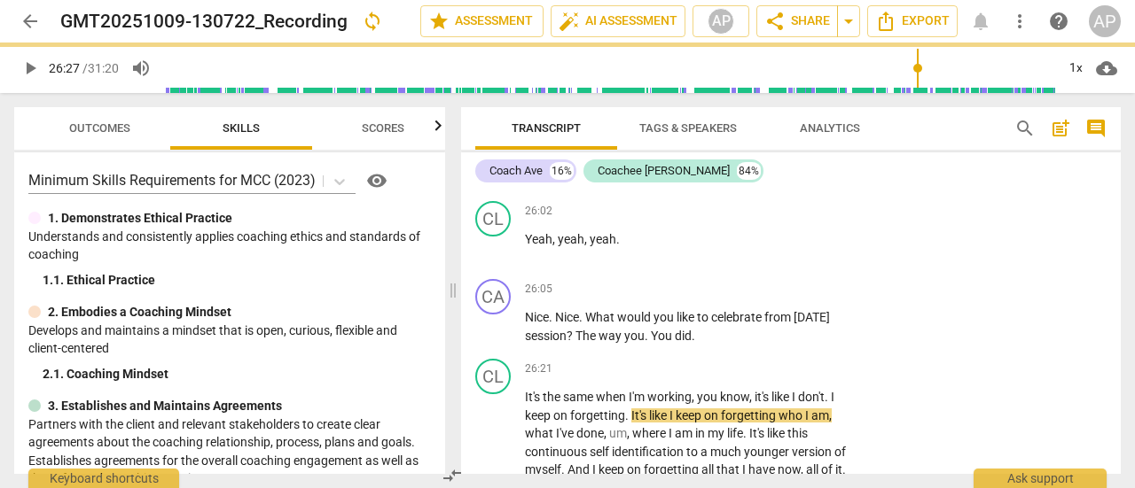
type input "1588"
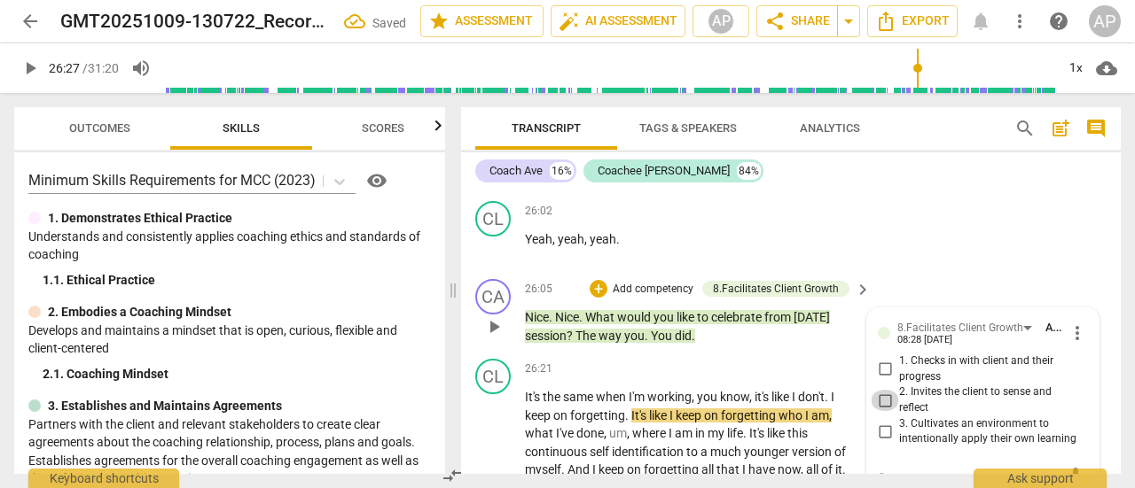
click at [881, 390] on input "2. Invites the client to sense and reflect" at bounding box center [884, 400] width 28 height 21
checkbox input "true"
click at [32, 63] on span "play_arrow" at bounding box center [29, 68] width 21 height 21
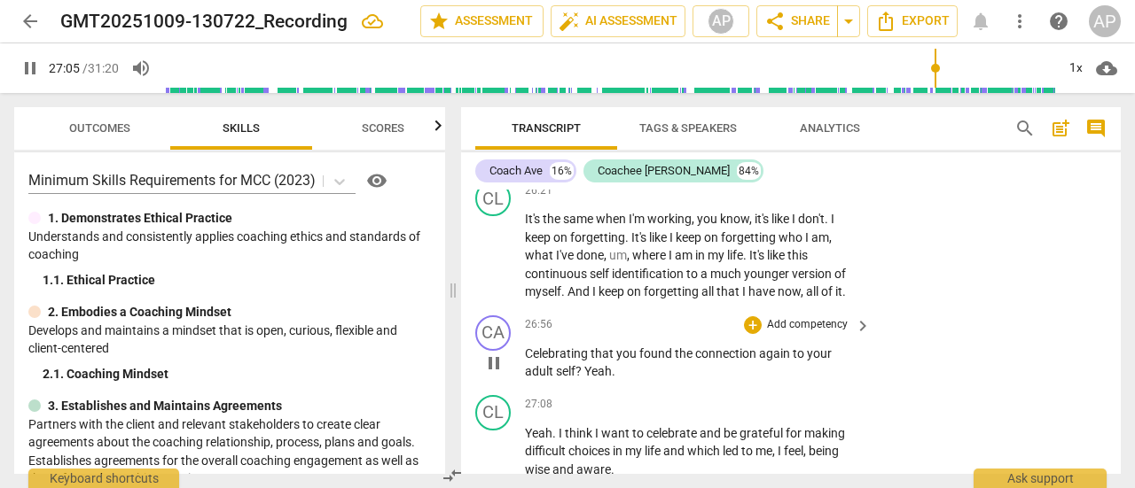
scroll to position [9369, 0]
click at [802, 318] on p "Add competency" at bounding box center [807, 326] width 84 height 16
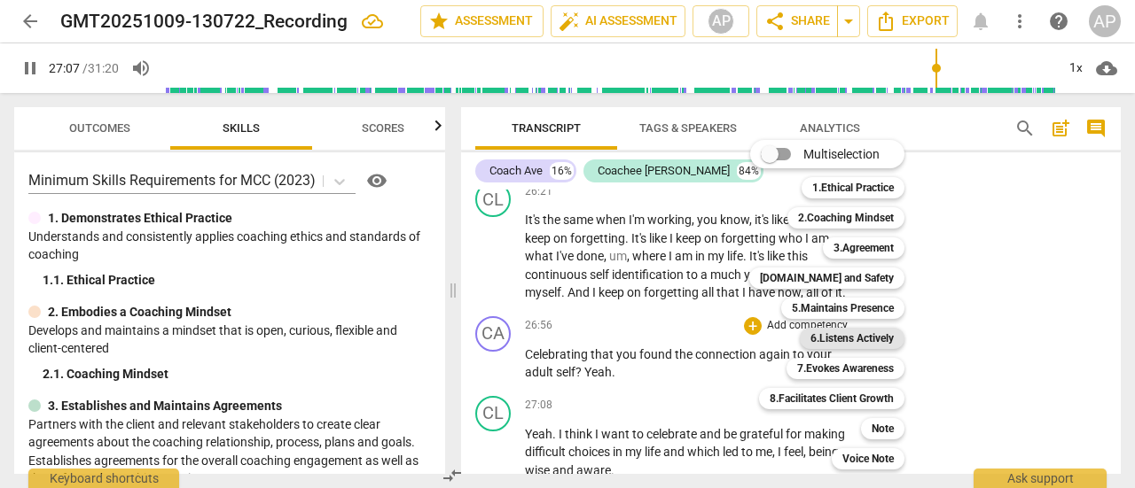
click at [837, 338] on b "6.Listens Actively" at bounding box center [851, 338] width 83 height 21
type input "1628"
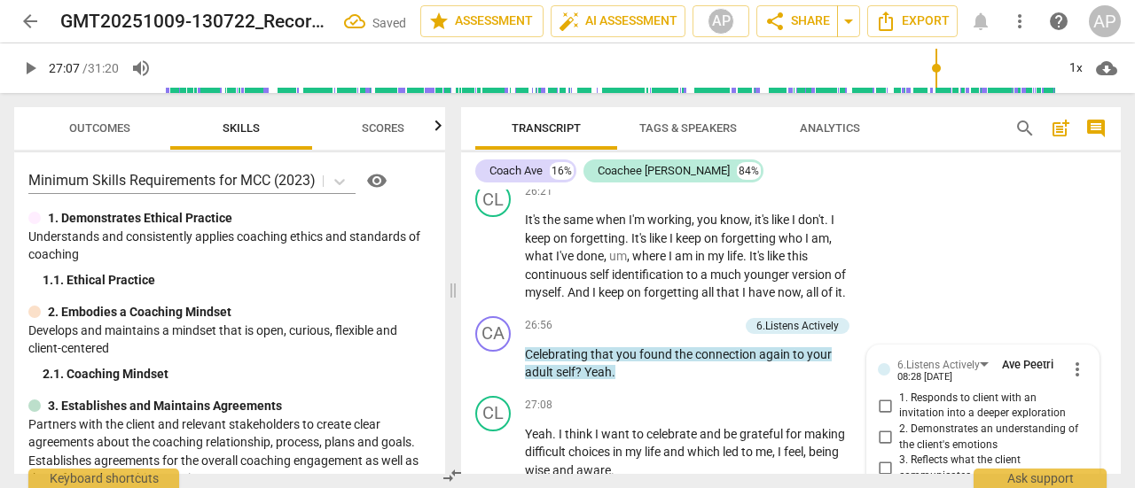
scroll to position [9532, 0]
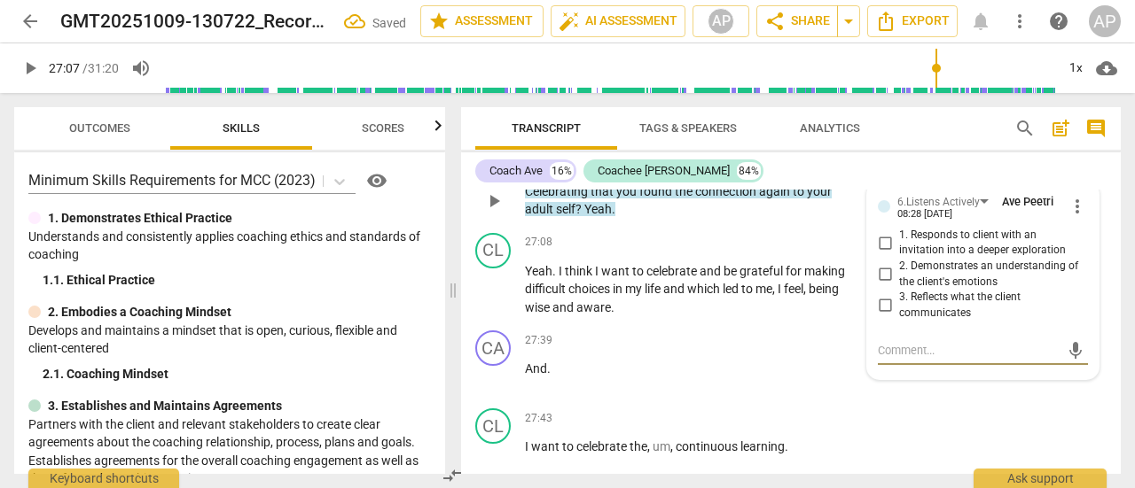
click at [883, 295] on input "3. Reflects what the client communicates" at bounding box center [884, 305] width 28 height 21
checkbox input "true"
click at [26, 64] on span "play_arrow" at bounding box center [29, 68] width 21 height 21
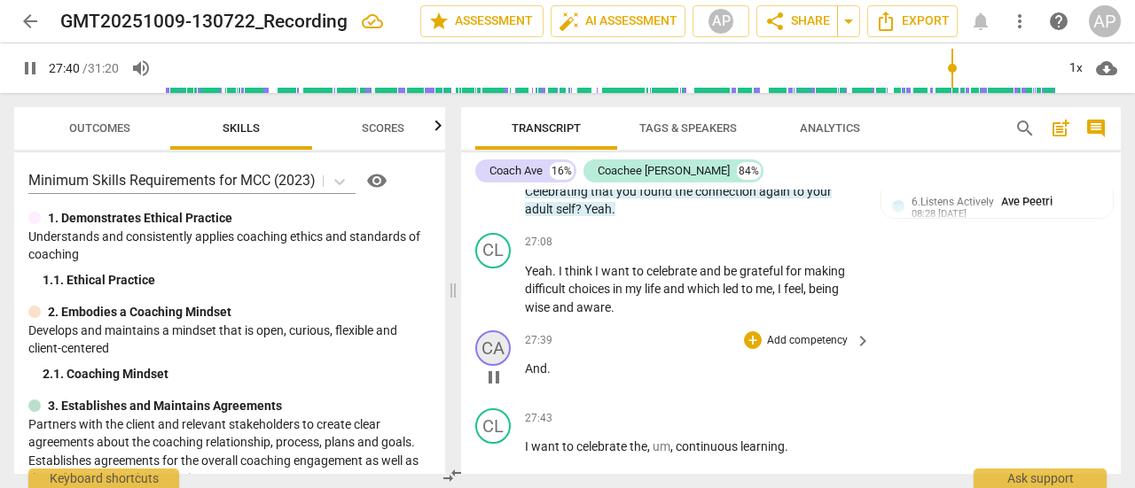
click at [495, 334] on div "CA" at bounding box center [492, 348] width 35 height 35
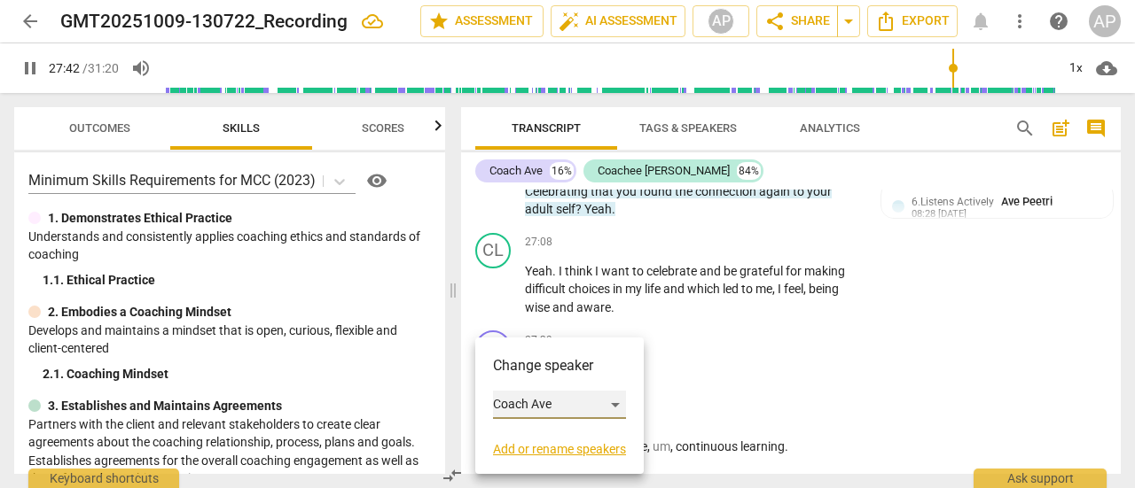
click at [542, 402] on div "Coach Ave" at bounding box center [559, 405] width 133 height 28
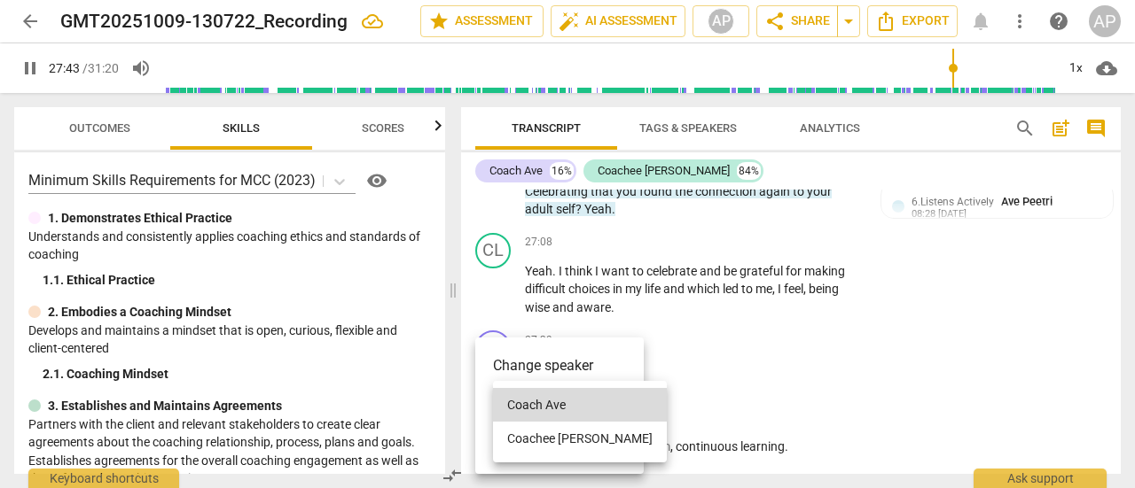
click at [534, 439] on li "Coachee [PERSON_NAME]" at bounding box center [580, 439] width 174 height 34
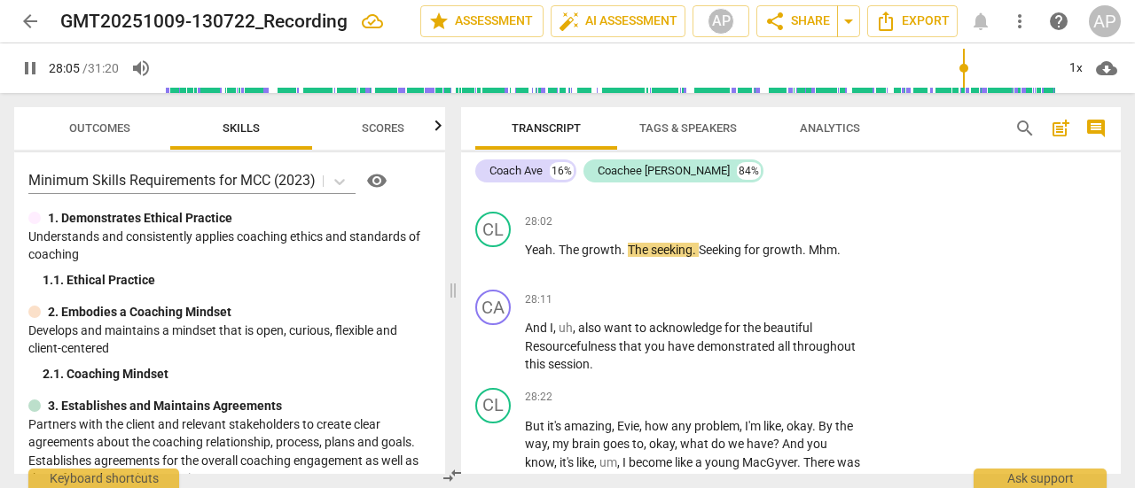
scroll to position [9884, 0]
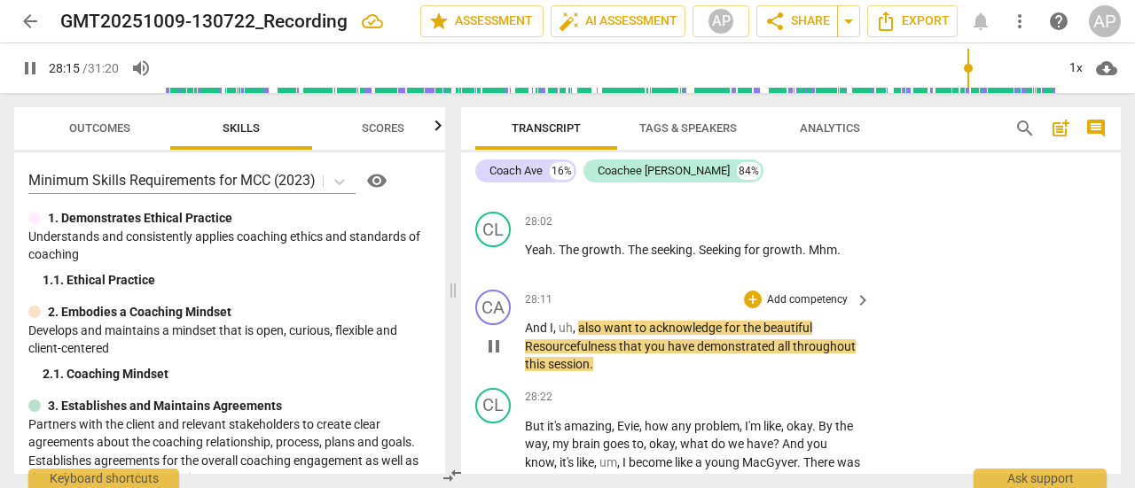
click at [721, 321] on span "acknowledge" at bounding box center [686, 328] width 75 height 14
type input "1697"
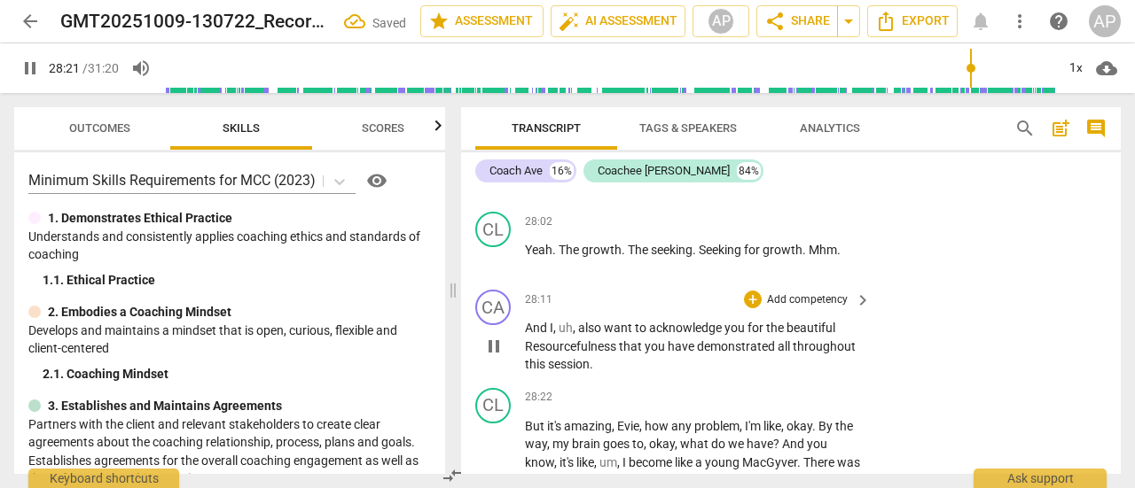
click at [810, 292] on p "Add competency" at bounding box center [807, 300] width 84 height 16
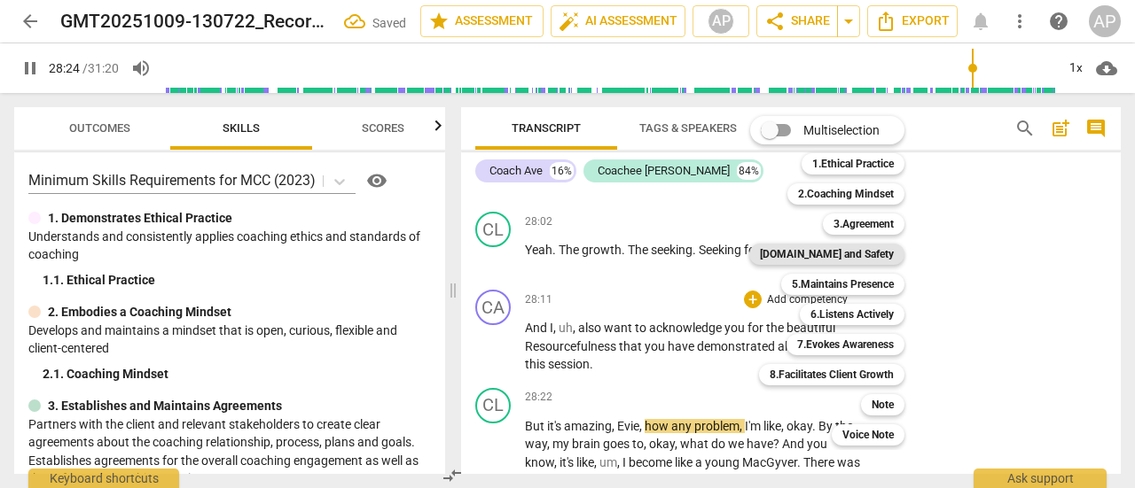
click at [854, 253] on b "[DOMAIN_NAME] and Safety" at bounding box center [827, 254] width 134 height 21
type input "1705"
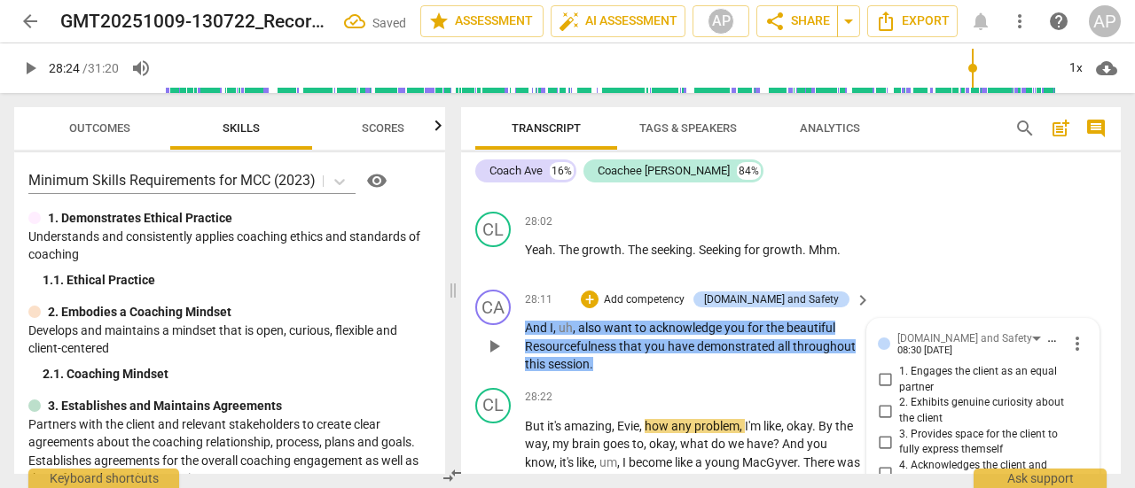
scroll to position [10053, 0]
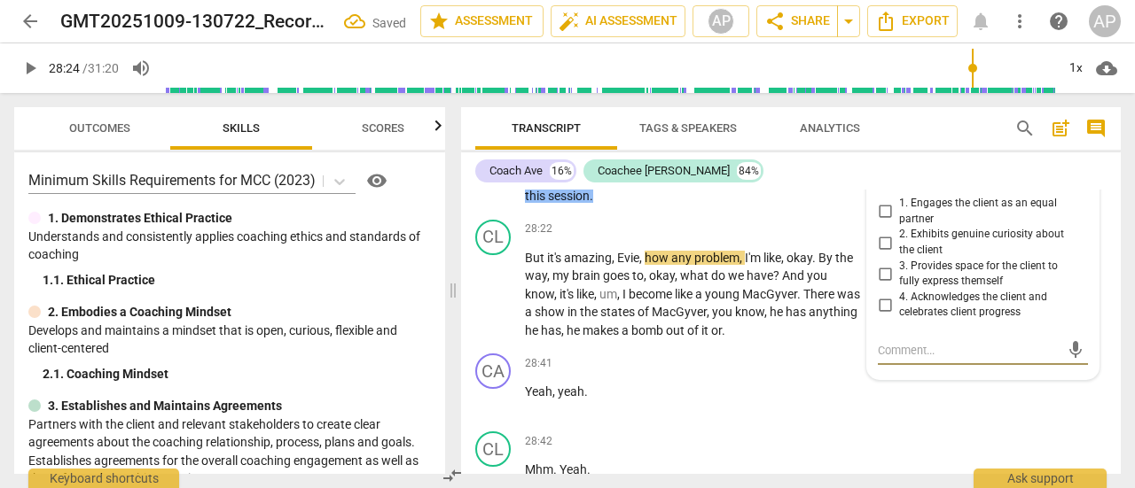
click at [877, 294] on input "4. Acknowledges the client and celebrates client progress" at bounding box center [884, 304] width 28 height 21
checkbox input "true"
click at [33, 65] on span "play_arrow" at bounding box center [29, 68] width 21 height 21
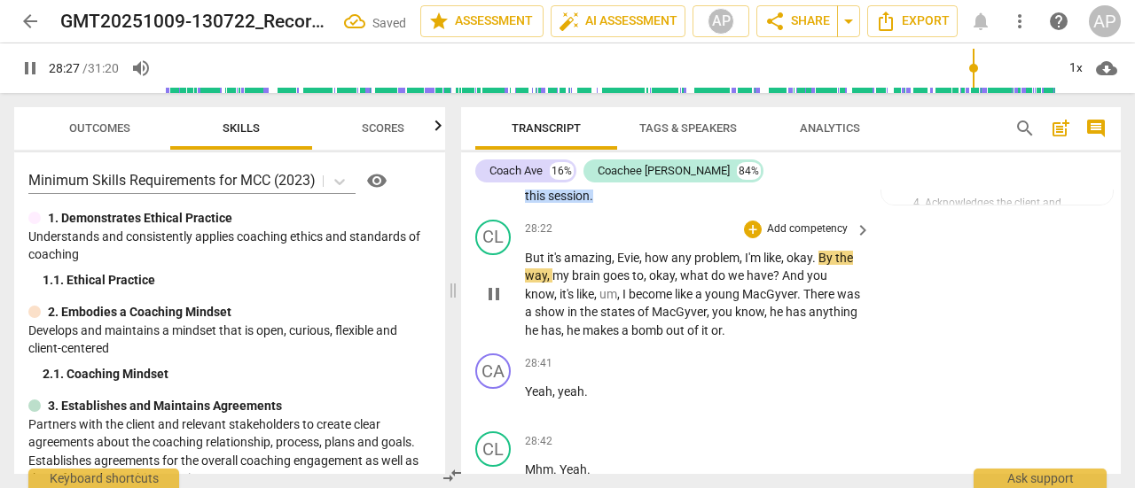
click at [639, 251] on span "Evie" at bounding box center [628, 258] width 22 height 14
type input "1709"
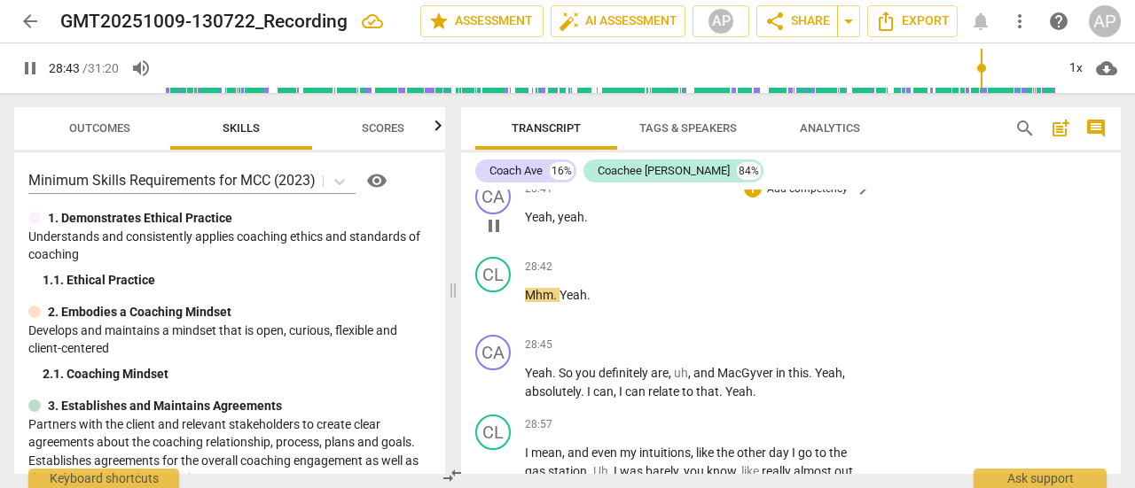
scroll to position [10228, 0]
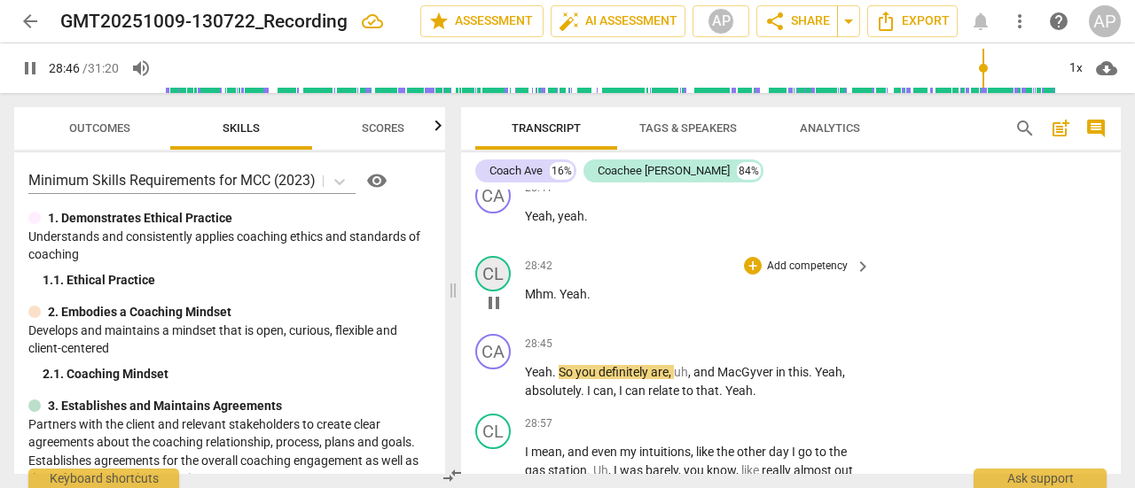
click at [500, 256] on div "CL" at bounding box center [492, 273] width 35 height 35
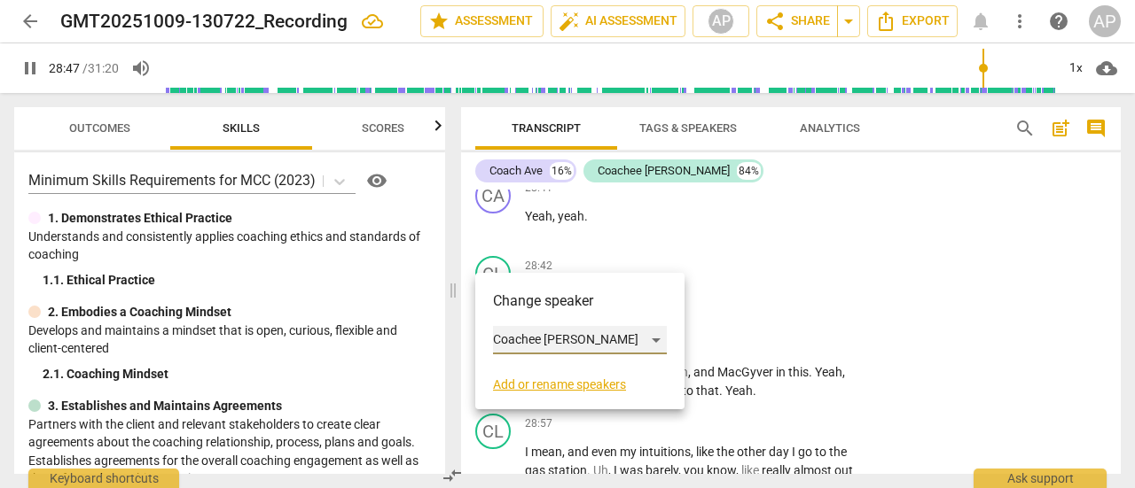
click at [544, 340] on div "Coachee [PERSON_NAME]" at bounding box center [580, 340] width 174 height 28
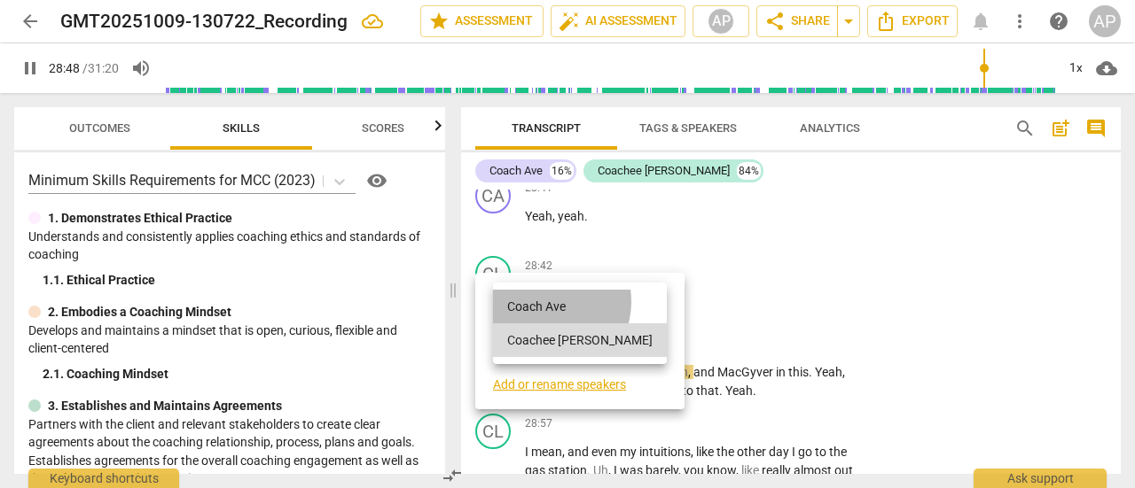
click at [550, 302] on li "Coach Ave" at bounding box center [580, 307] width 174 height 34
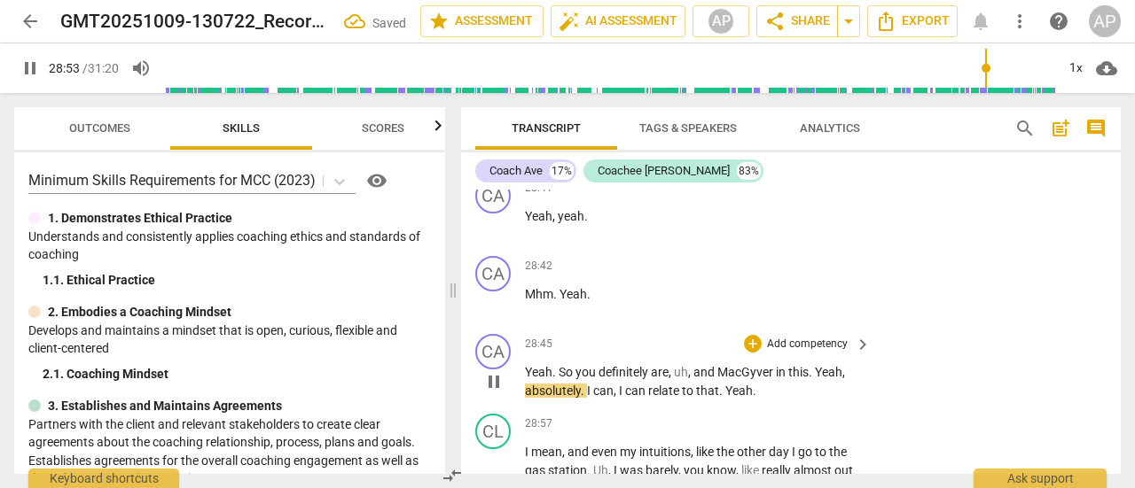
click at [796, 365] on span "this" at bounding box center [798, 372] width 20 height 14
type input "1734"
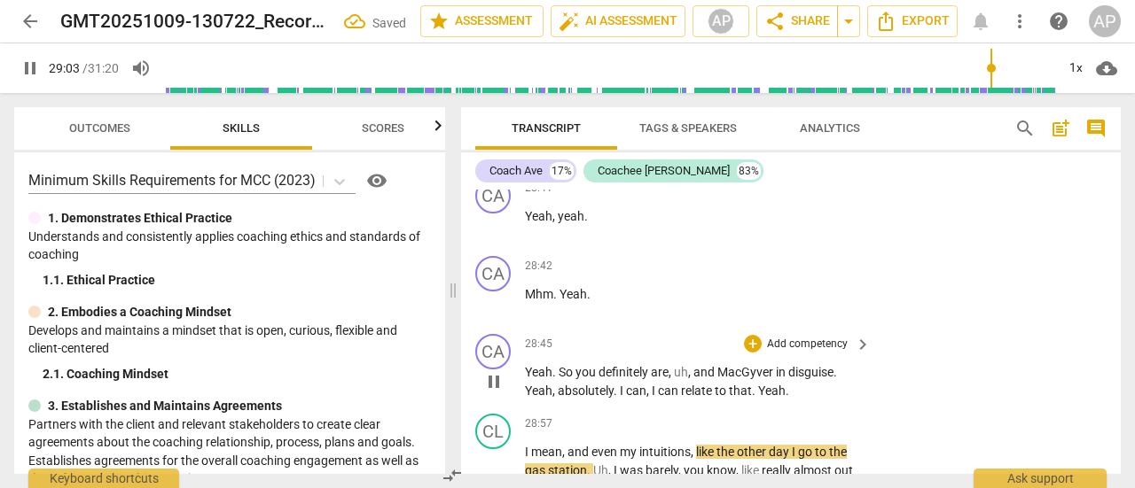
click at [808, 337] on p "Add competency" at bounding box center [807, 345] width 84 height 16
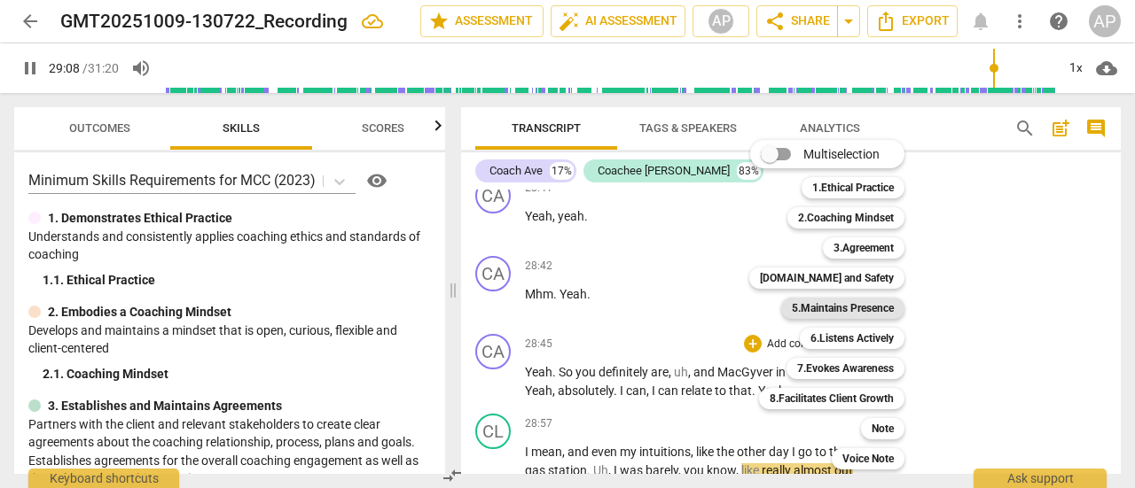
click at [846, 305] on b "5.Maintains Presence" at bounding box center [842, 308] width 102 height 21
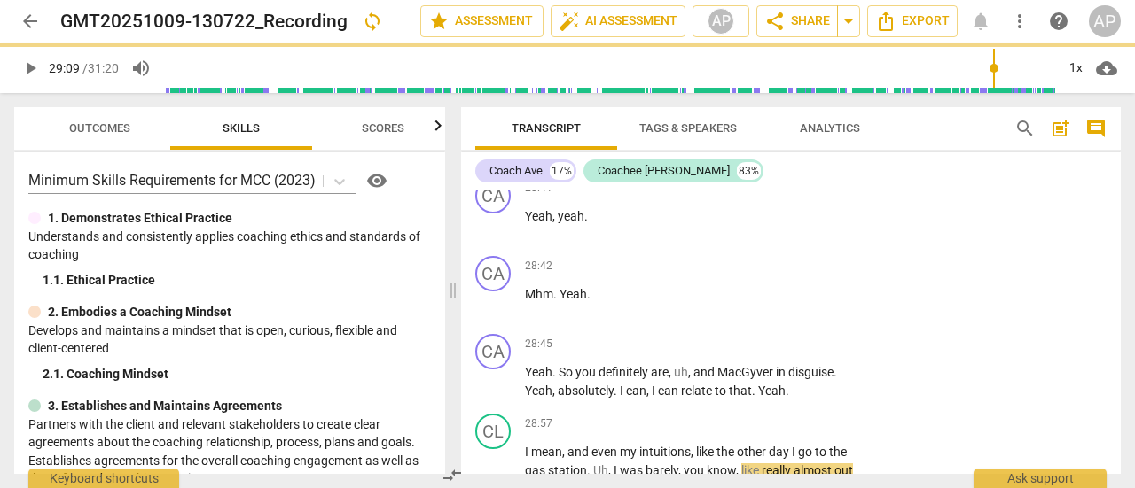
type input "1749"
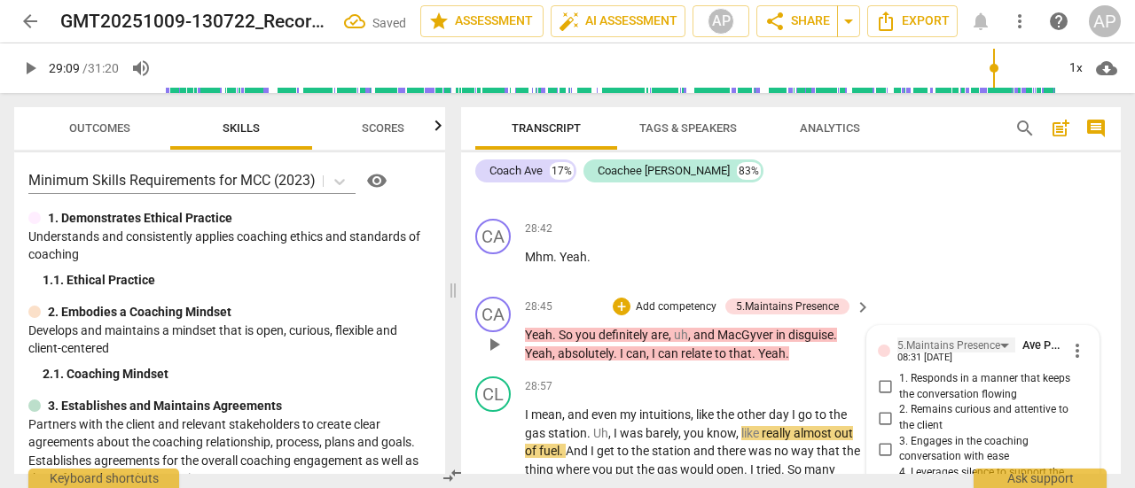
scroll to position [10265, 0]
click at [942, 339] on div "5.Maintains Presence" at bounding box center [948, 347] width 103 height 17
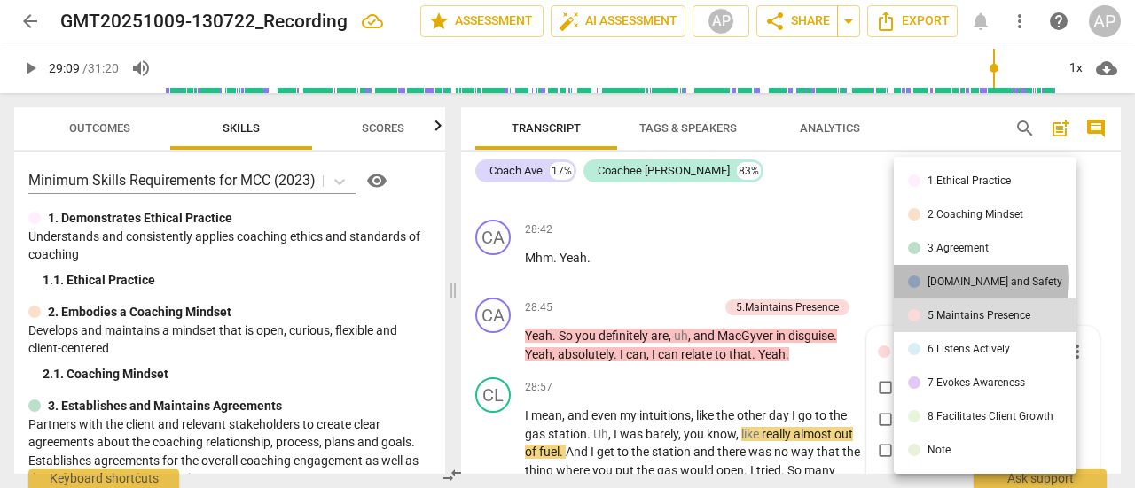
click at [966, 279] on div "[DOMAIN_NAME] and Safety" at bounding box center [994, 282] width 135 height 11
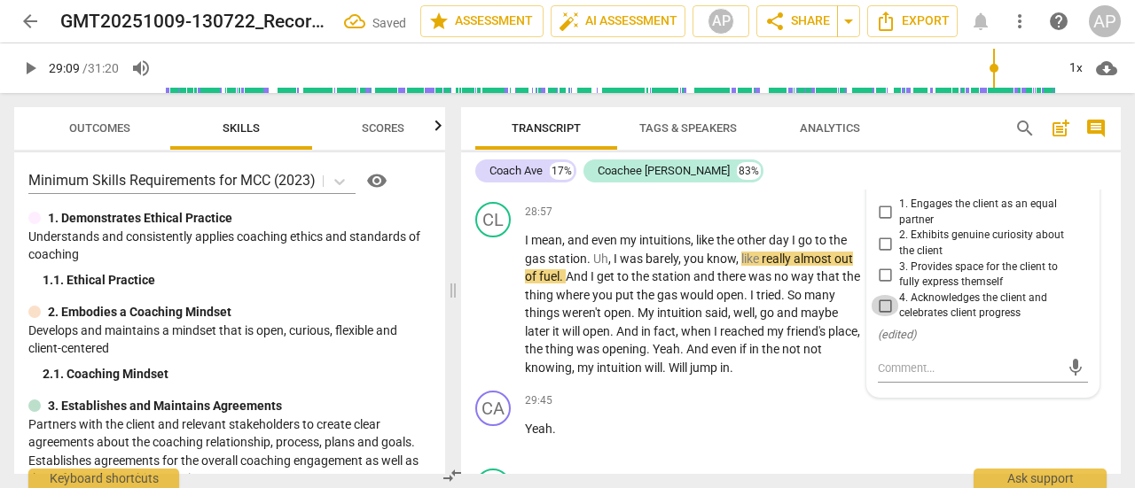
scroll to position [10441, 0]
click at [883, 294] on input "4. Acknowledges the client and celebrates client progress" at bounding box center [884, 304] width 28 height 21
checkbox input "true"
click at [34, 69] on span "play_arrow" at bounding box center [29, 68] width 21 height 21
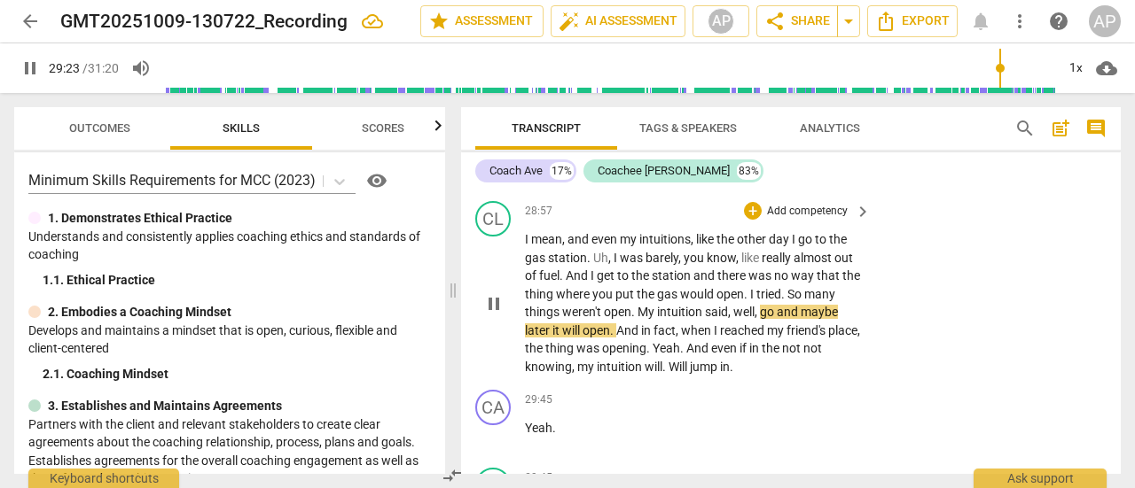
click at [589, 305] on span "weren't" at bounding box center [583, 312] width 42 height 14
type input "1765"
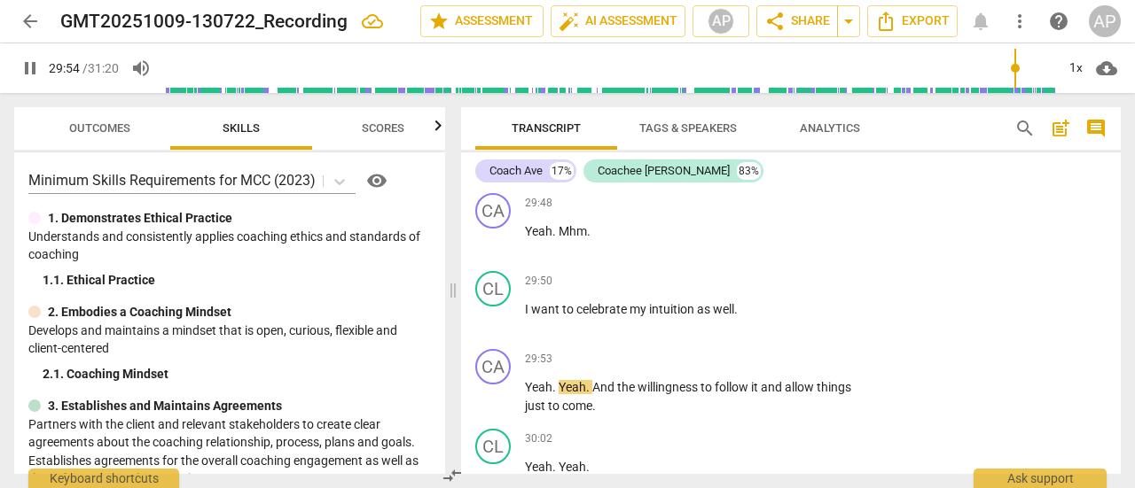
scroll to position [10794, 0]
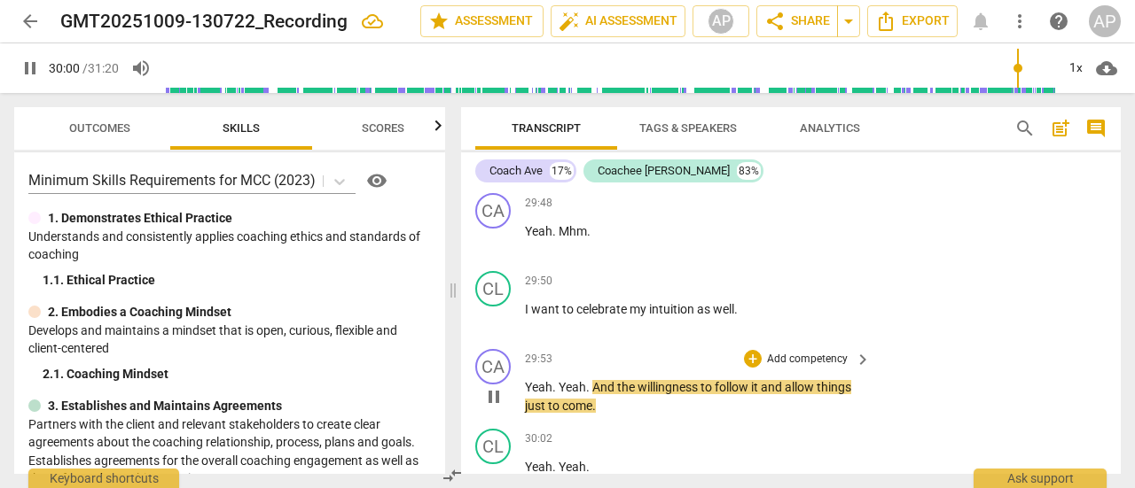
click at [633, 380] on span "the" at bounding box center [627, 387] width 20 height 14
type input "1802"
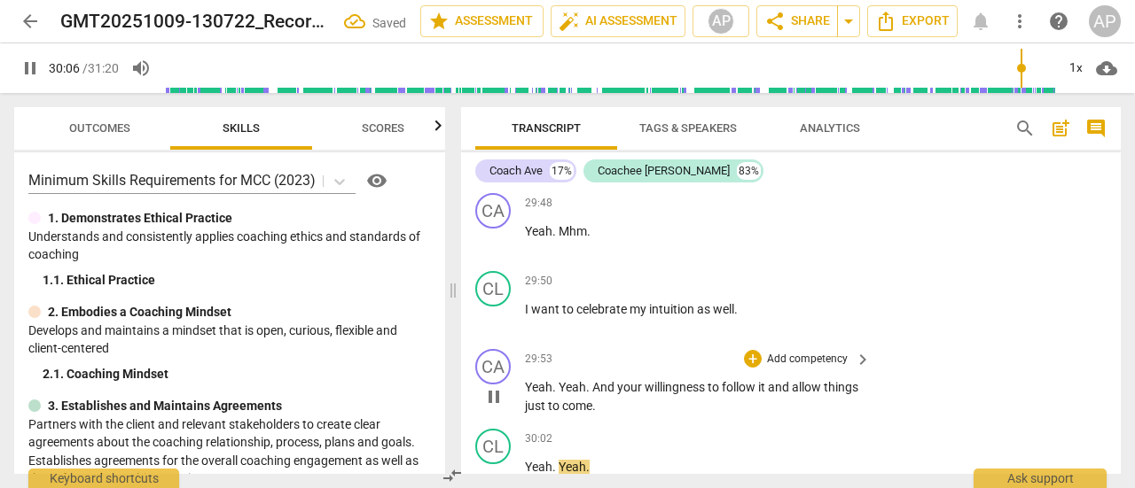
click at [803, 352] on p "Add competency" at bounding box center [807, 360] width 84 height 16
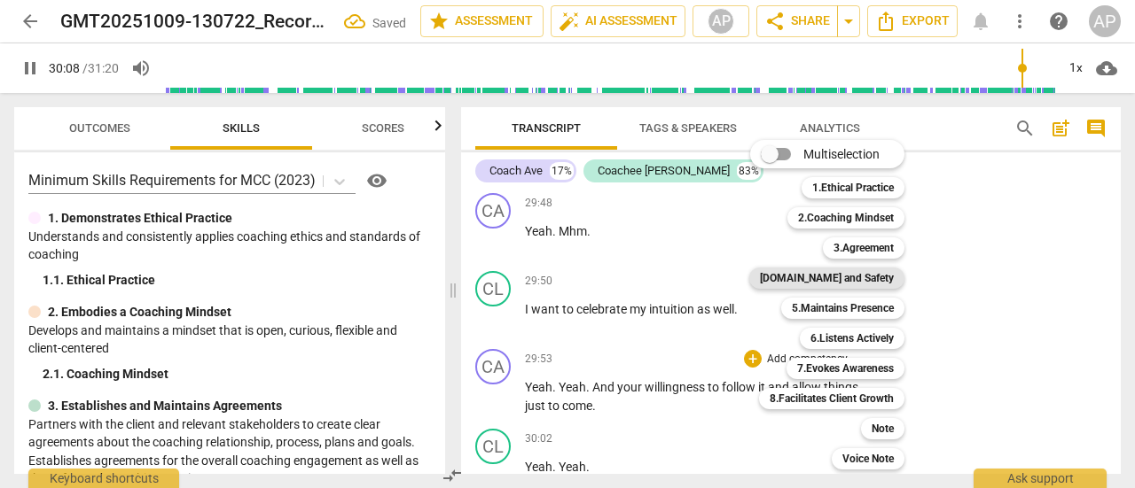
scroll to position [11124, 0]
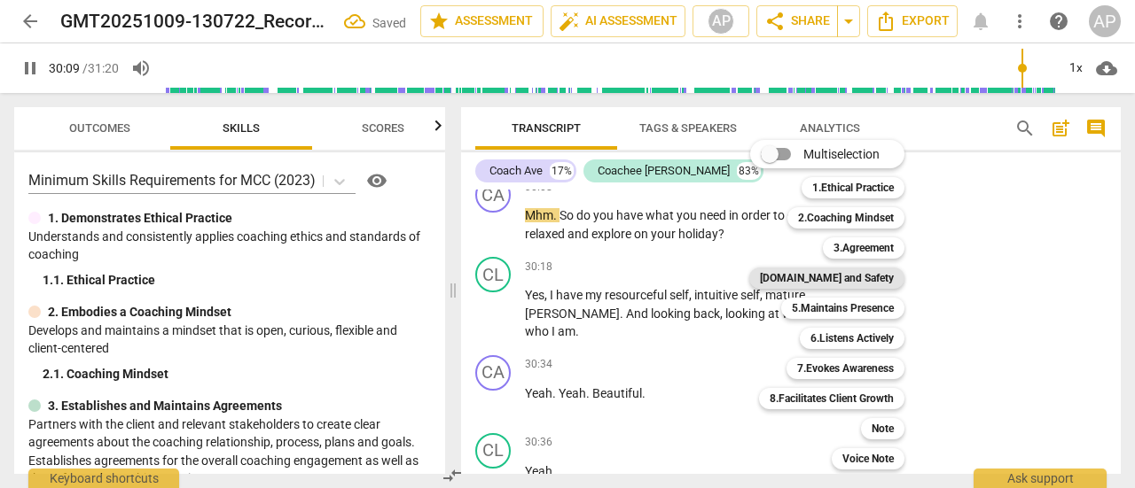
click at [870, 274] on b "[DOMAIN_NAME] and Safety" at bounding box center [827, 278] width 134 height 21
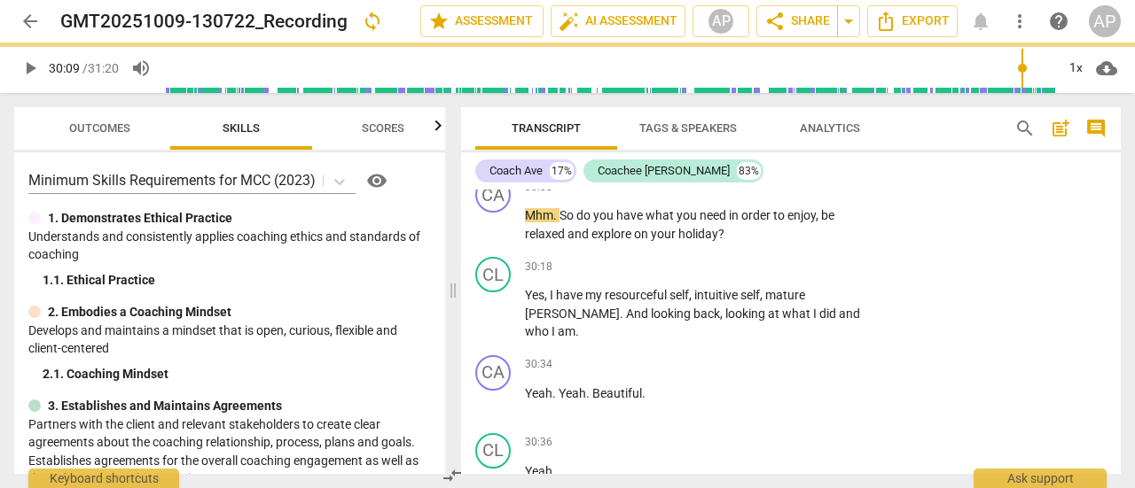
type input "1810"
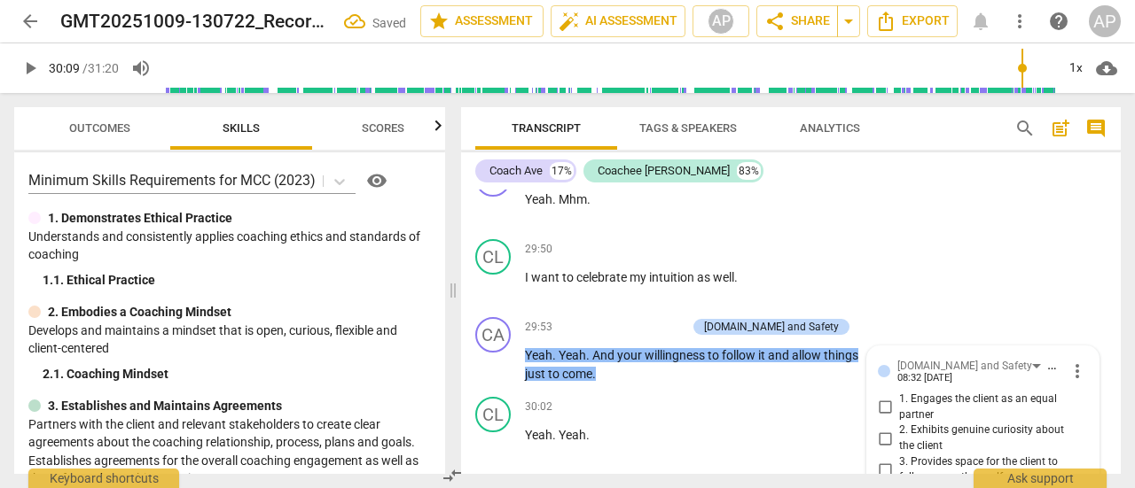
scroll to position [11021, 0]
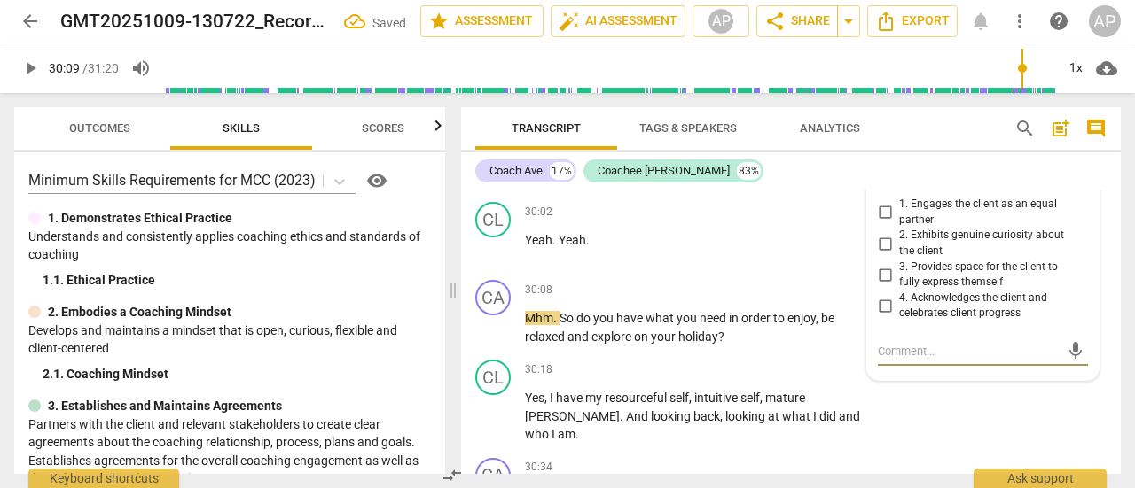
click at [883, 295] on input "4. Acknowledges the client and celebrates client progress" at bounding box center [884, 305] width 28 height 21
checkbox input "true"
click at [28, 62] on span "play_arrow" at bounding box center [29, 68] width 21 height 21
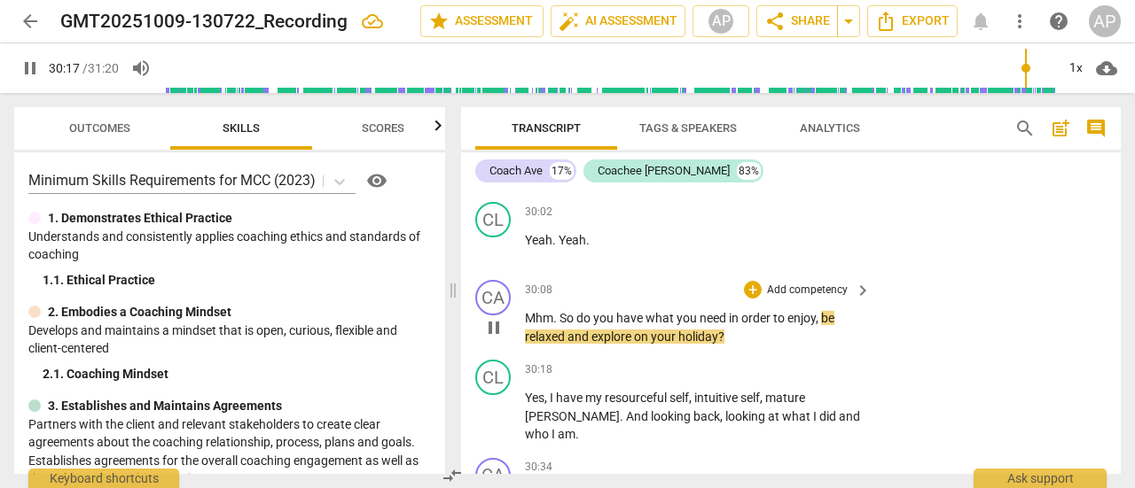
click at [808, 283] on p "Add competency" at bounding box center [807, 291] width 84 height 16
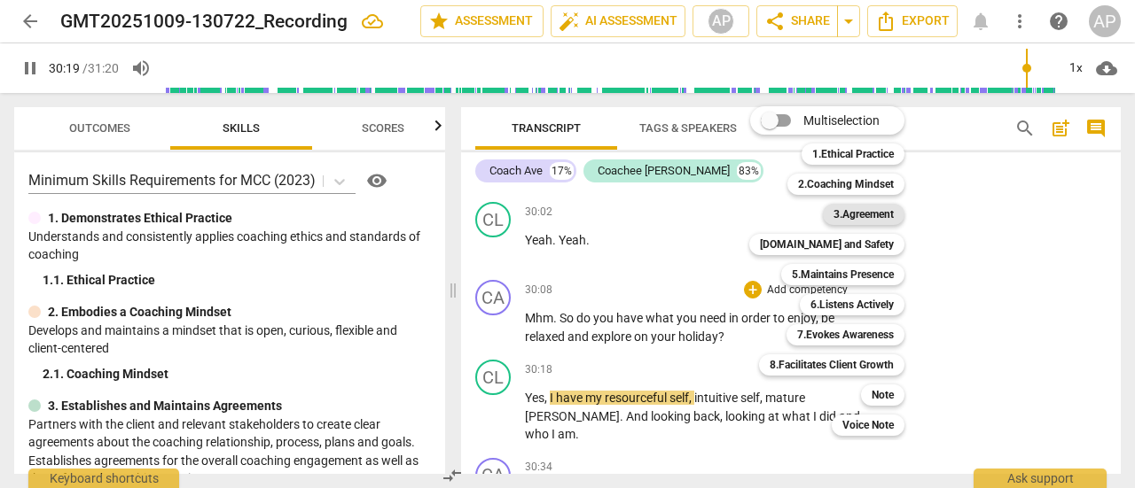
click at [870, 213] on b "3.Agreement" at bounding box center [863, 214] width 60 height 21
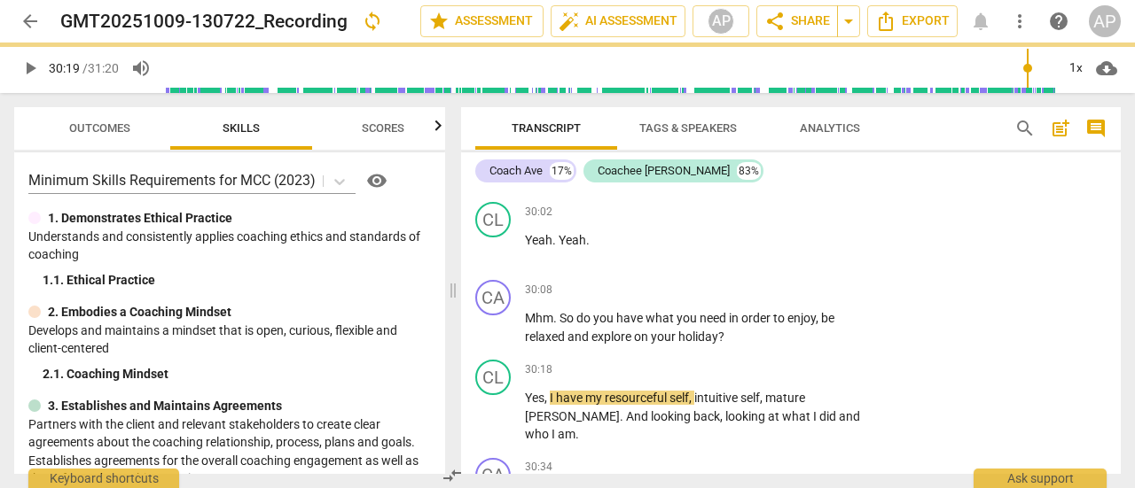
type input "1820"
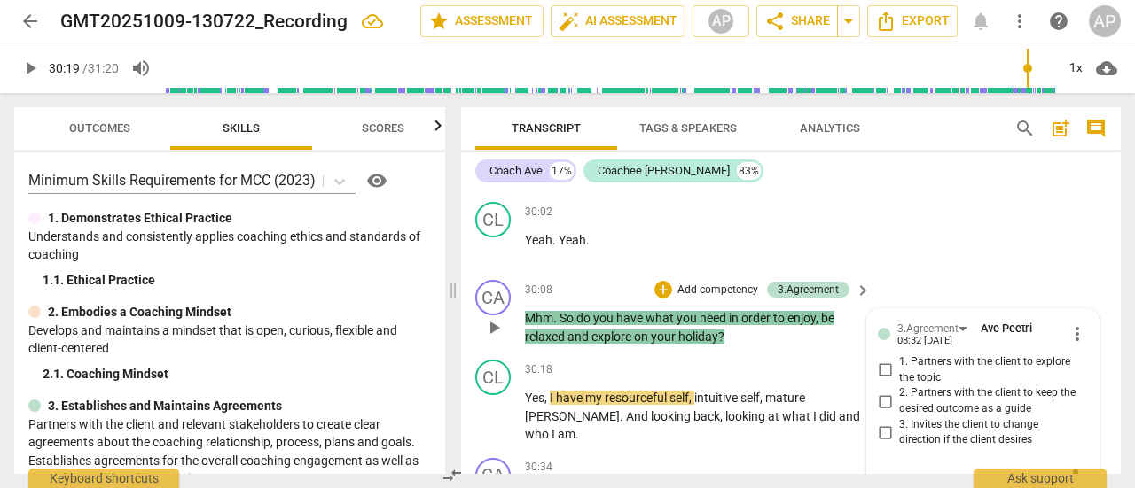
click at [881, 391] on input "2. Partners with the client to keep the desired outcome as a guide" at bounding box center [884, 401] width 28 height 21
checkbox input "true"
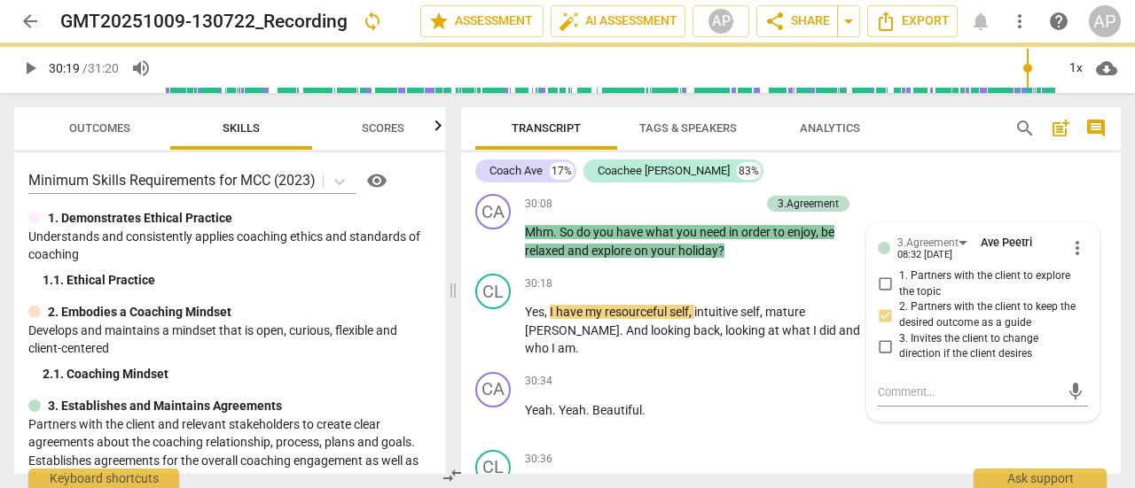
scroll to position [11109, 0]
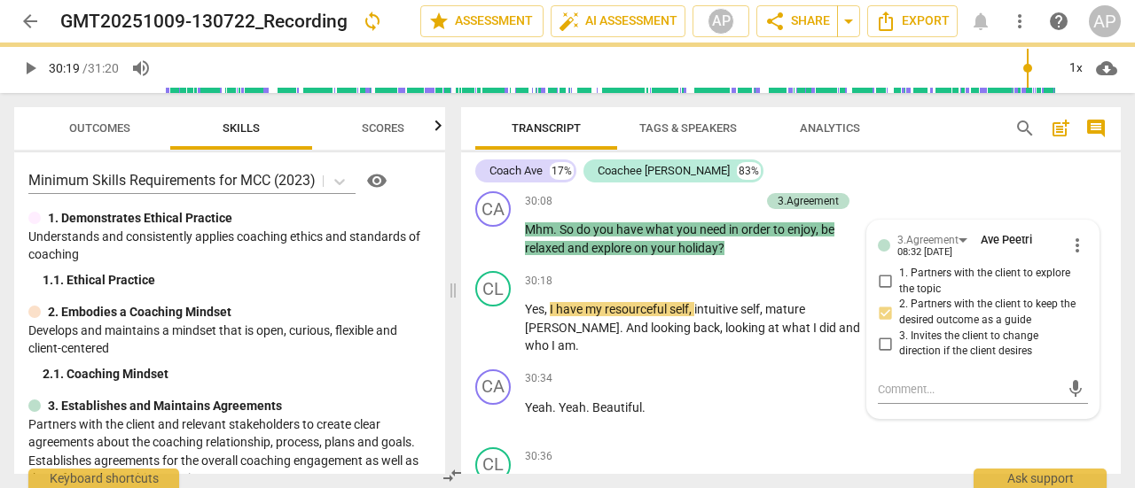
click at [32, 63] on span "play_arrow" at bounding box center [29, 68] width 21 height 21
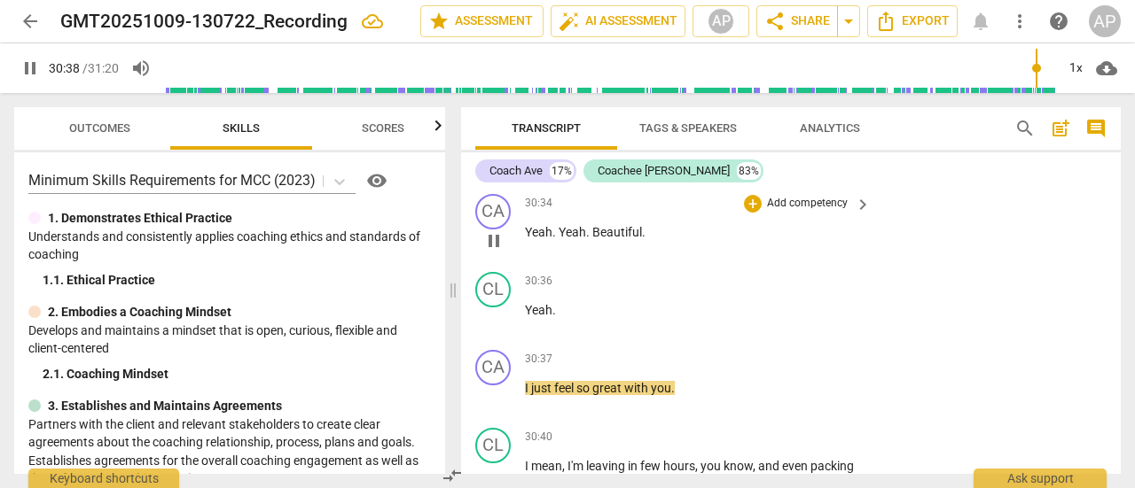
scroll to position [11286, 0]
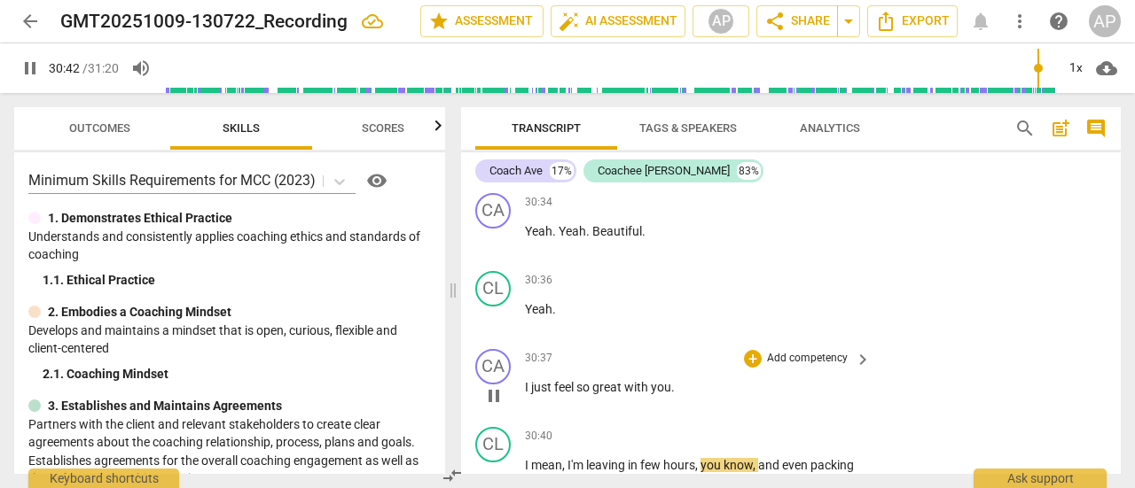
click at [624, 380] on span "great" at bounding box center [608, 387] width 32 height 14
type input "1844"
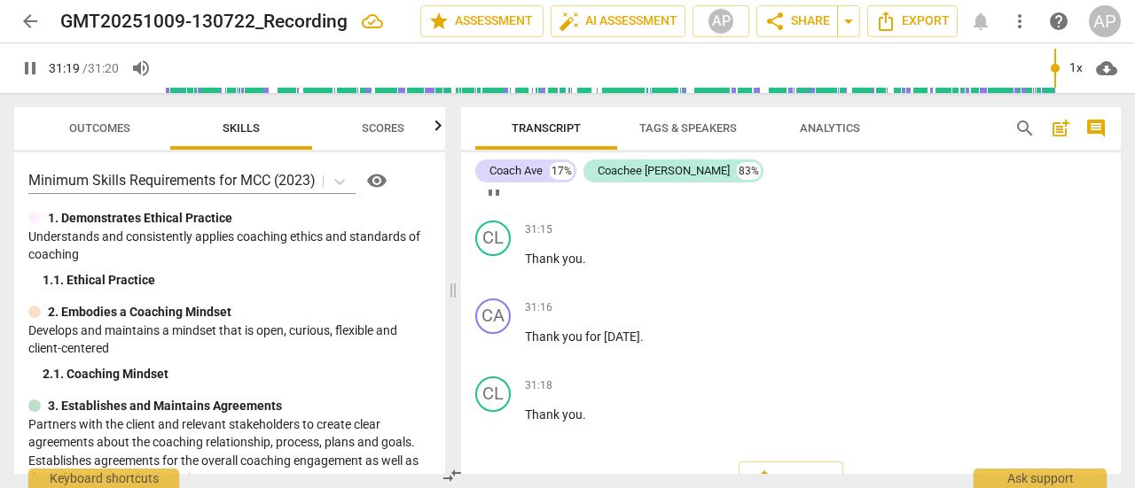
scroll to position [11881, 0]
type input "1880"
click at [818, 300] on p "Add competency" at bounding box center [807, 308] width 84 height 16
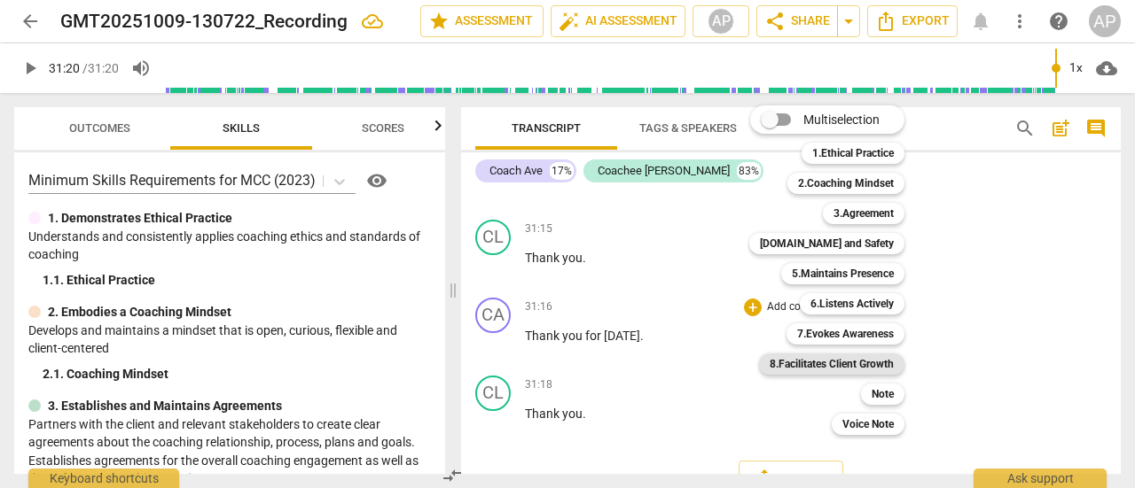
click at [845, 363] on b "8.Facilitates Client Growth" at bounding box center [831, 364] width 124 height 21
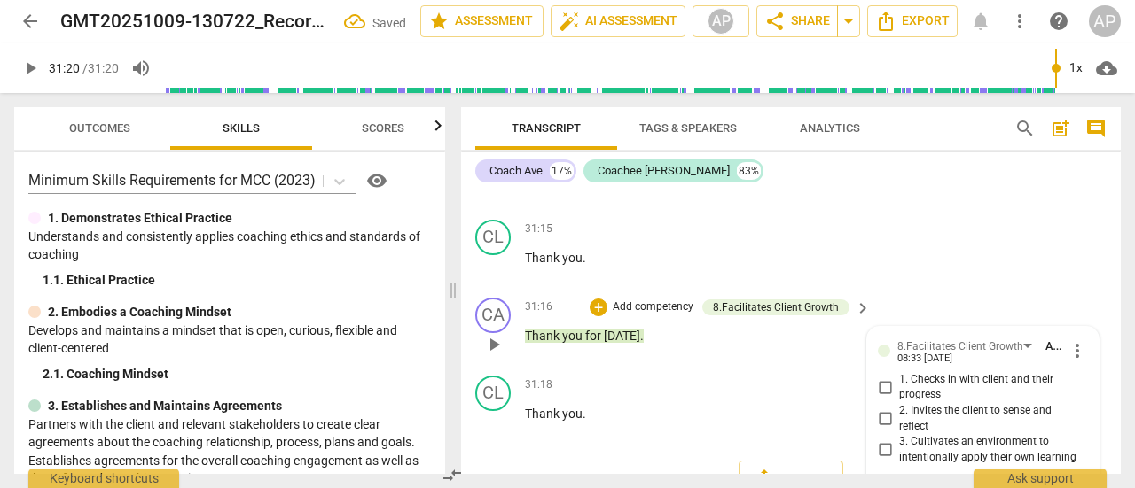
scroll to position [11895, 0]
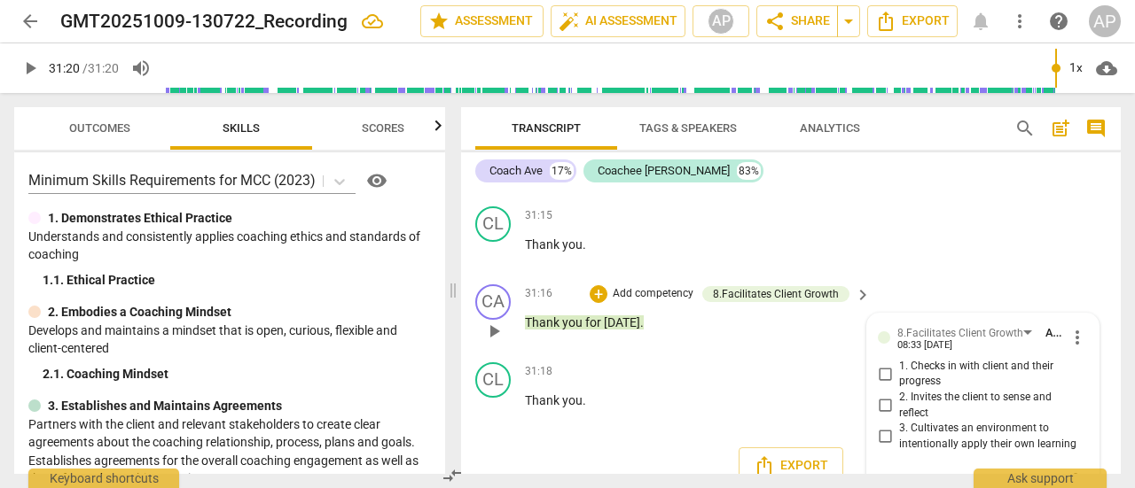
click at [887, 363] on input "1. Checks in with client and their progress" at bounding box center [884, 373] width 28 height 21
checkbox input "true"
click at [562, 456] on div "Export" at bounding box center [790, 466] width 659 height 66
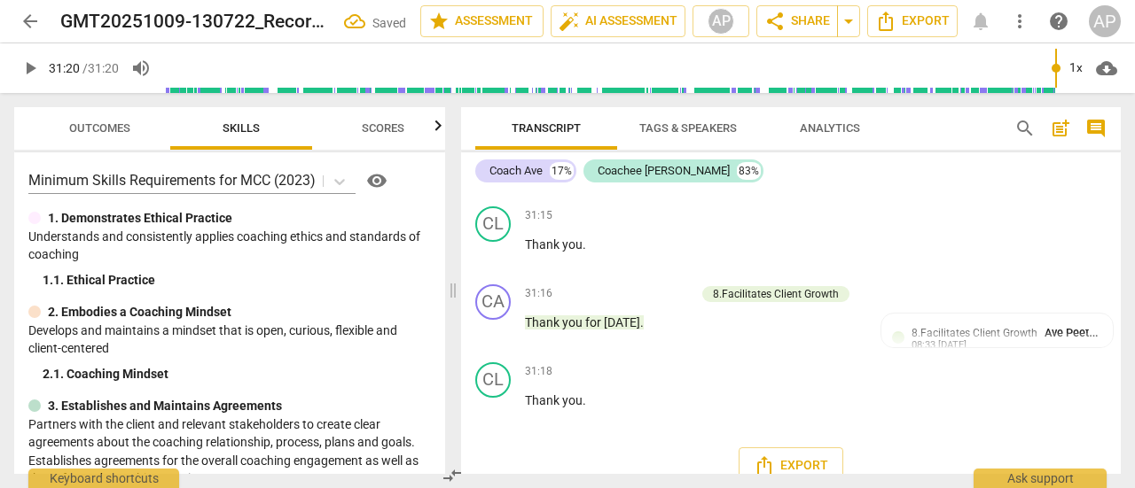
scroll to position [11881, 0]
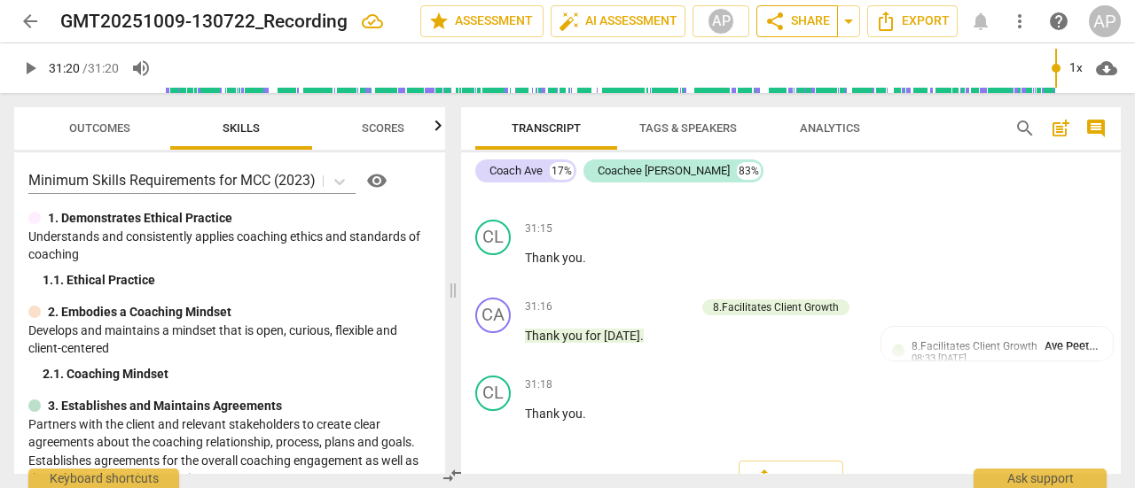
click at [786, 17] on span "share Share" at bounding box center [797, 21] width 66 height 21
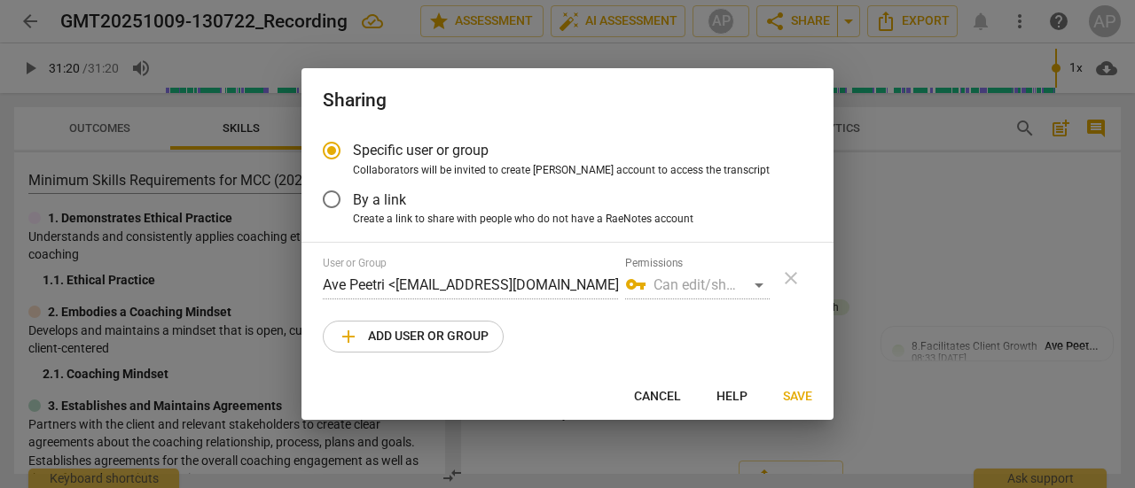
click at [394, 335] on span "add Add user or group" at bounding box center [413, 336] width 151 height 21
radio input "false"
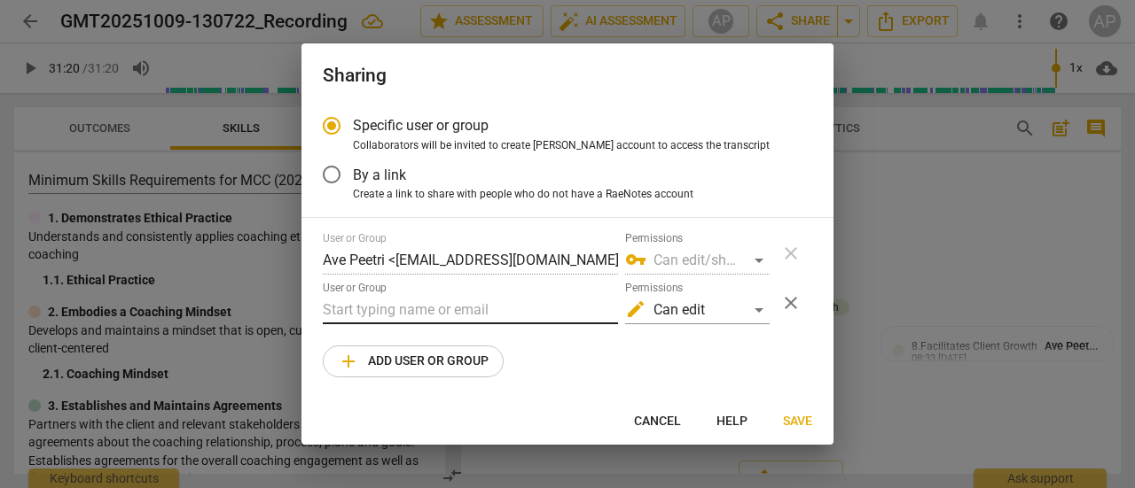
click at [378, 315] on input "text" at bounding box center [470, 310] width 295 height 28
paste input "[EMAIL_ADDRESS][DOMAIN_NAME]"
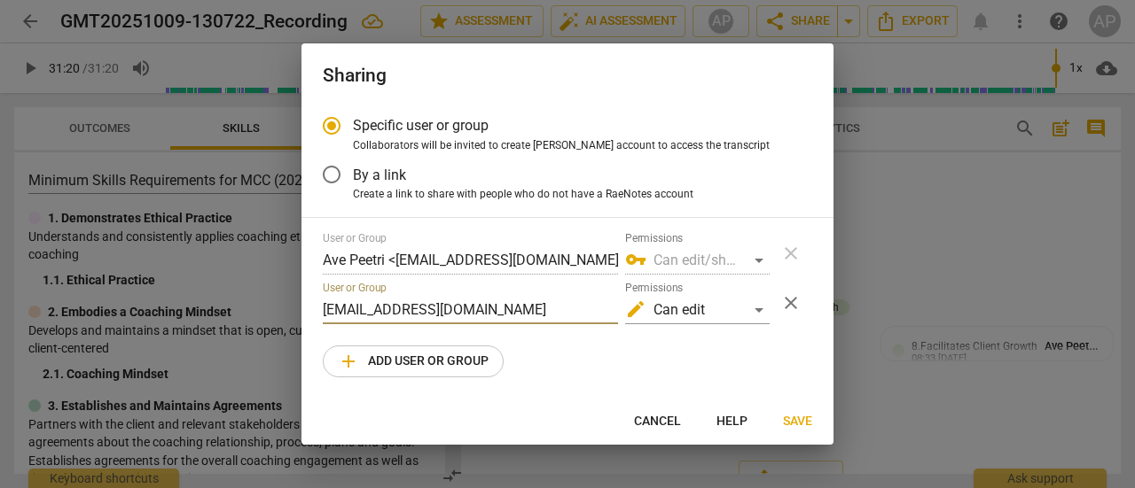
type input "[EMAIL_ADDRESS][DOMAIN_NAME]"
click at [801, 417] on span "Save" at bounding box center [797, 422] width 29 height 18
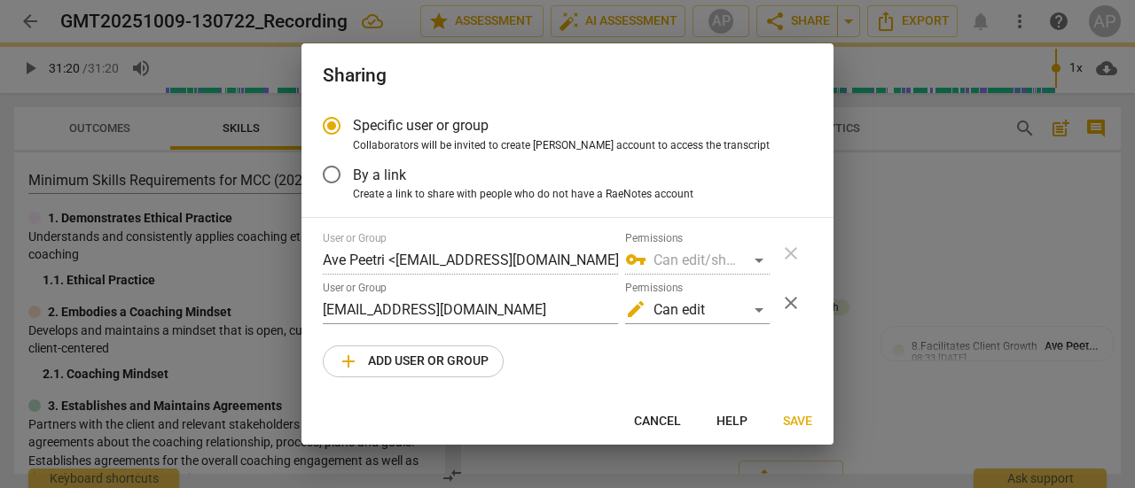
radio input "false"
type input "[PERSON_NAME] <[EMAIL_ADDRESS][DOMAIN_NAME]>"
